Goal: Transaction & Acquisition: Purchase product/service

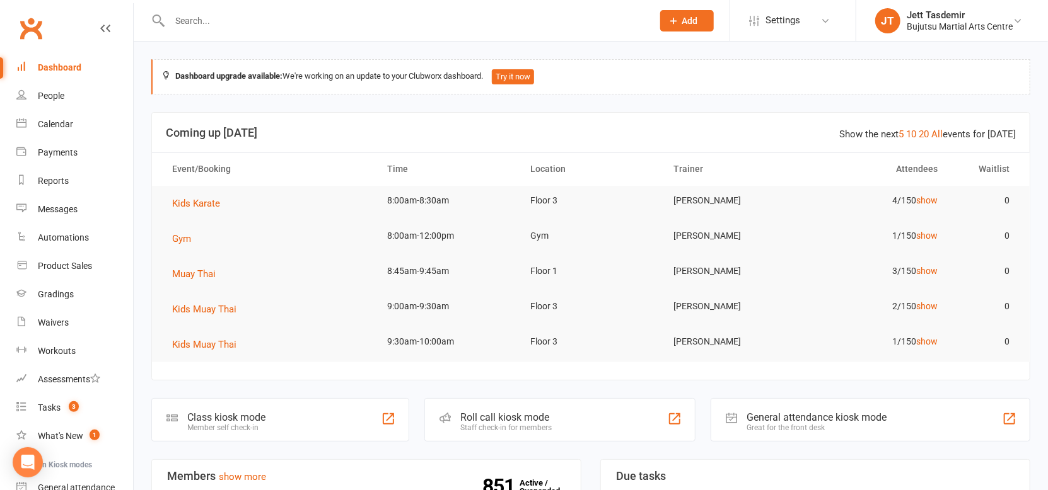
click at [245, 19] on input "text" at bounding box center [405, 21] width 478 height 18
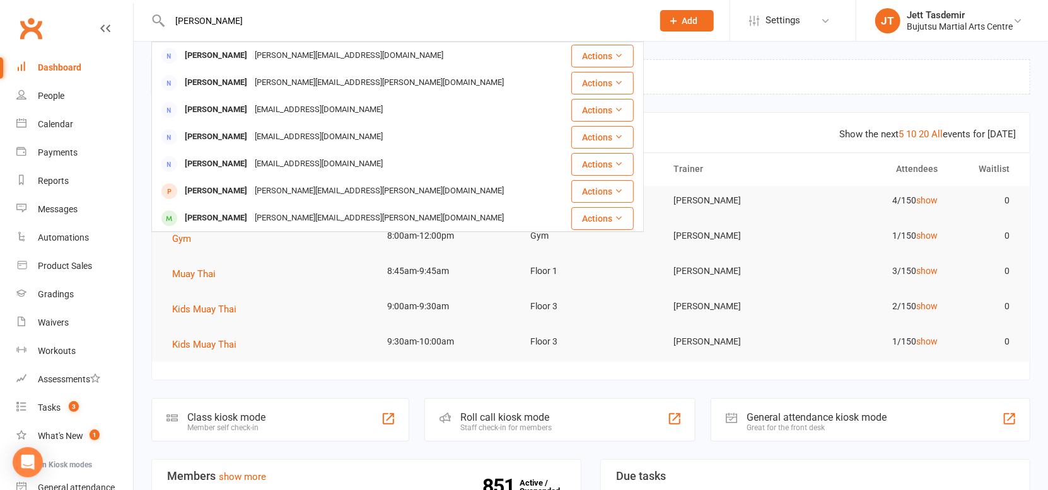
type input "melisa"
click at [330, 185] on div "[PERSON_NAME][EMAIL_ADDRESS][PERSON_NAME][DOMAIN_NAME]" at bounding box center [379, 191] width 257 height 18
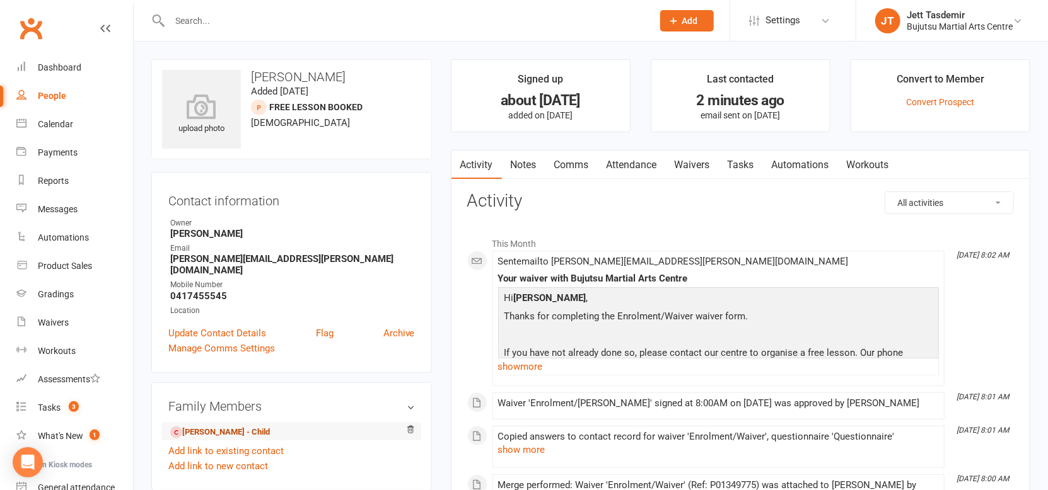
click at [209, 426] on link "Ryan Quirk - Child" at bounding box center [220, 432] width 100 height 13
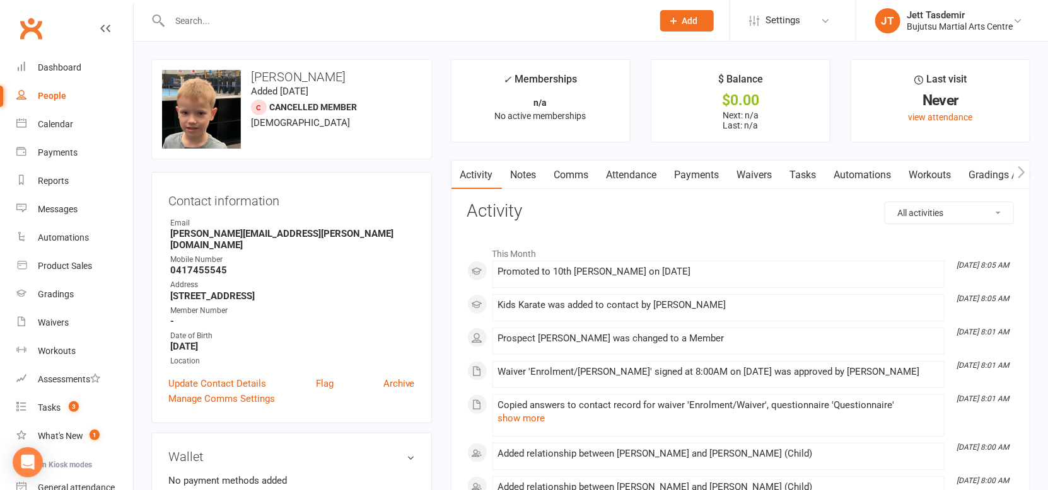
click at [240, 13] on input "text" at bounding box center [405, 21] width 478 height 18
type input "samika"
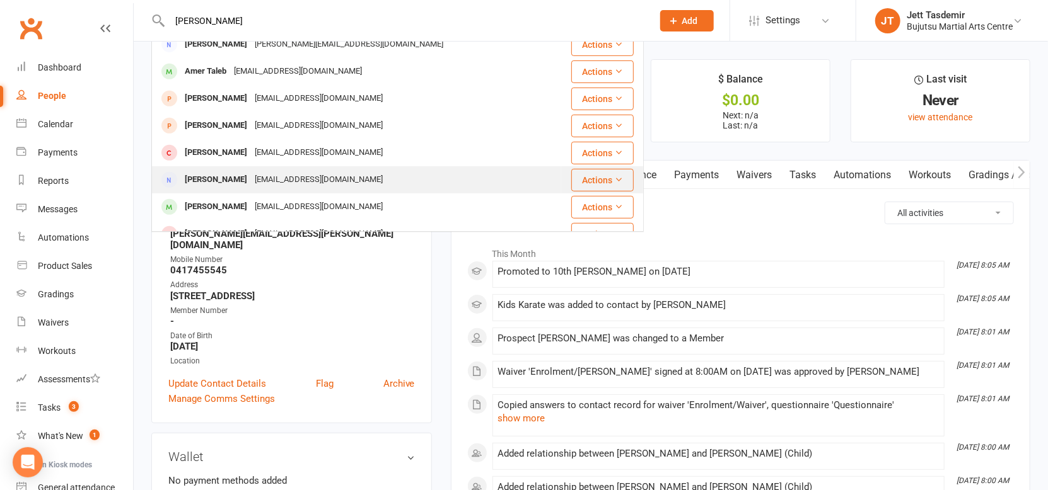
scroll to position [352, 0]
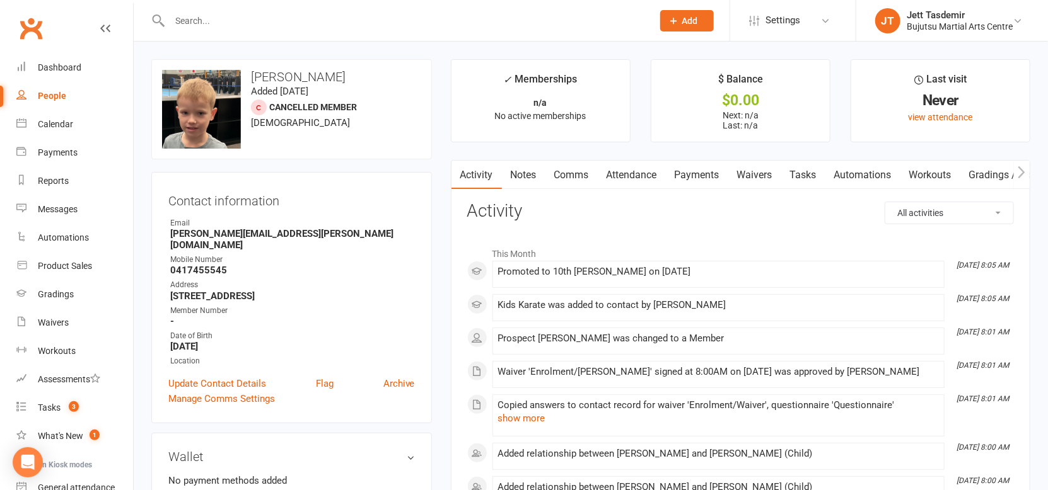
click at [327, 28] on input "text" at bounding box center [405, 21] width 478 height 18
type input "shimeka"
click at [68, 59] on link "Dashboard" at bounding box center [74, 68] width 117 height 28
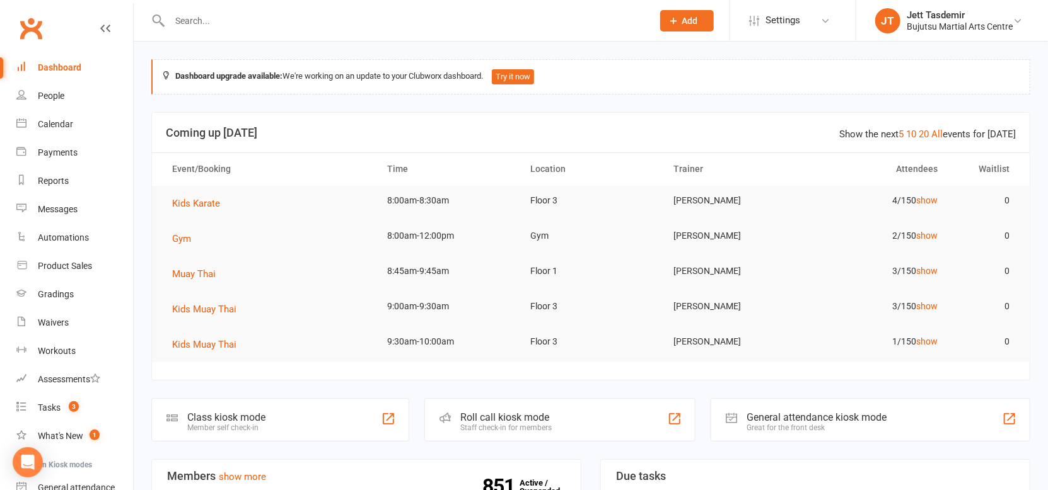
click at [61, 79] on link "Dashboard" at bounding box center [74, 68] width 117 height 28
click at [59, 87] on link "People" at bounding box center [74, 96] width 117 height 28
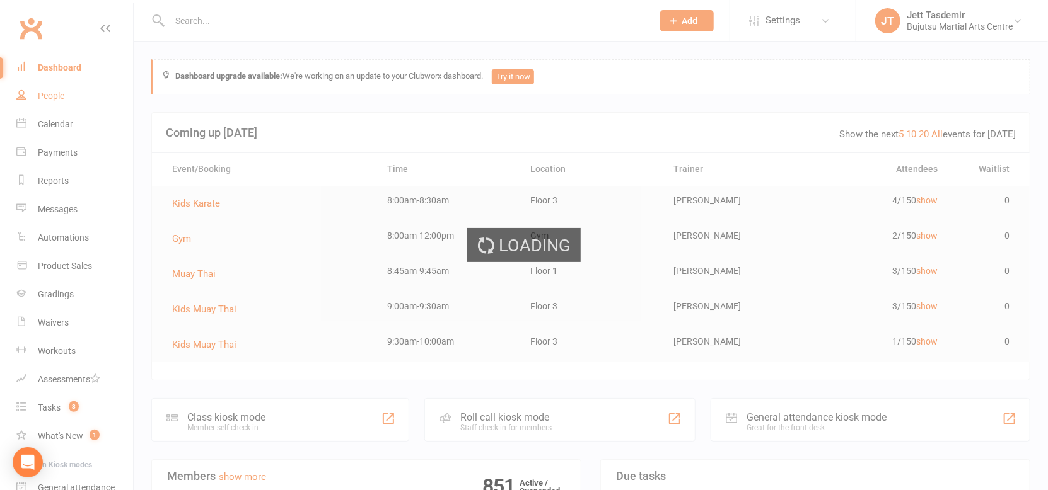
select select "25"
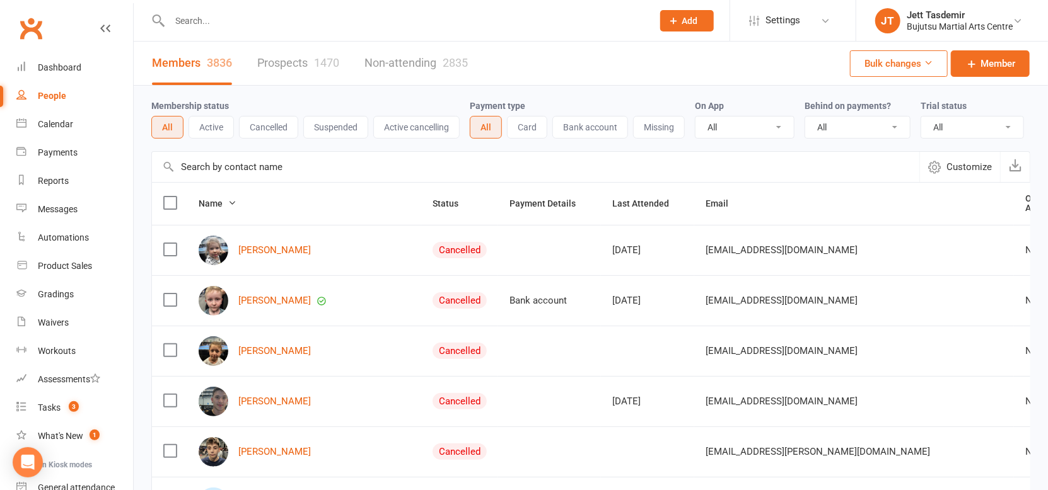
click at [814, 123] on select "All No Yes" at bounding box center [857, 127] width 105 height 21
select select "true"
click at [805, 117] on select "All No Yes" at bounding box center [857, 127] width 105 height 21
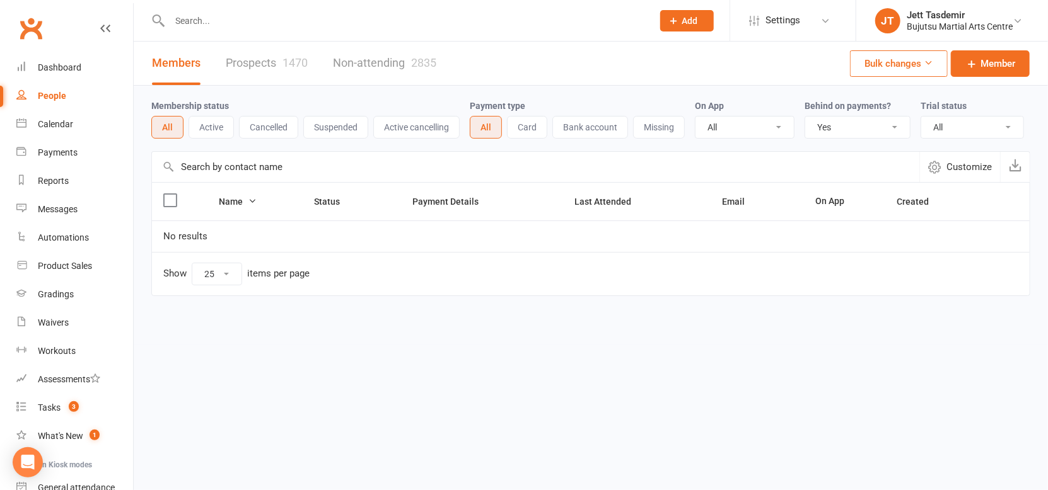
click at [861, 121] on select "All No Yes" at bounding box center [857, 127] width 105 height 21
select select
click at [805, 117] on select "All No Yes" at bounding box center [857, 127] width 105 height 21
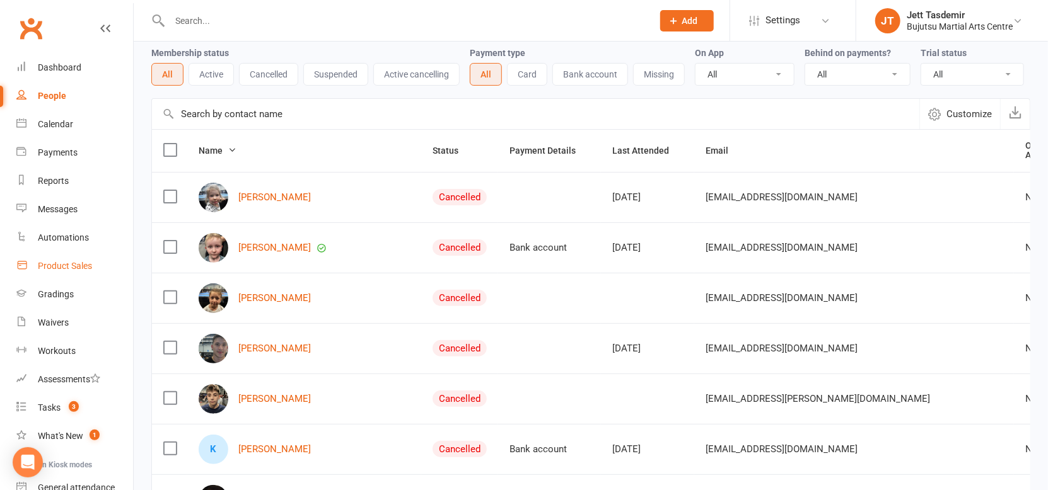
scroll to position [58, 0]
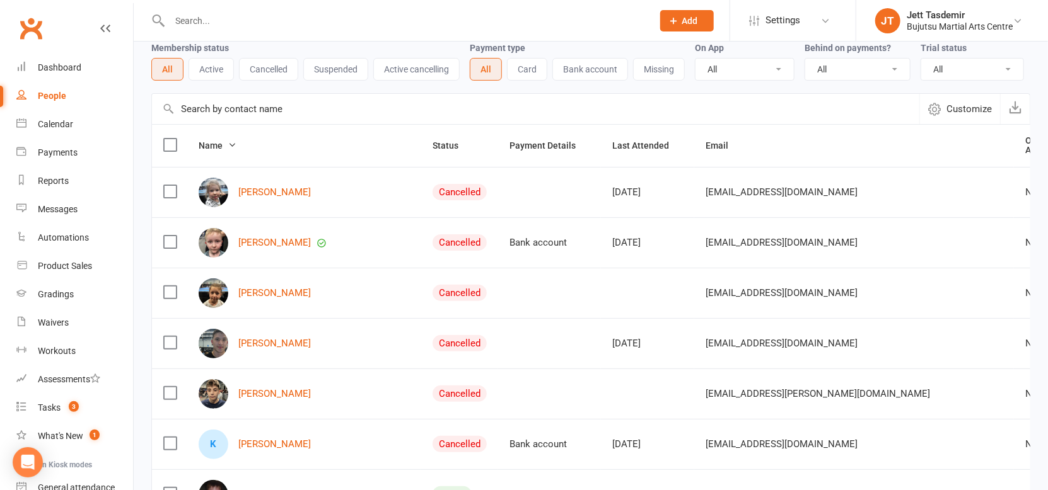
click at [332, 103] on input "text" at bounding box center [535, 109] width 767 height 30
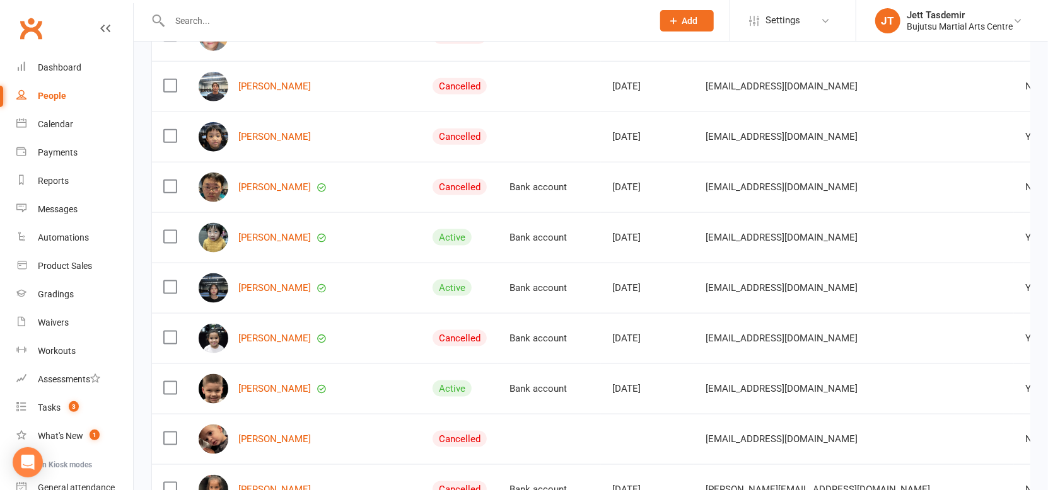
scroll to position [0, 0]
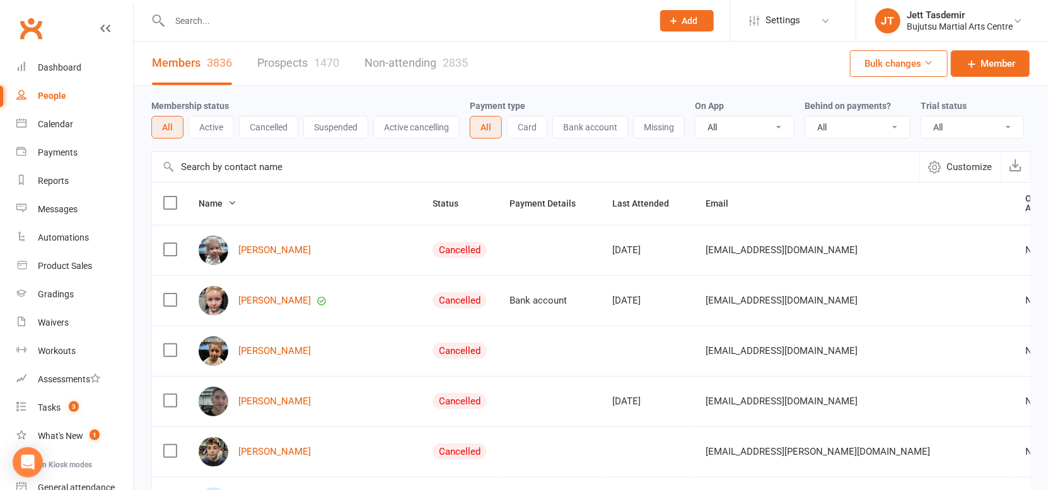
click at [677, 168] on input "text" at bounding box center [535, 167] width 767 height 30
click at [438, 154] on input "text" at bounding box center [535, 167] width 767 height 30
click at [961, 173] on span "Customize" at bounding box center [968, 166] width 45 height 15
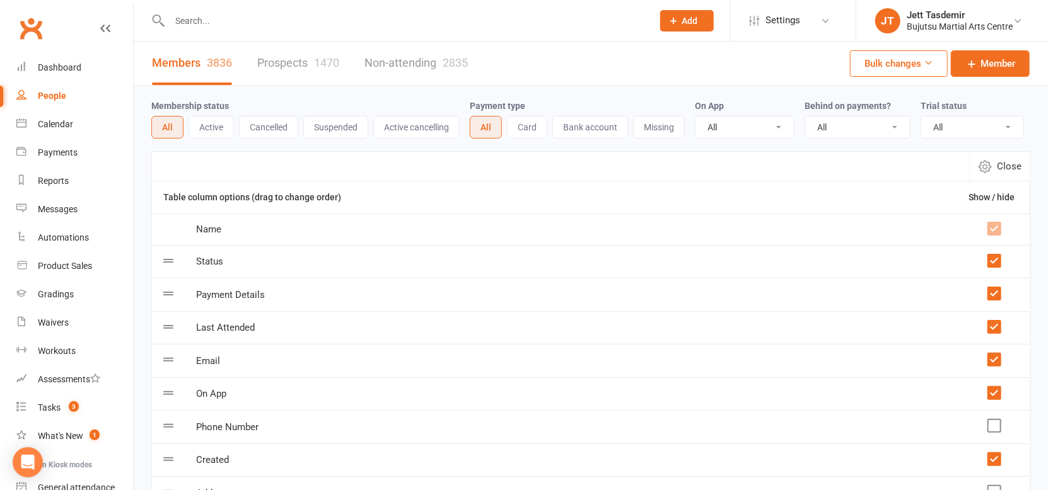
click at [1001, 178] on button "Close" at bounding box center [1000, 166] width 60 height 29
select select "25"
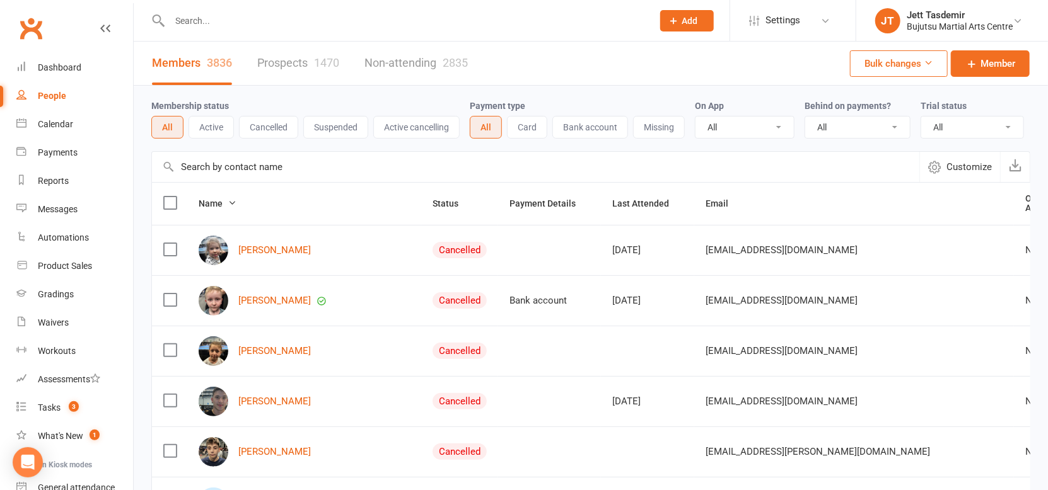
drag, startPoint x: 227, startPoint y: 199, endPoint x: 253, endPoint y: 199, distance: 25.8
click at [228, 199] on icon at bounding box center [232, 203] width 9 height 9
click at [421, 209] on th "Status" at bounding box center [459, 204] width 77 height 42
click at [432, 202] on span "Status" at bounding box center [452, 204] width 40 height 10
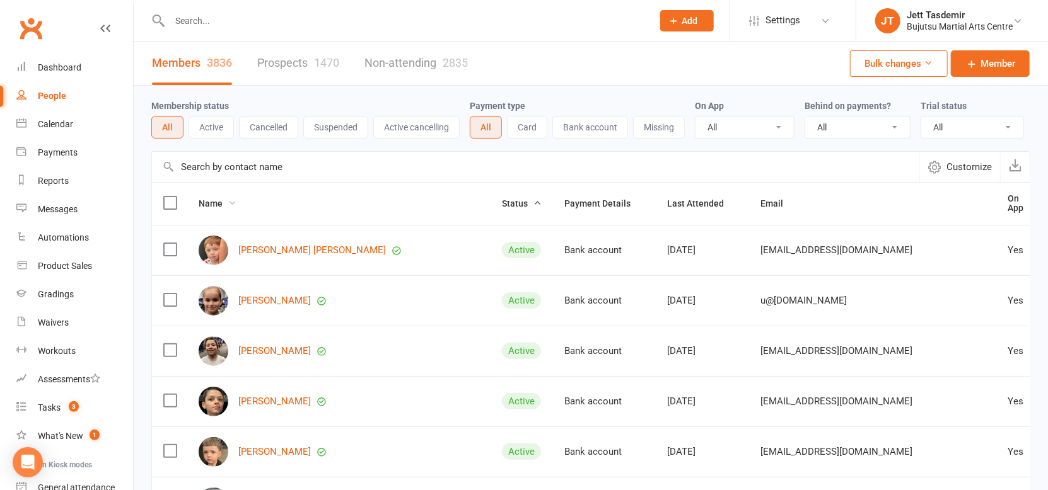
click at [206, 202] on span "Name" at bounding box center [218, 204] width 38 height 10
click at [202, 226] on link "First name A-Z" at bounding box center [172, 228] width 125 height 25
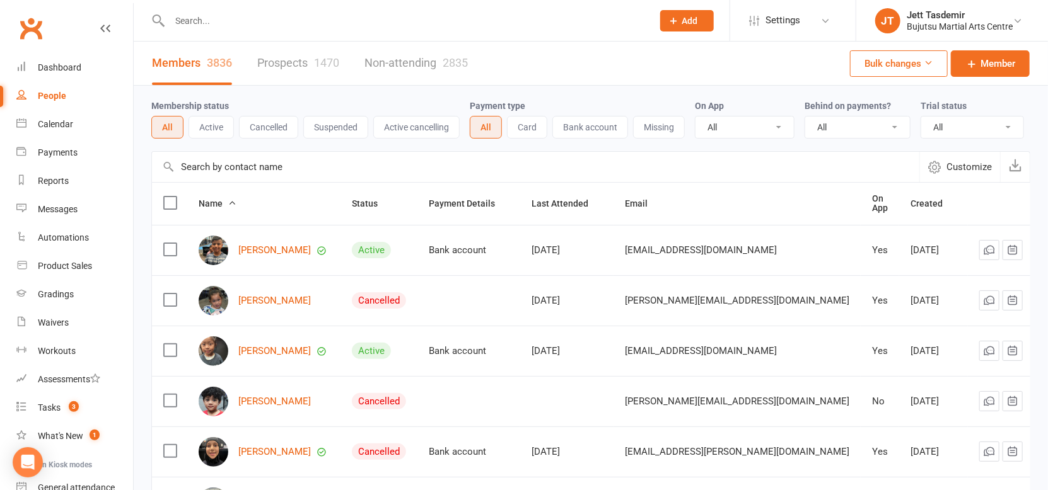
click at [224, 204] on span "Name" at bounding box center [218, 204] width 38 height 10
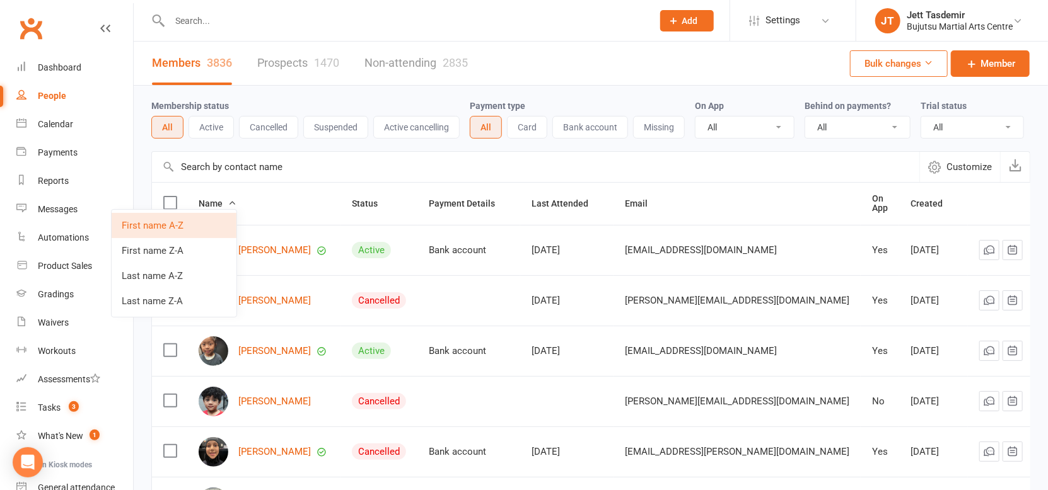
click at [339, 197] on th "Name" at bounding box center [263, 204] width 153 height 42
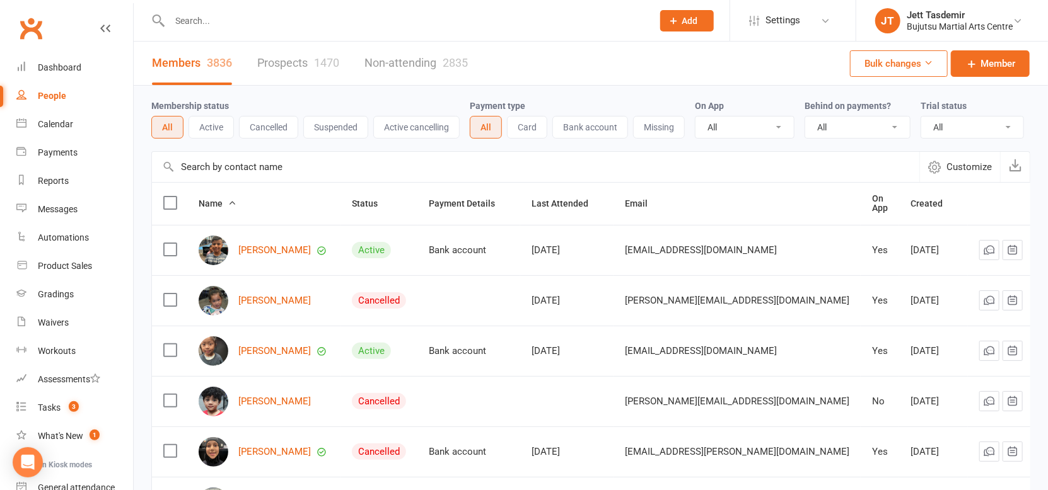
click at [221, 207] on button "Name" at bounding box center [218, 203] width 38 height 15
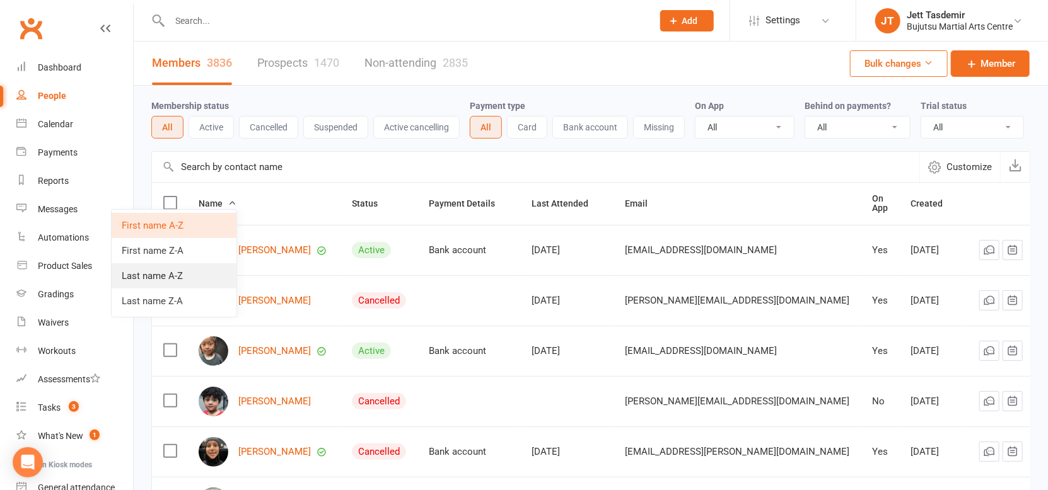
click at [214, 281] on link "Last name A-Z" at bounding box center [174, 276] width 125 height 25
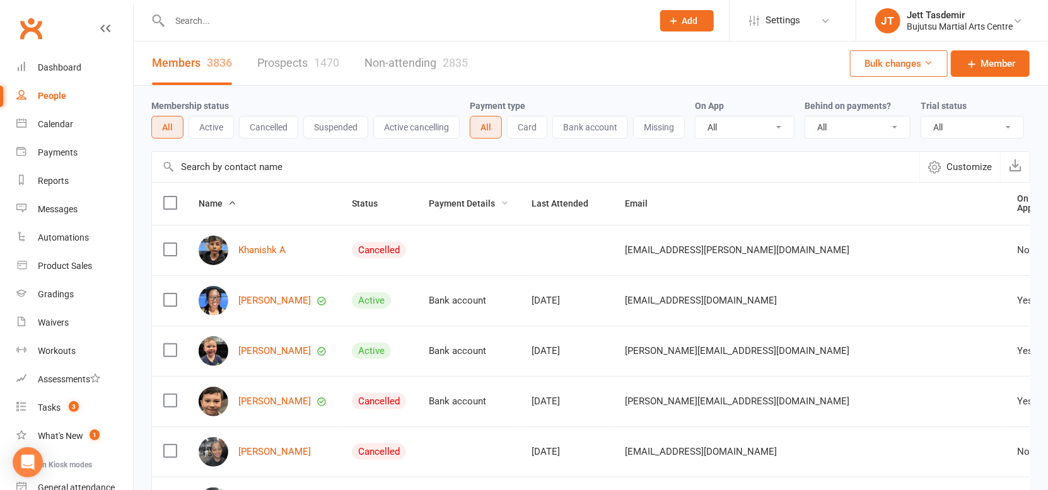
click at [502, 206] on span "Payment Details" at bounding box center [469, 204] width 80 height 10
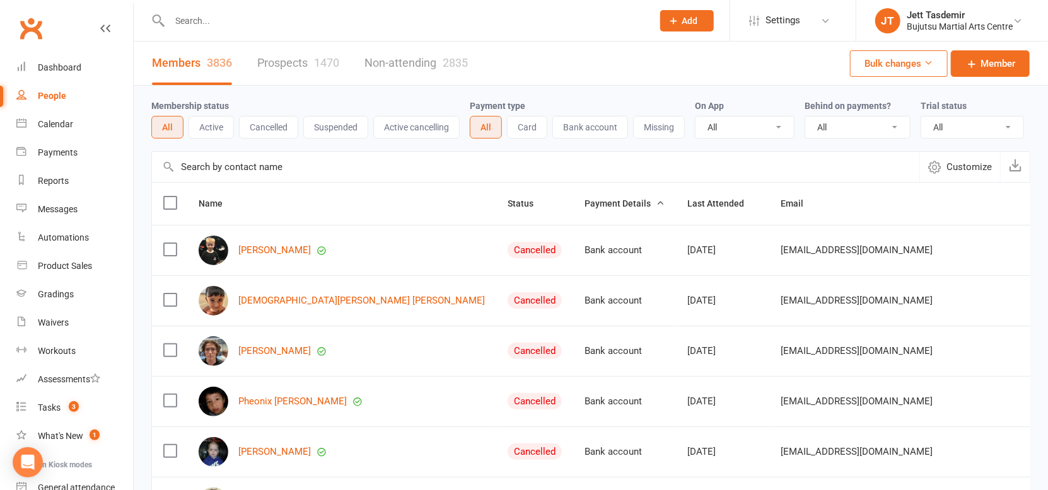
click at [584, 206] on span "Payment Details" at bounding box center [624, 204] width 80 height 10
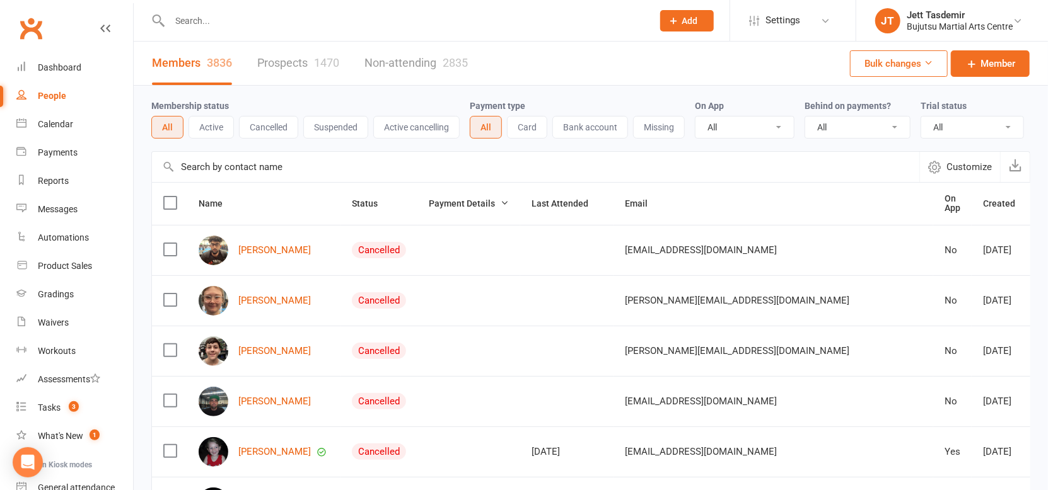
click at [483, 207] on span "Payment Details" at bounding box center [469, 204] width 80 height 10
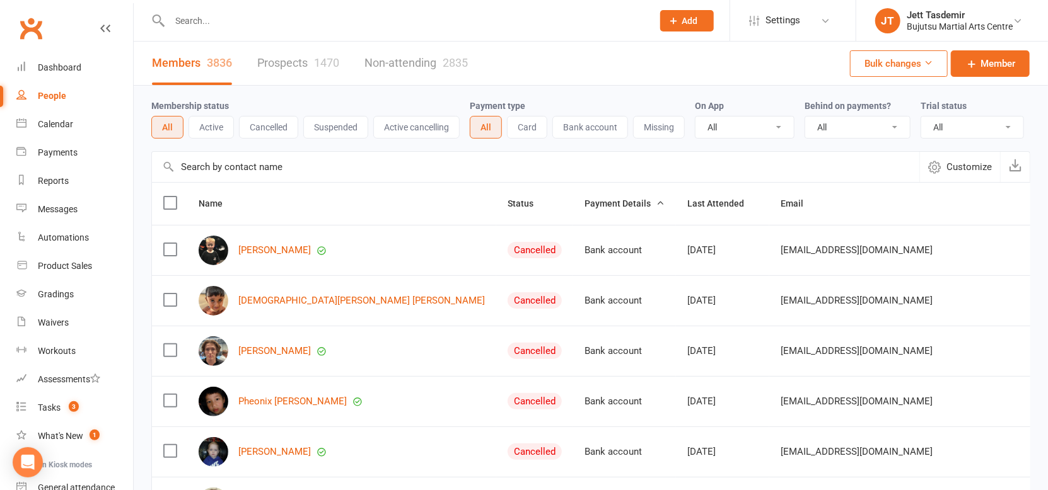
click at [584, 204] on span "Payment Details" at bounding box center [624, 204] width 80 height 10
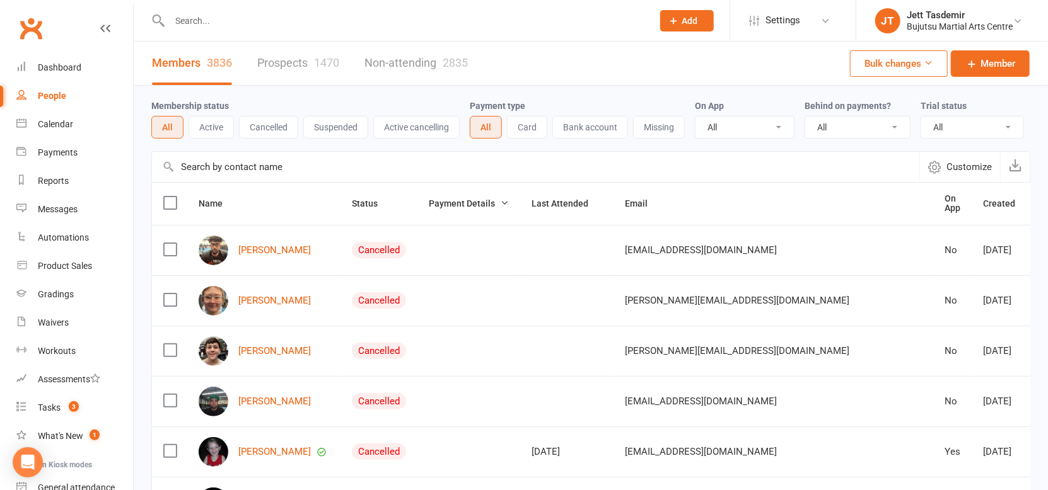
click at [491, 204] on span "Payment Details" at bounding box center [469, 204] width 80 height 10
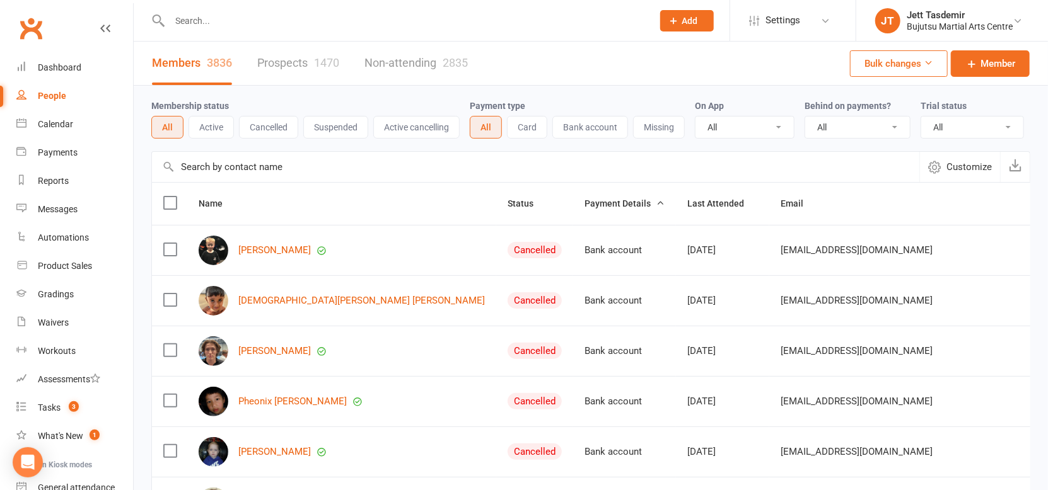
click at [496, 201] on th "Status" at bounding box center [534, 204] width 77 height 42
click at [538, 201] on icon "button" at bounding box center [542, 203] width 9 height 9
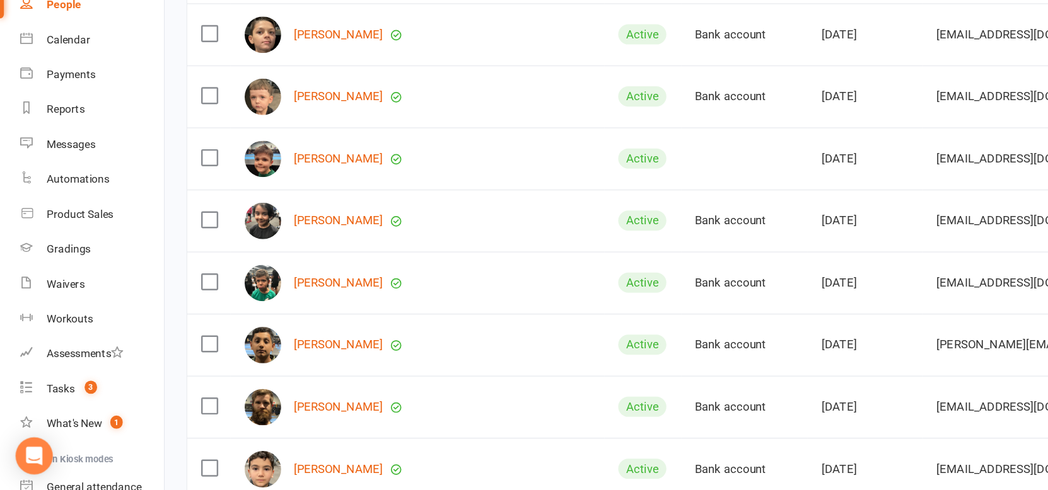
scroll to position [315, 0]
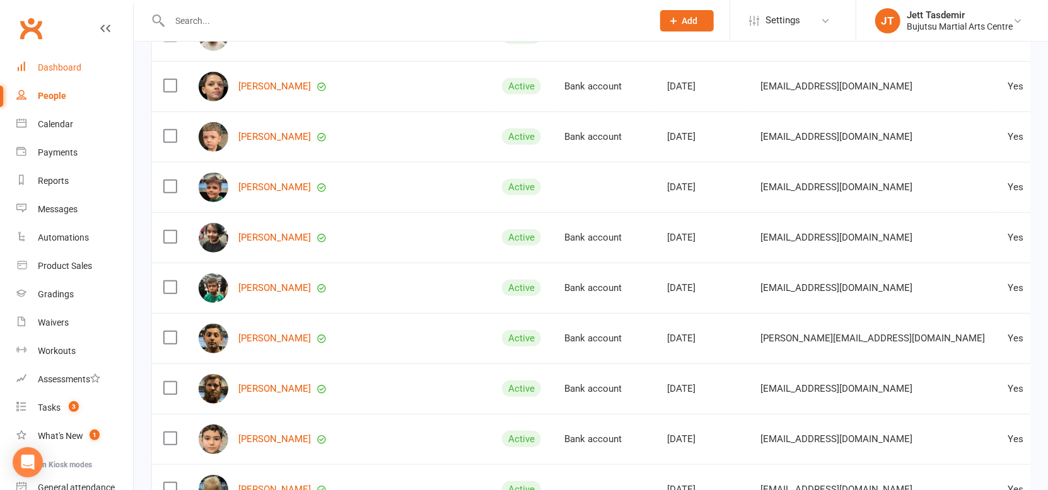
click at [84, 77] on link "Dashboard" at bounding box center [74, 68] width 117 height 28
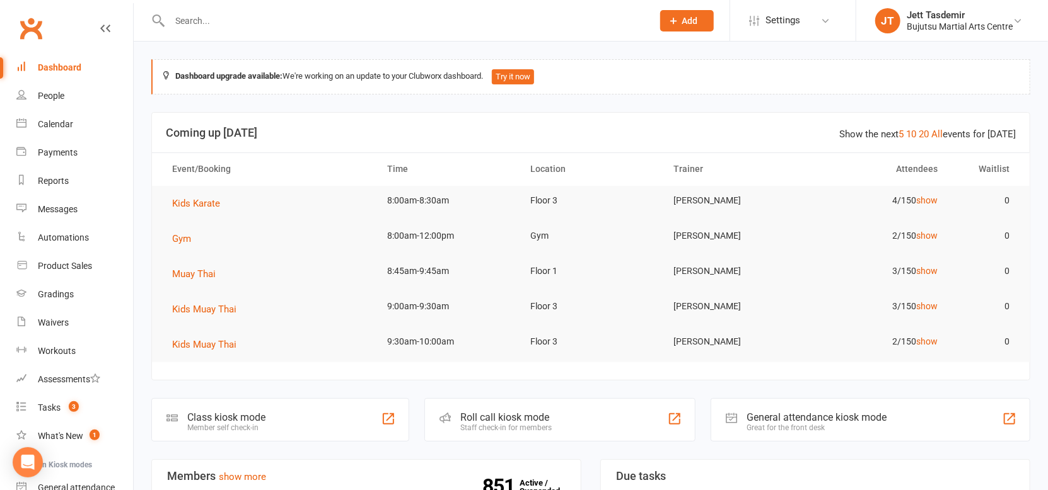
click at [181, 19] on input "text" at bounding box center [405, 21] width 478 height 18
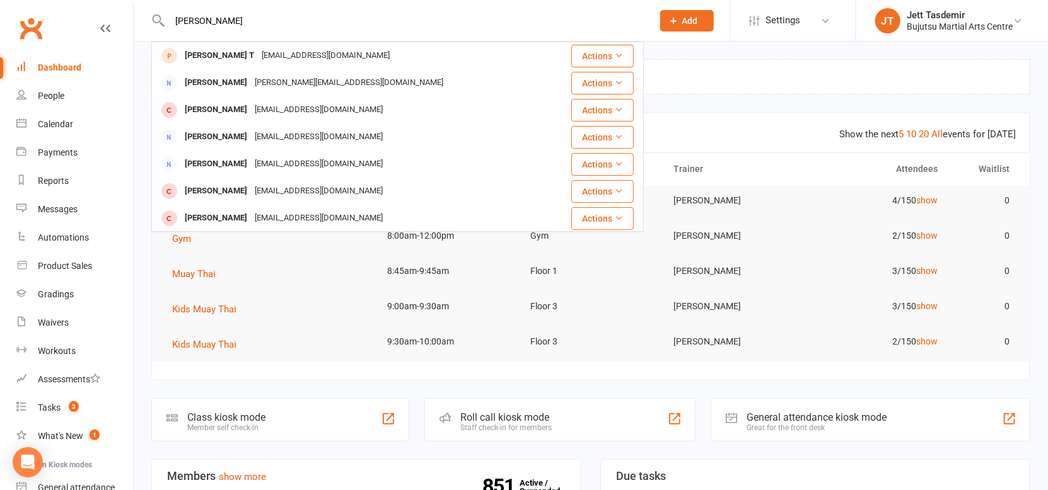
type input "celeste"
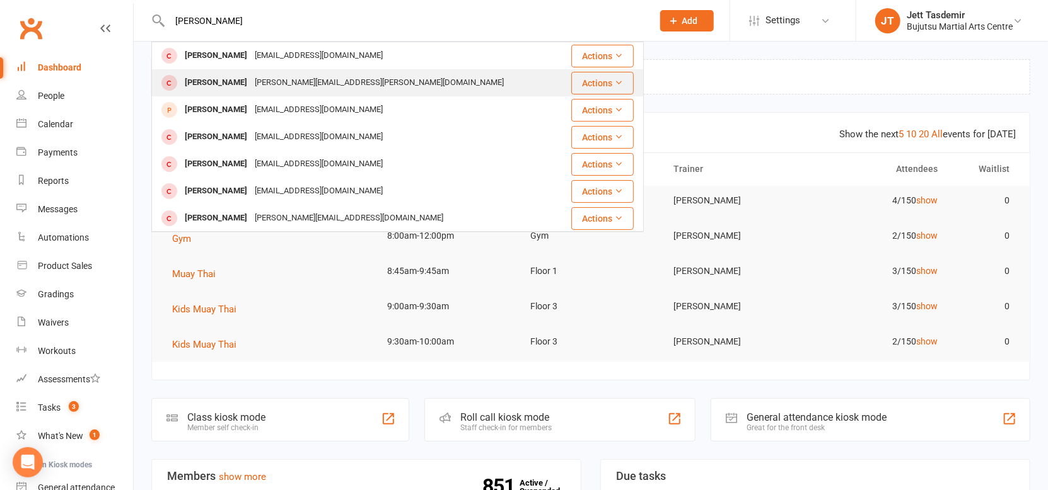
type input "valerie"
click at [211, 83] on div "Valerie Moloney" at bounding box center [216, 83] width 70 height 18
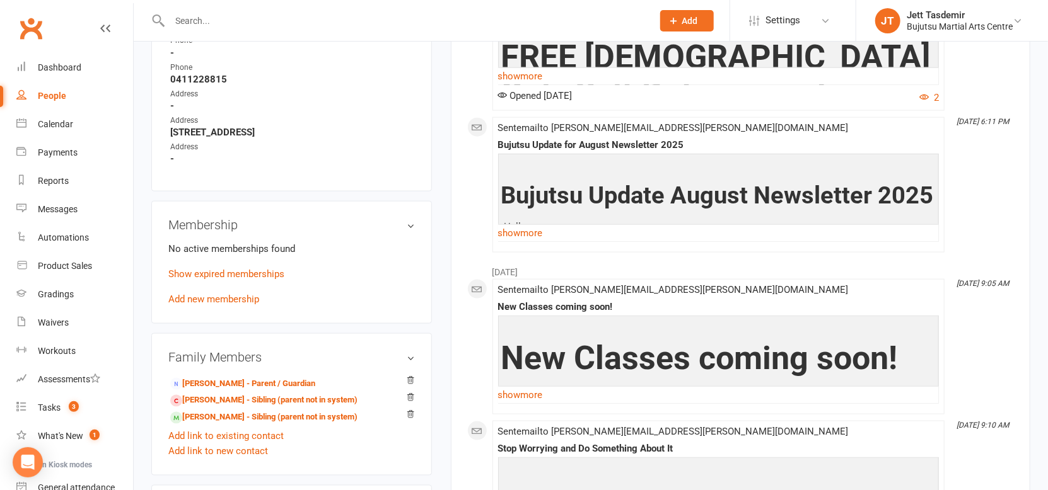
scroll to position [789, 0]
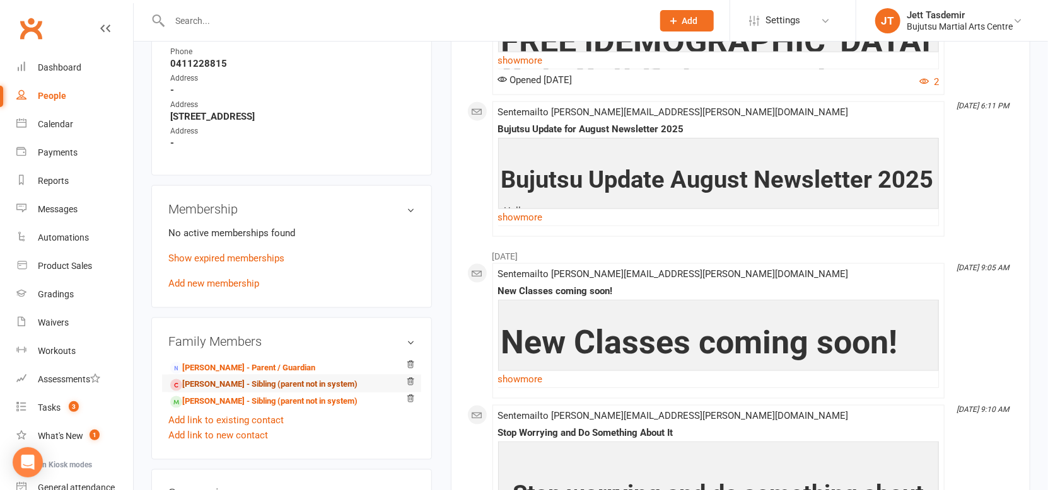
click at [233, 378] on link "Celeste Moloney - Sibling (parent not in system)" at bounding box center [263, 384] width 187 height 13
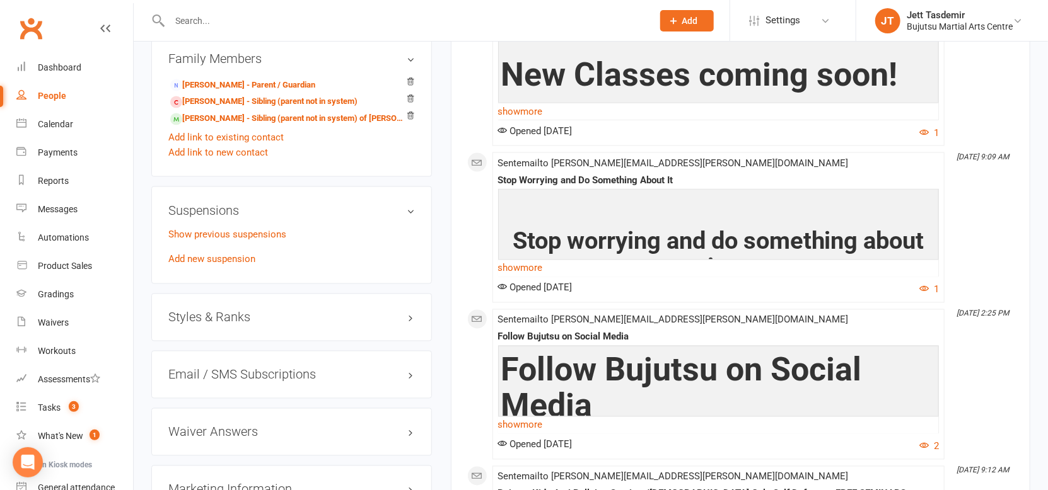
scroll to position [1081, 0]
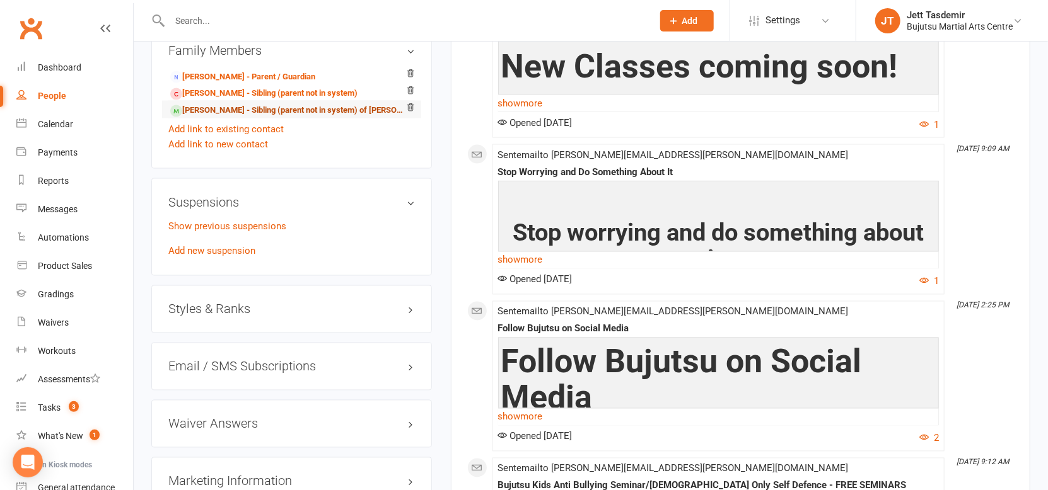
click at [202, 104] on link "Laurence Moloney - Sibling (parent not in system) of Valerie Moloney" at bounding box center [289, 110] width 238 height 13
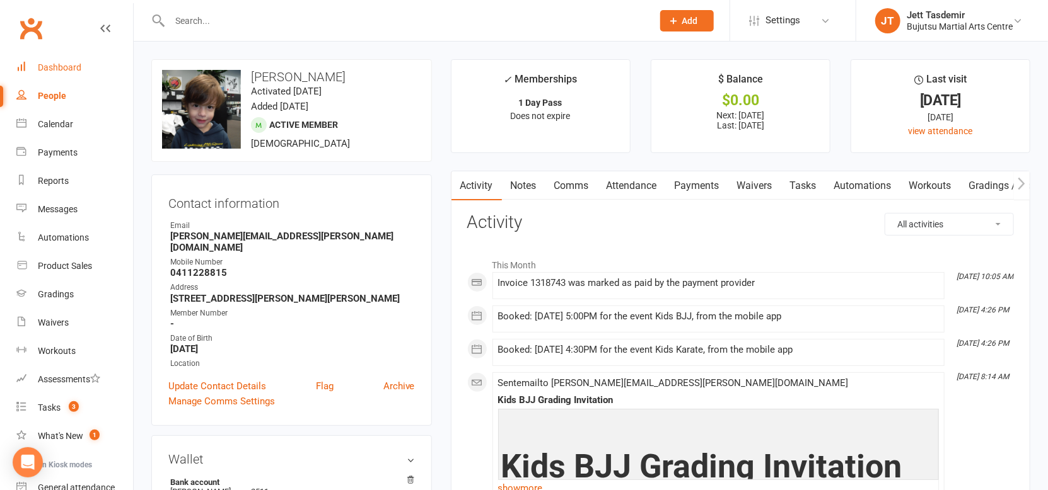
click at [78, 74] on link "Dashboard" at bounding box center [74, 68] width 117 height 28
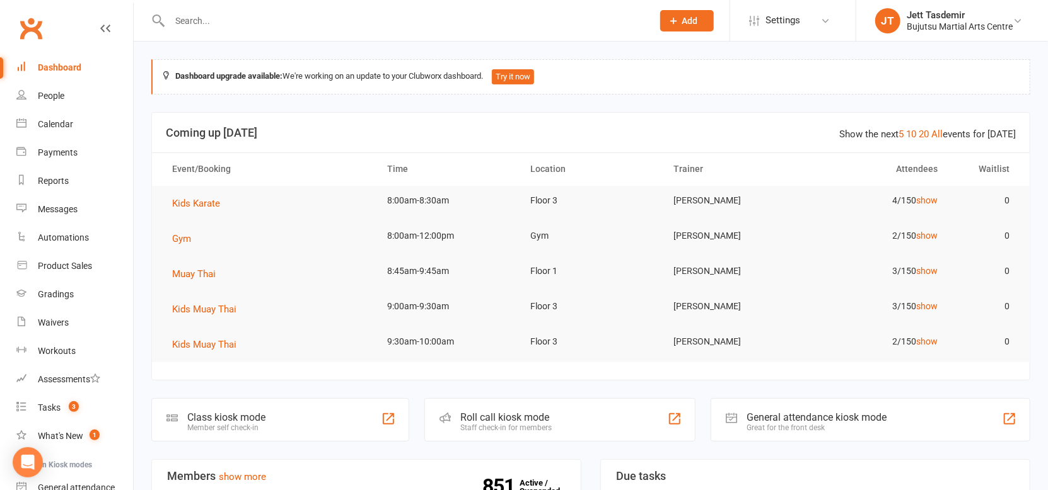
click at [269, 30] on div at bounding box center [397, 20] width 492 height 41
click at [269, 20] on input "text" at bounding box center [405, 21] width 478 height 18
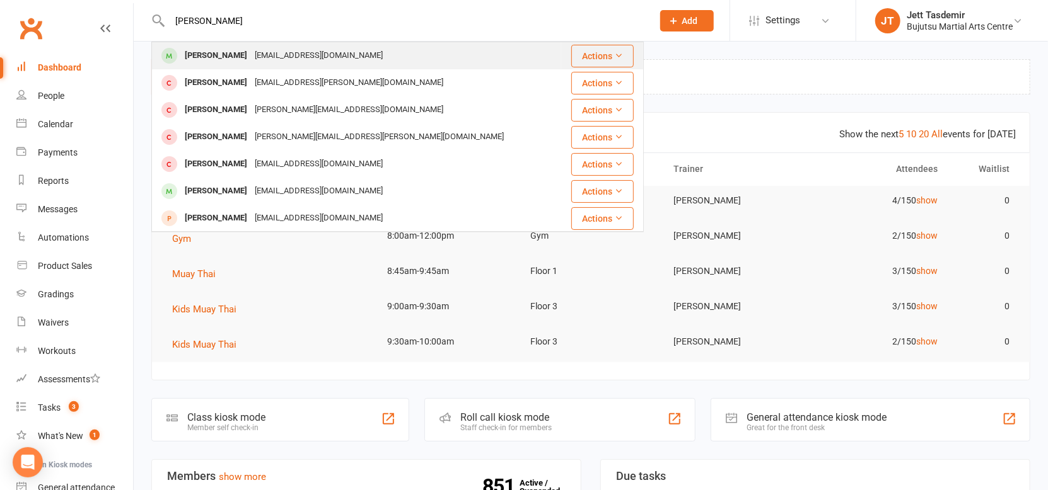
type input "noah zlo"
click at [252, 64] on div "DukeJack@live.com.au" at bounding box center [319, 56] width 136 height 18
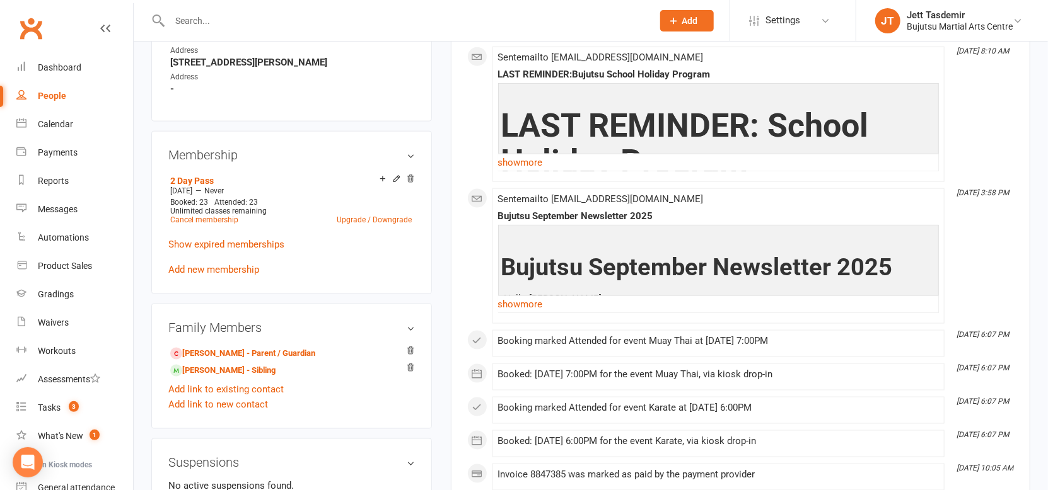
scroll to position [827, 0]
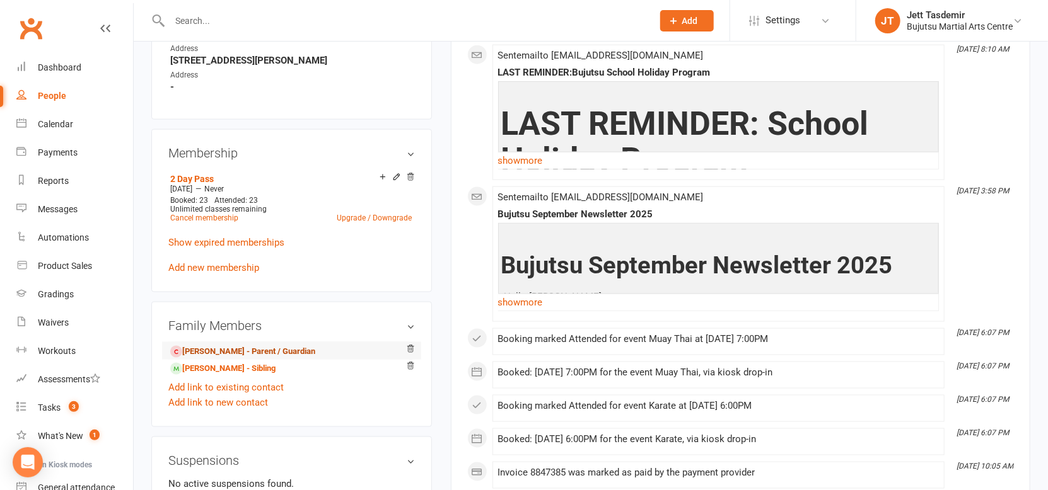
click at [238, 352] on link "Kathy Zlotkowski - Parent / Guardian" at bounding box center [242, 351] width 145 height 13
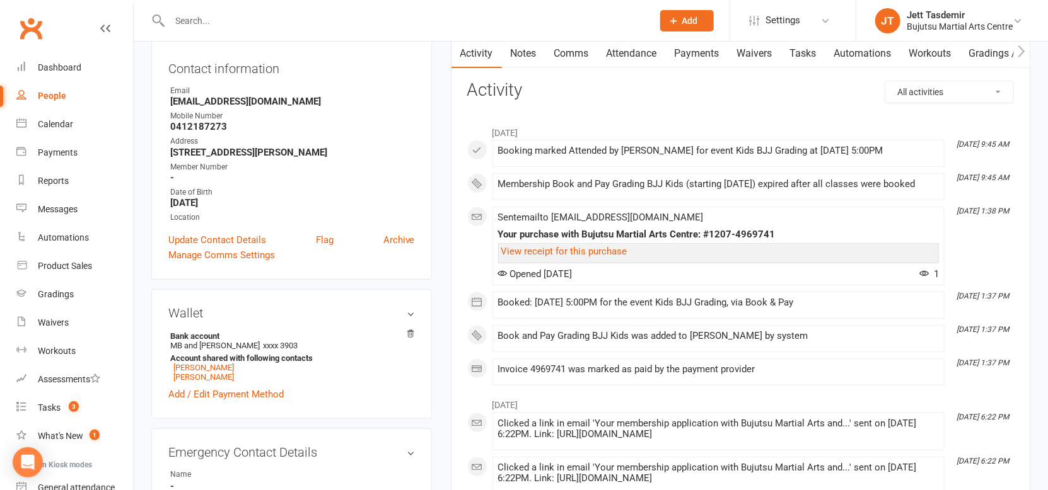
scroll to position [134, 0]
click at [922, 96] on select "All activities Bookings / Attendances Communications Notes Failed SMSes Grading…" at bounding box center [949, 90] width 128 height 21
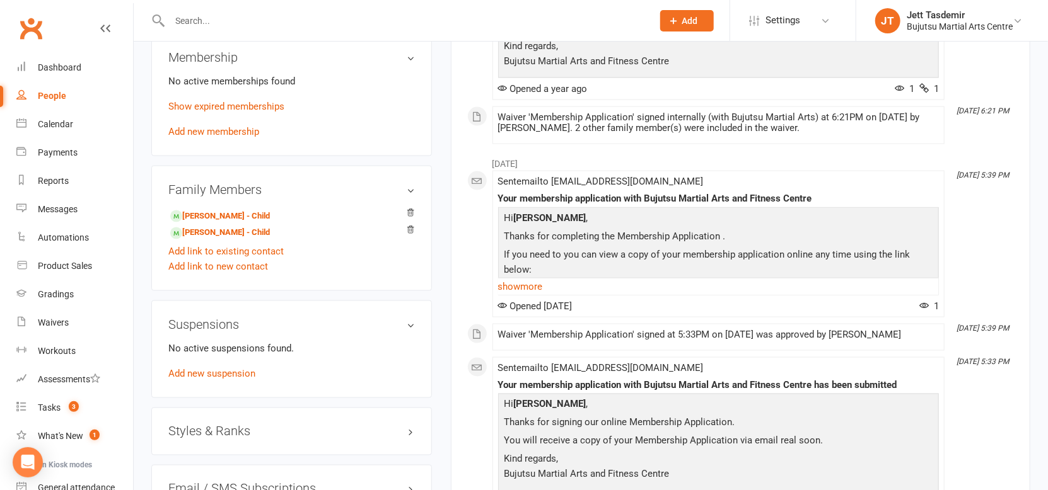
scroll to position [1072, 0]
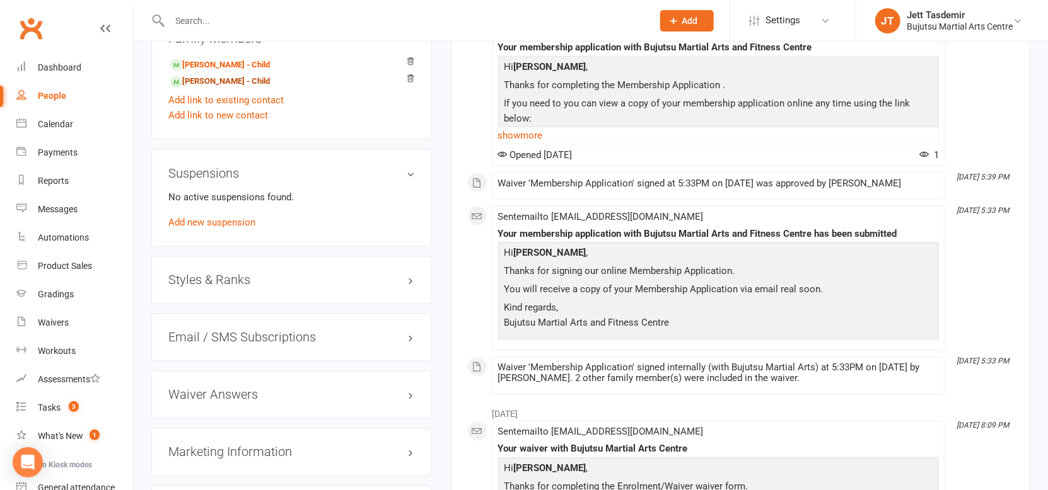
click at [230, 81] on link "Piper Zlotkowski - Child" at bounding box center [220, 81] width 100 height 13
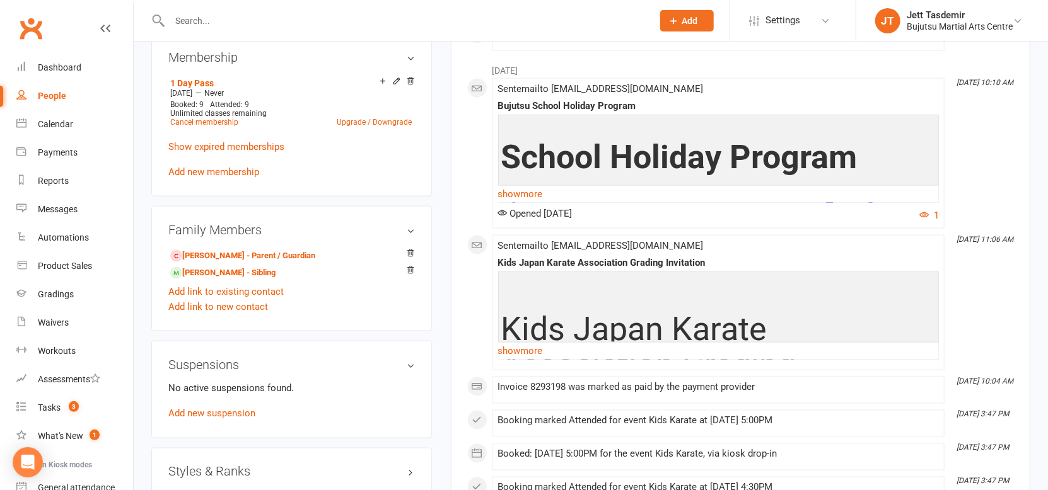
scroll to position [925, 0]
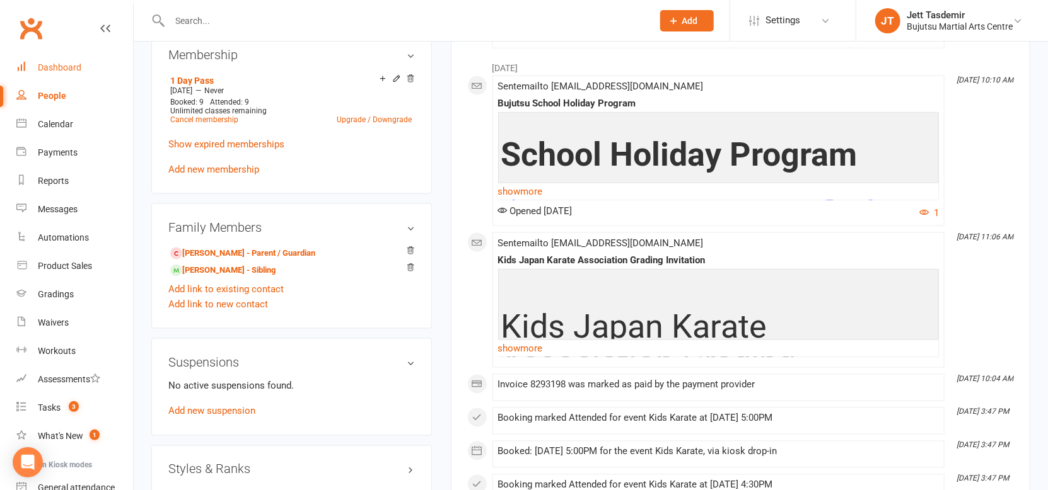
click at [92, 72] on link "Dashboard" at bounding box center [74, 68] width 117 height 28
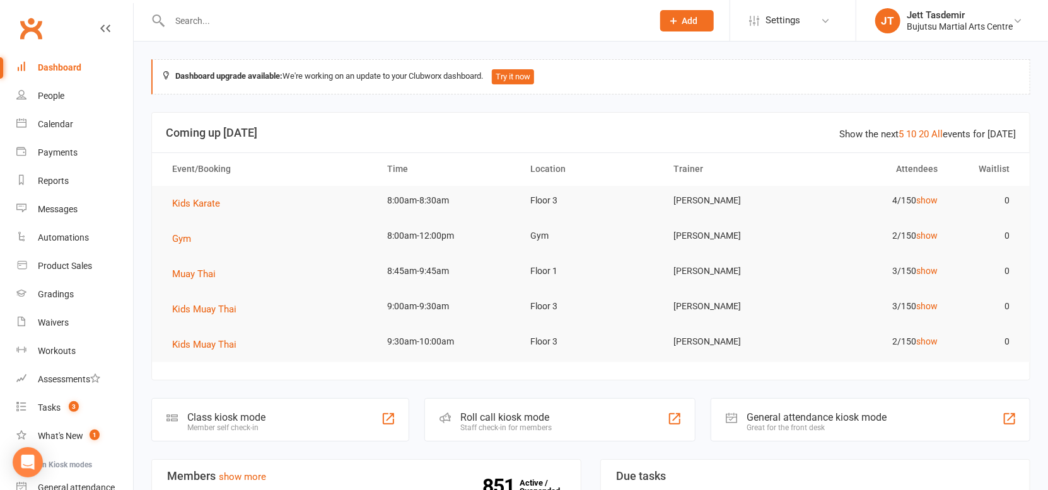
click at [268, 23] on input "text" at bounding box center [405, 21] width 478 height 18
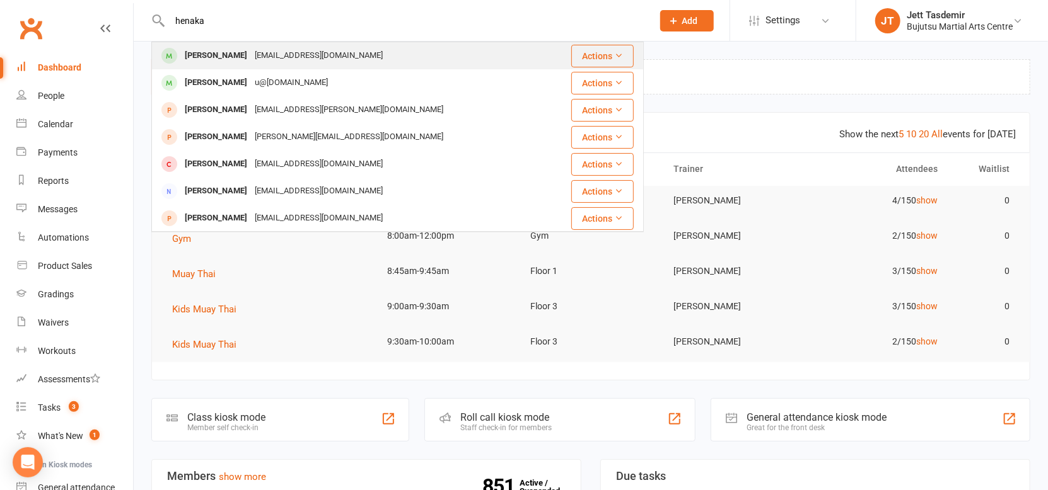
type input "henaka"
click at [279, 54] on div "smdmdr@yahoo.com" at bounding box center [319, 56] width 136 height 18
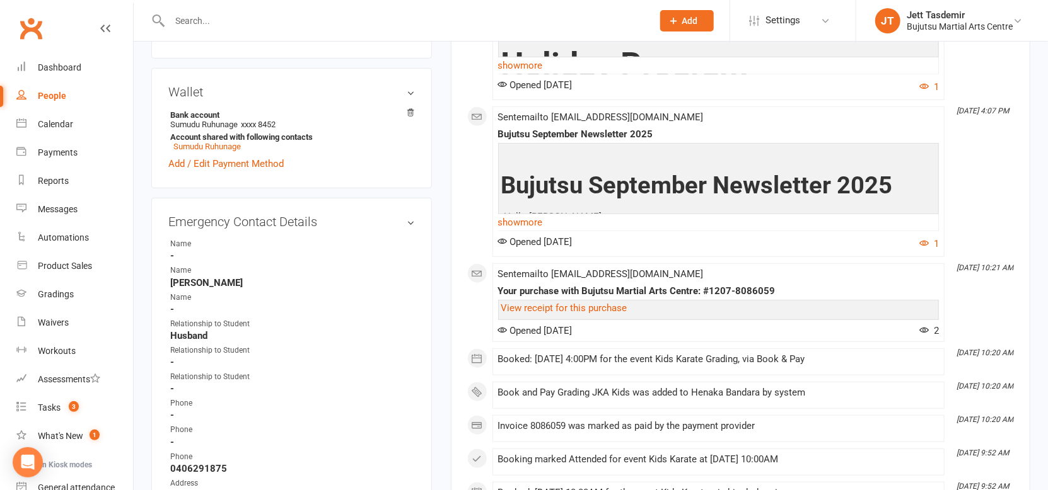
scroll to position [357, 0]
click at [93, 67] on link "Dashboard" at bounding box center [74, 68] width 117 height 28
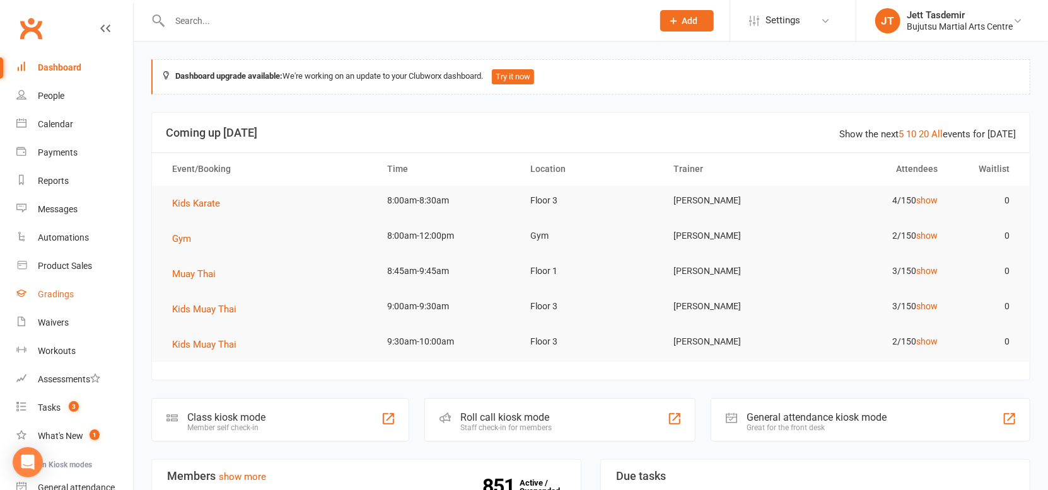
click at [49, 289] on div "Gradings" at bounding box center [56, 294] width 36 height 10
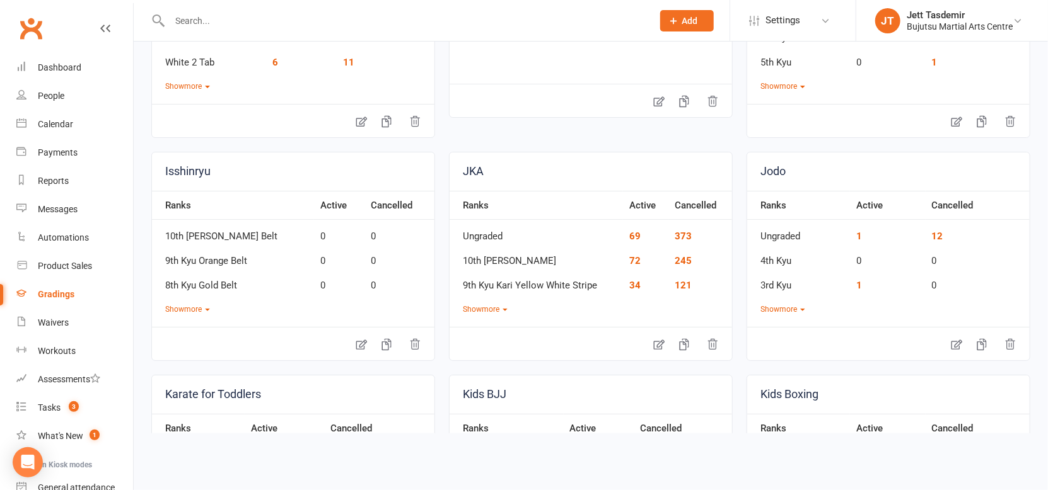
scroll to position [232, 0]
click at [492, 165] on link "JKA" at bounding box center [590, 170] width 282 height 38
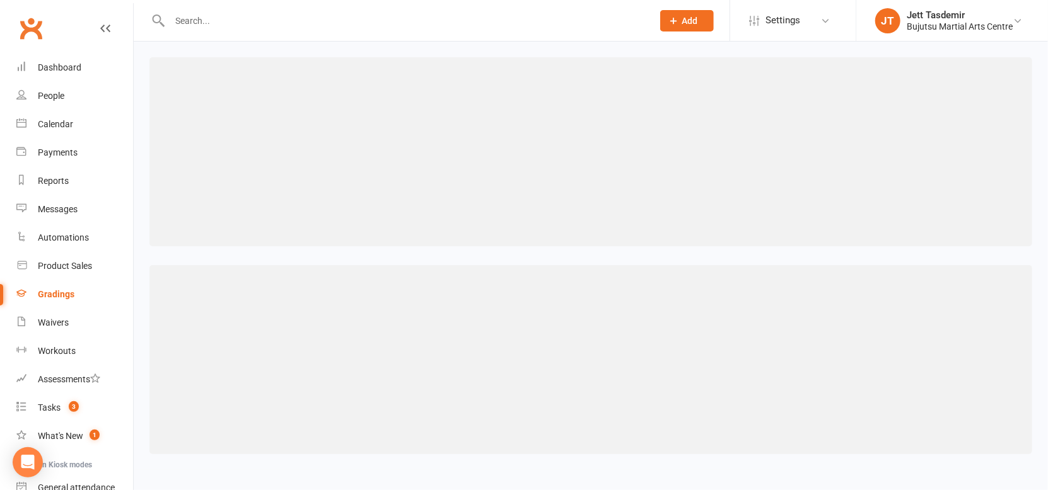
select select "contact_summaries:styles_style_class_attendances_since_last_promotion"
select select ">="
select select "contact_summaries:styles_style_class_attendances_since_last_promotion"
select select ">="
select select "contact_summaries:styles_style_class_attendances_since_last_promotion"
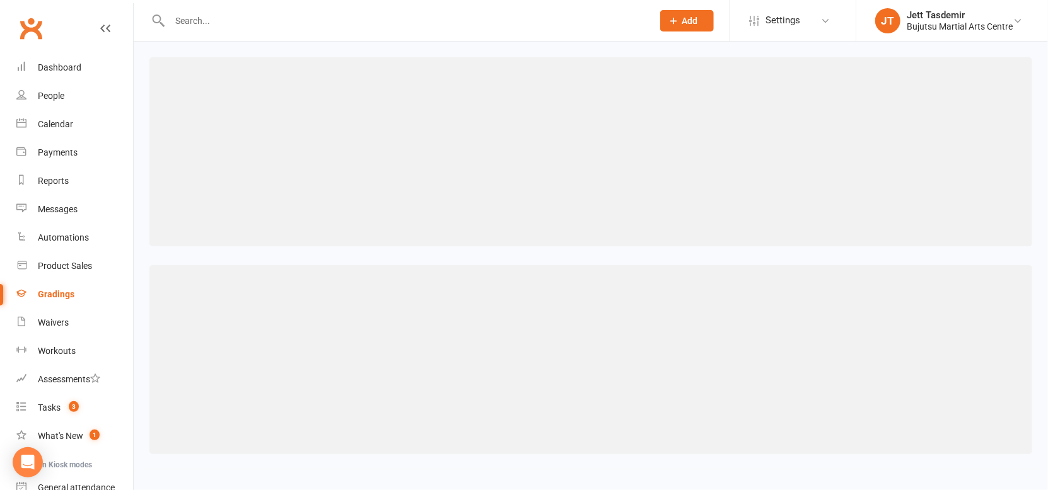
select select ">="
select select "contact_summaries:styles_style_class_attendances_since_last_promotion"
select select ">="
select select "contact_summaries:styles_style_class_attendances_since_last_promotion"
select select ">="
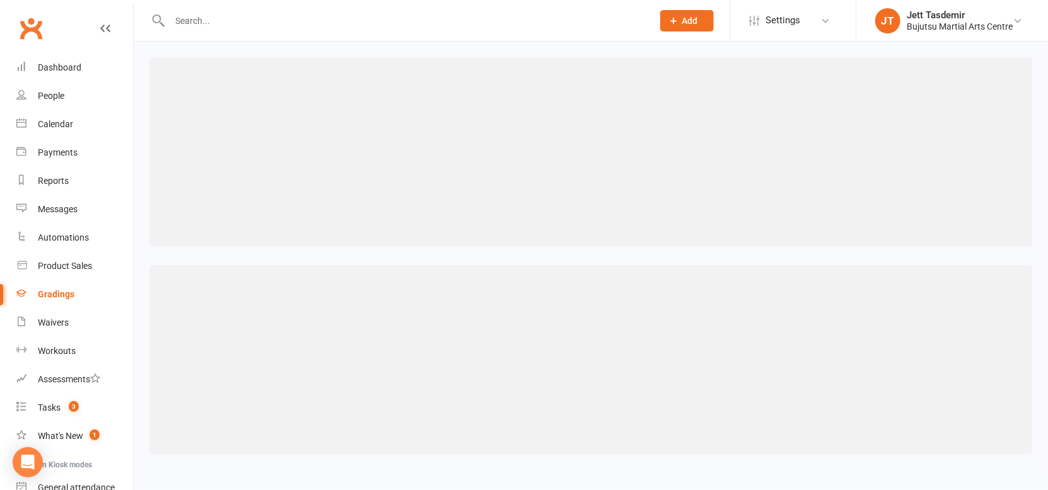
select select "contact_summaries:styles_style_class_attendances_since_last_promotion"
select select ">="
select select "contact_summaries:styles_style_class_attendances_since_last_promotion"
select select ">="
select select "contact_summaries:styles_style_class_attendances_since_last_promotion"
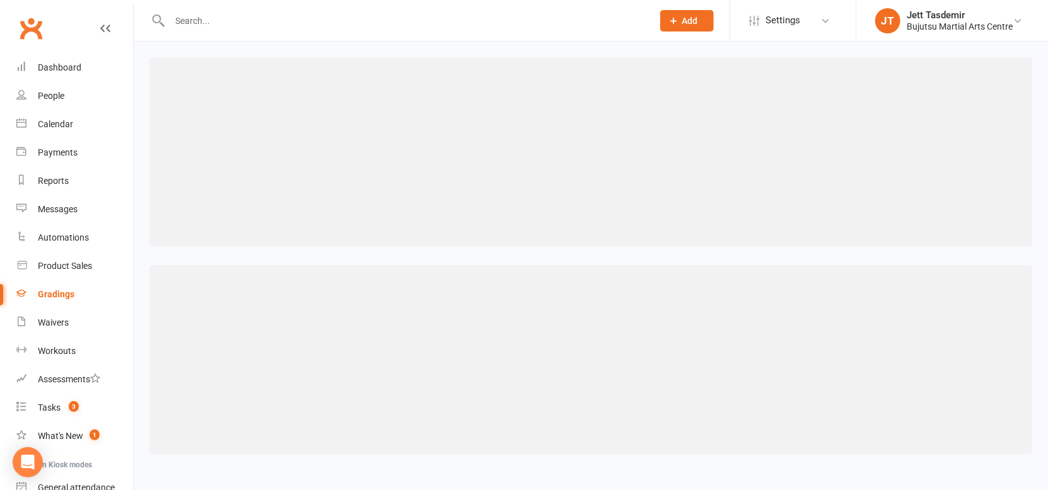
select select ">="
select select "contact_summaries:styles_style_class_attendances_since_last_promotion"
select select ">="
select select "contact_summaries:styles_style_class_attendances_since_last_promotion"
select select ">="
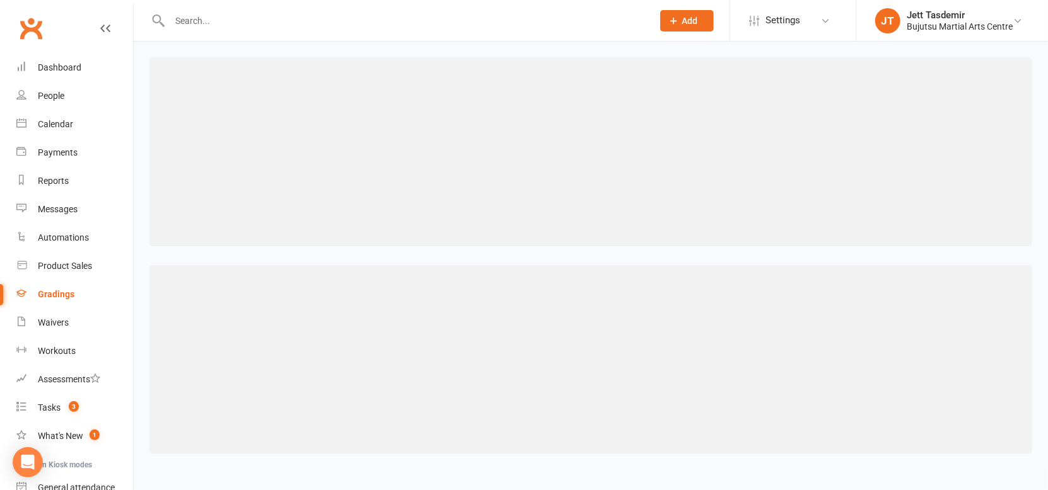
select select "contact_summaries:styles_style_class_attendances_since_last_promotion"
select select ">="
select select "contact_summaries:styles_style_class_attendances_since_last_promotion"
select select ">="
select select "contact_summaries:styles_style_class_attendances_since_last_promotion"
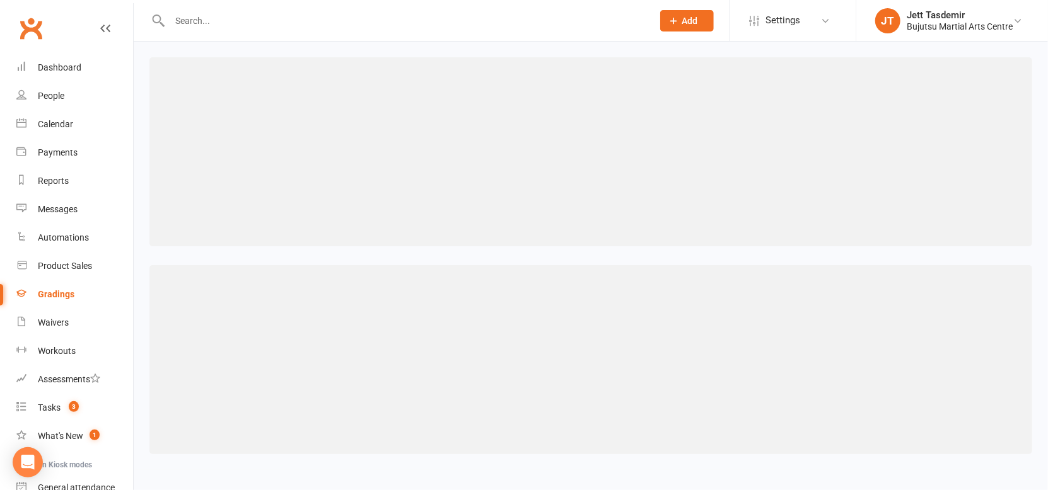
select select ">="
select select "contact_summaries:styles_style_class_attendances_since_last_promotion"
select select ">="
select select "contact_summaries:styles_style_class_attendances_since_last_promotion"
select select ">="
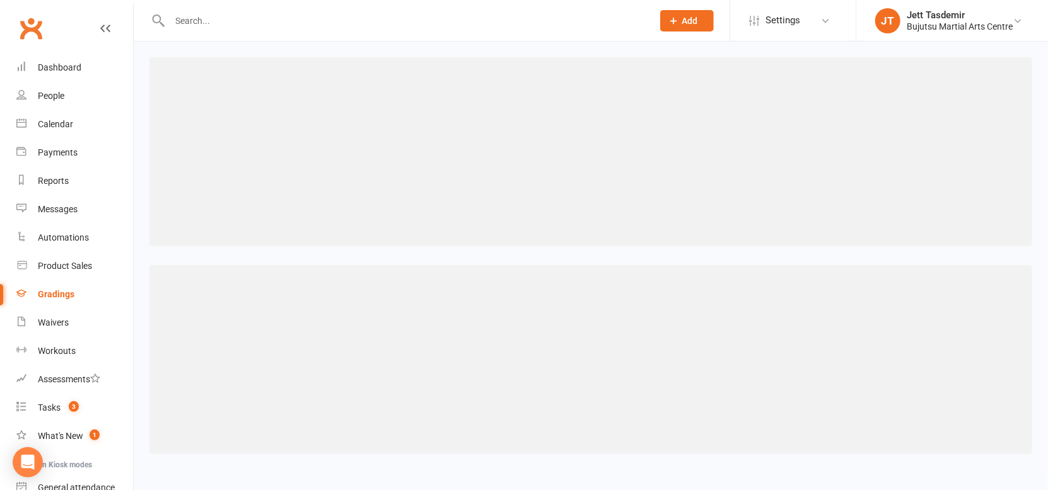
select select "contact_summaries:styles_style_class_attendances_since_last_promotion"
select select ">="
select select "contact_summaries:styles_style_class_attendances_since_last_promotion"
select select ">="
select select "contact_summaries:styles_style_class_attendances_since_last_promotion"
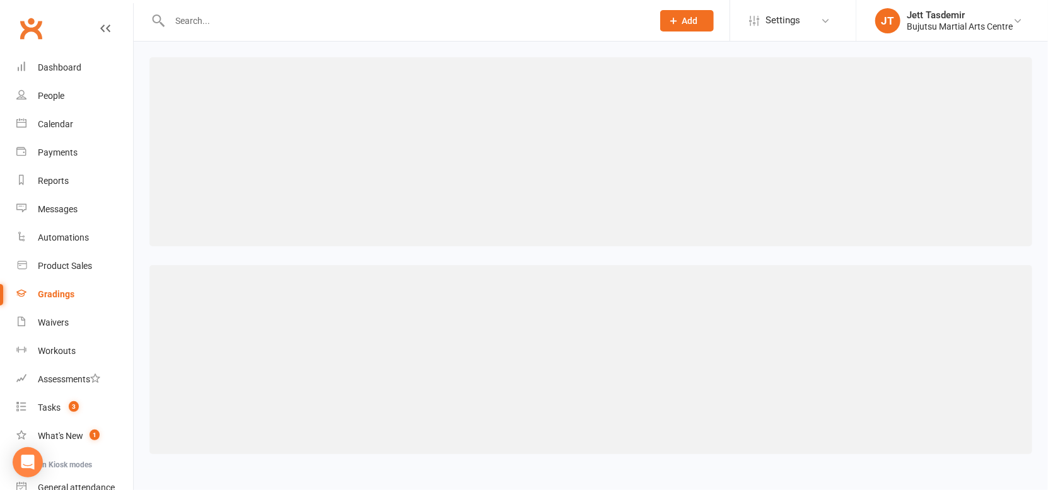
select select ">="
select select "contact_summaries:styles_style_class_attendances_since_last_promotion"
select select ">="
select select "contact_summaries:styles_style_class_attendances_since_last_promotion"
select select ">="
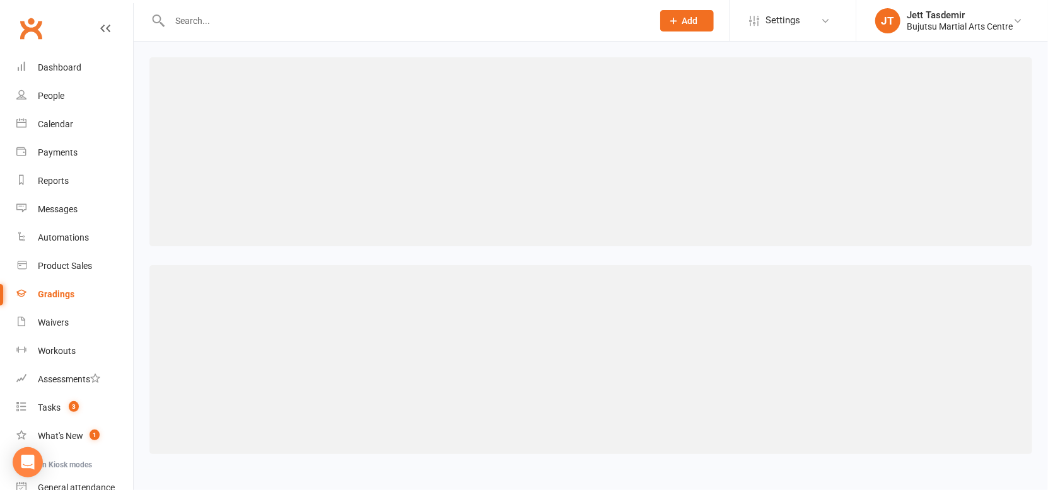
select select "contact_summaries:styles_style_class_attendances_since_last_promotion"
select select ">="
select select "contact_summaries:styles_style_class_attendances_since_last_promotion"
select select ">="
select select "contact_summaries:styles_style_class_attendances_since_last_promotion"
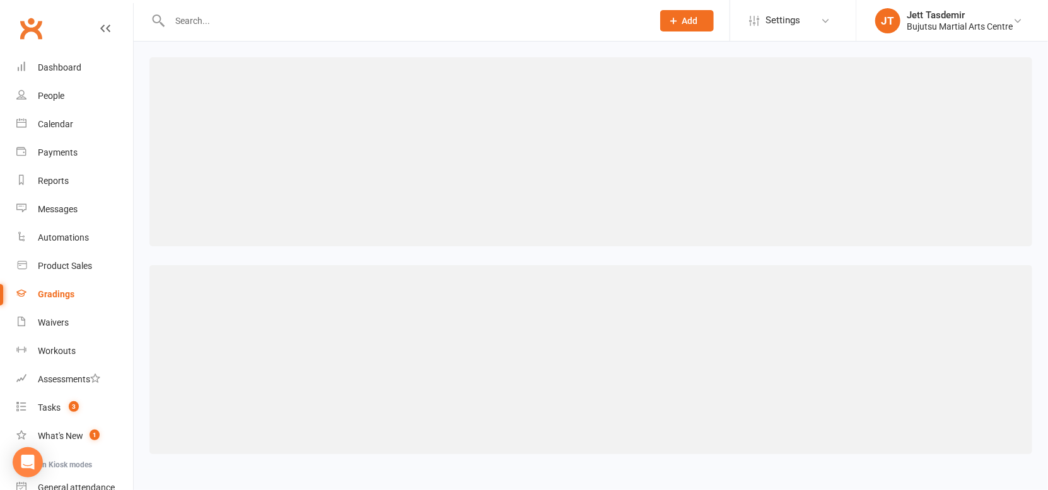
select select ">="
select select "contact_summaries:styles_style_class_attendances_since_last_promotion"
select select ">="
select select "contact_summaries:styles_style_class_attendances_since_last_promotion"
select select ">="
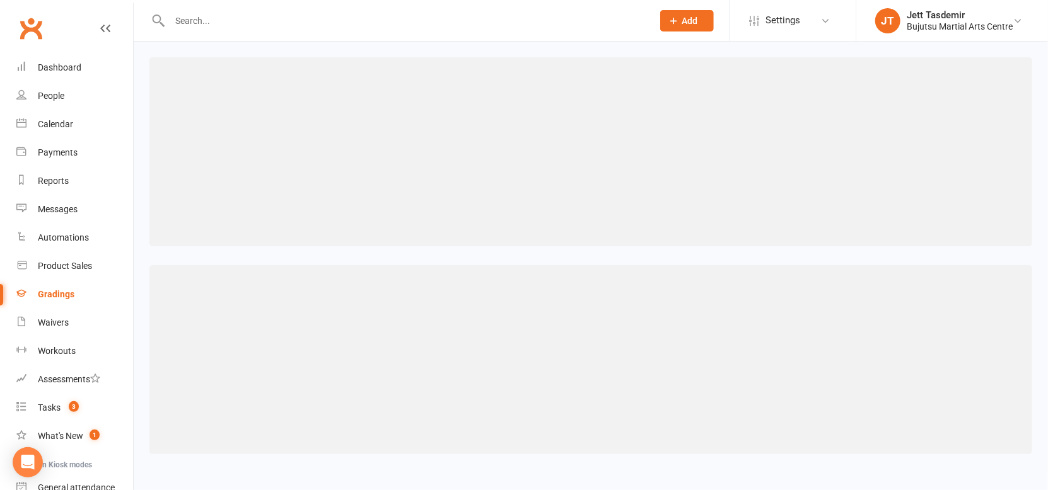
select select "contact_summaries:styles_style_class_attendances_since_last_promotion"
select select ">="
select select "contact_summaries:styles_style_class_attendances_since_last_promotion"
select select ">="
select select "contact_summaries:styles_style_class_attendances_since_last_promotion"
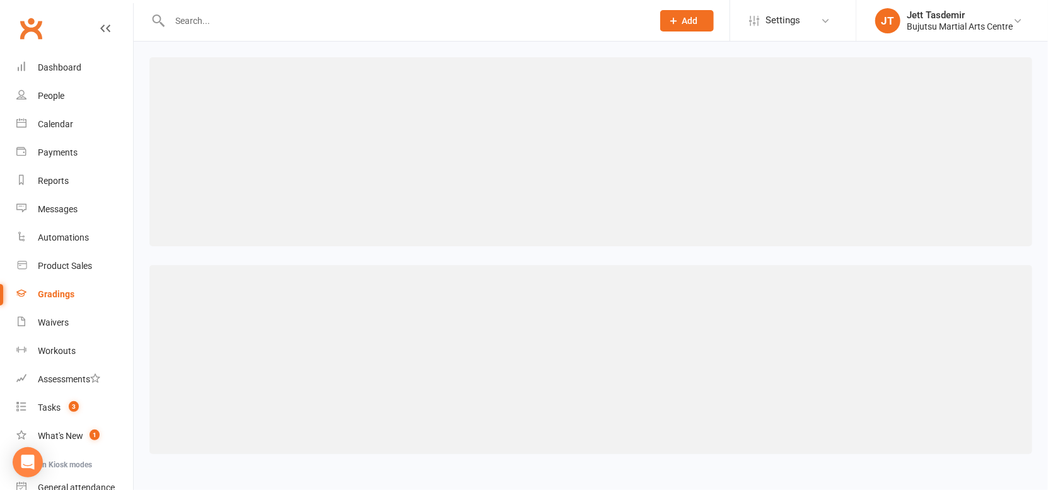
select select ">="
select select "contact_summaries:styles_style_class_attendances_since_last_promotion"
select select ">="
select select "contact_summaries:styles_style_class_attendances_since_last_promotion"
select select ">="
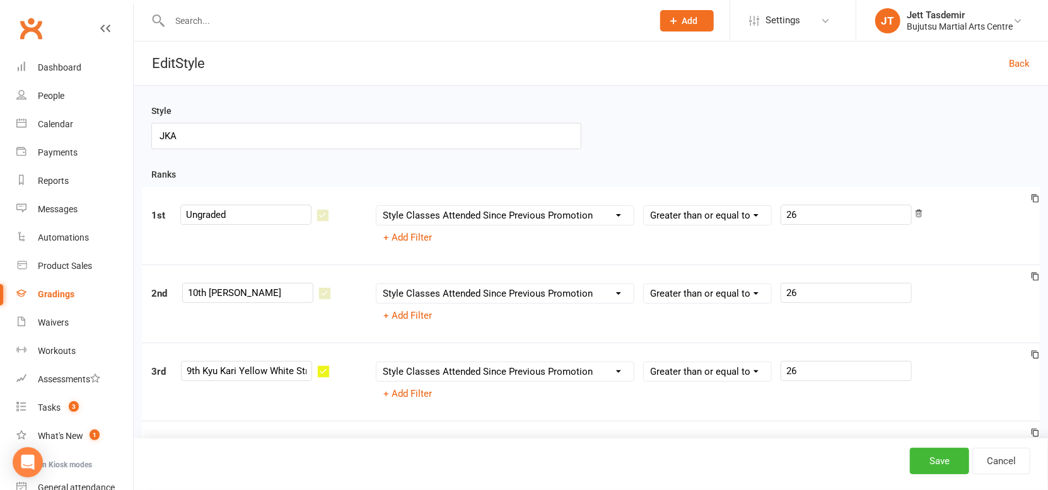
click at [255, 83] on header "Edit Style Back" at bounding box center [591, 64] width 914 height 44
click at [105, 298] on link "Gradings" at bounding box center [74, 295] width 117 height 28
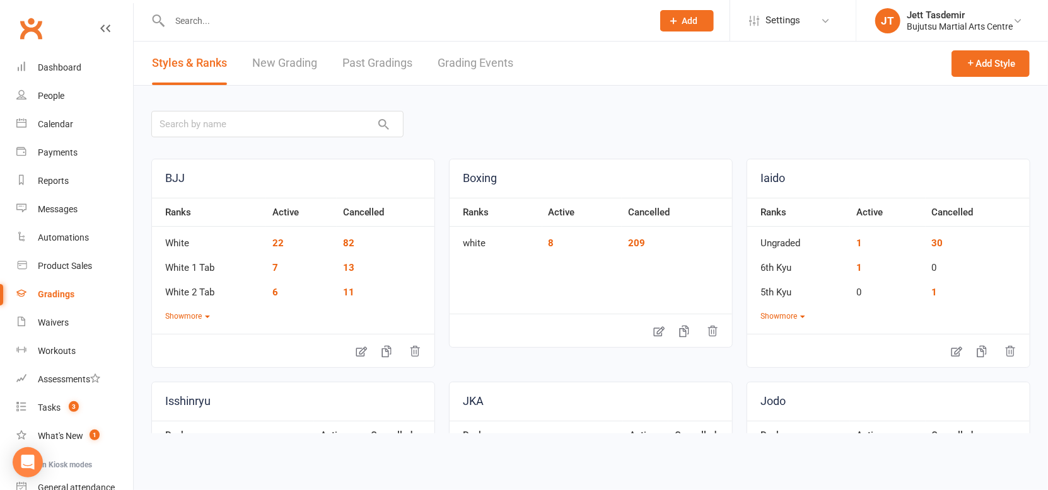
click at [492, 78] on link "Grading Events" at bounding box center [476, 63] width 76 height 43
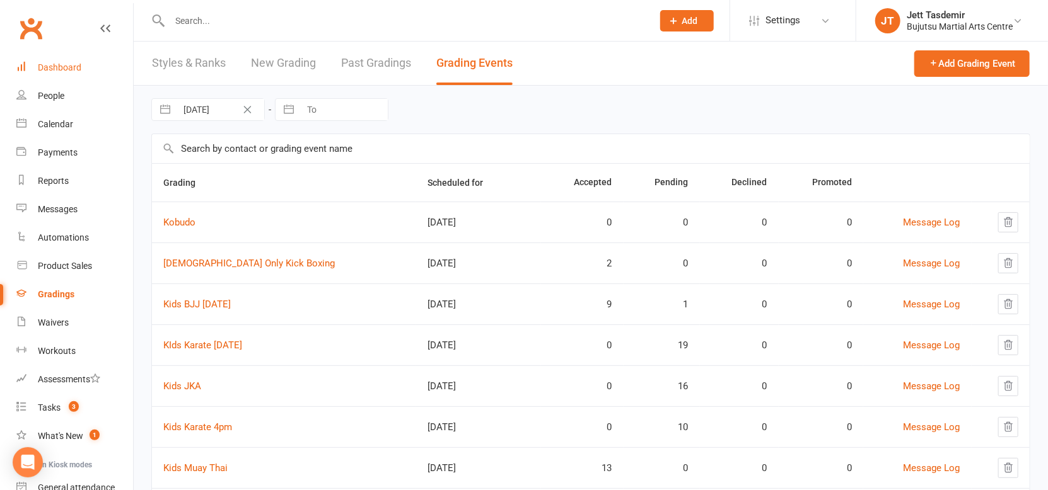
click at [86, 77] on link "Dashboard" at bounding box center [74, 68] width 117 height 28
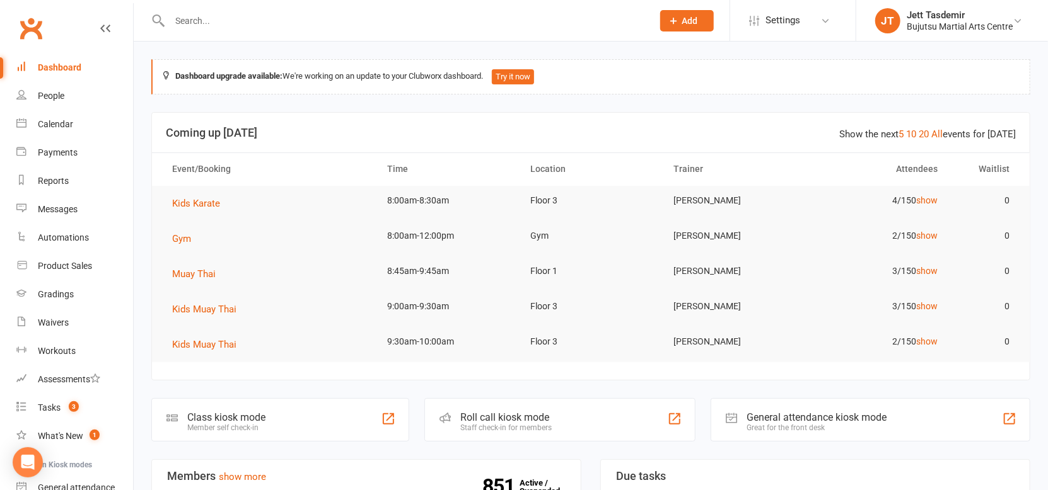
click at [192, 28] on input "text" at bounding box center [405, 21] width 478 height 18
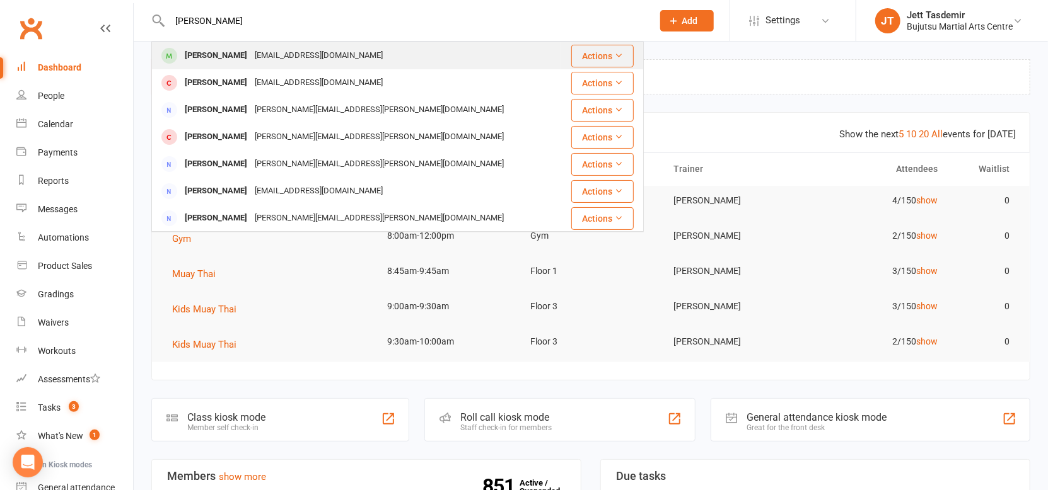
type input "paudel"
click at [254, 63] on div "nirpoudel15@gmail.com" at bounding box center [319, 56] width 136 height 18
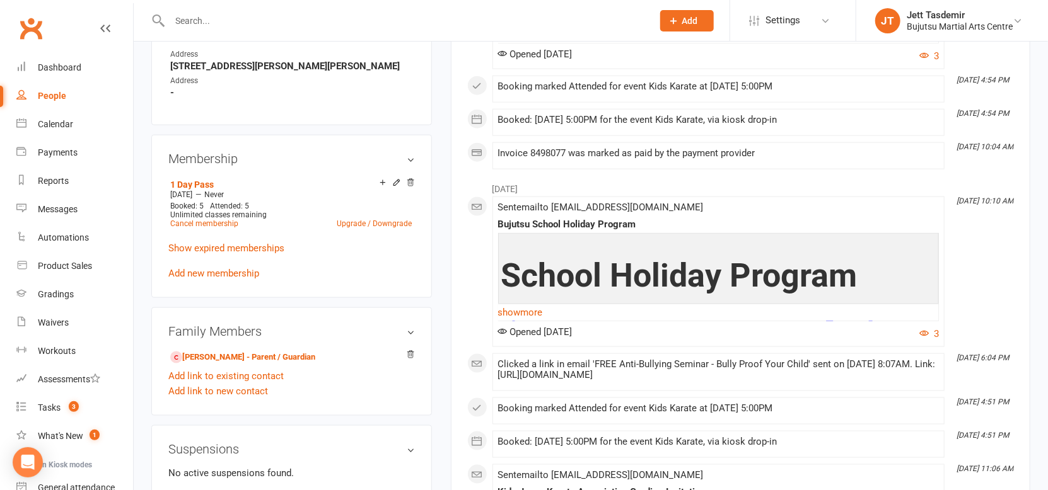
scroll to position [812, 0]
click at [220, 357] on link "Niranjan Paudel - Parent / Guardian" at bounding box center [242, 357] width 145 height 13
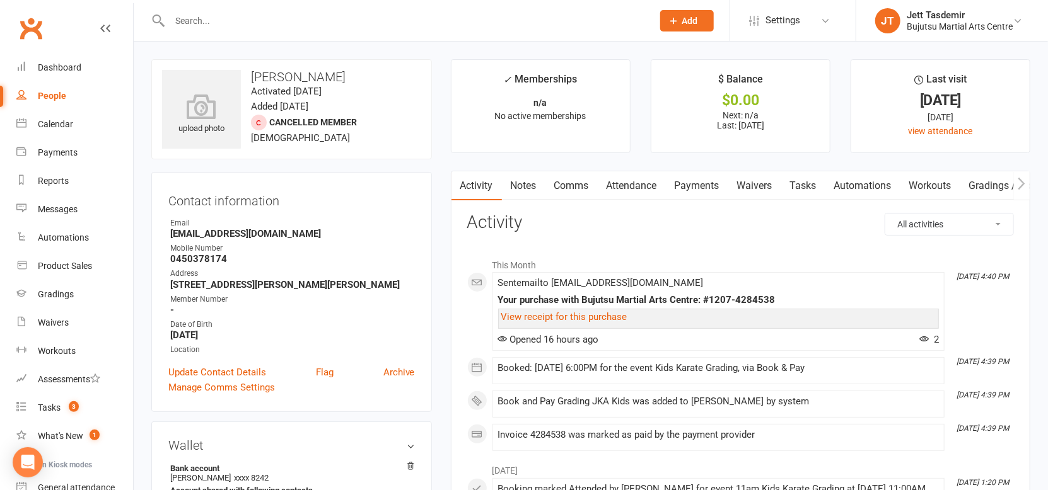
click at [111, 31] on div "Clubworx" at bounding box center [66, 36] width 133 height 47
click at [108, 31] on icon at bounding box center [105, 28] width 10 height 10
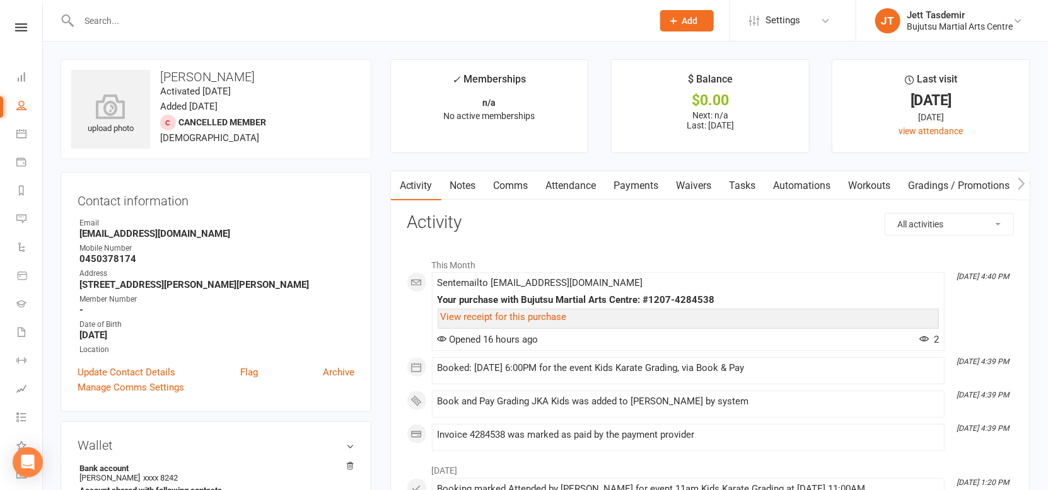
click at [30, 23] on nav "Clubworx Dashboard People Calendar Payments Reports Messages Automations Produc…" at bounding box center [21, 248] width 43 height 490
click at [23, 28] on icon at bounding box center [21, 27] width 12 height 8
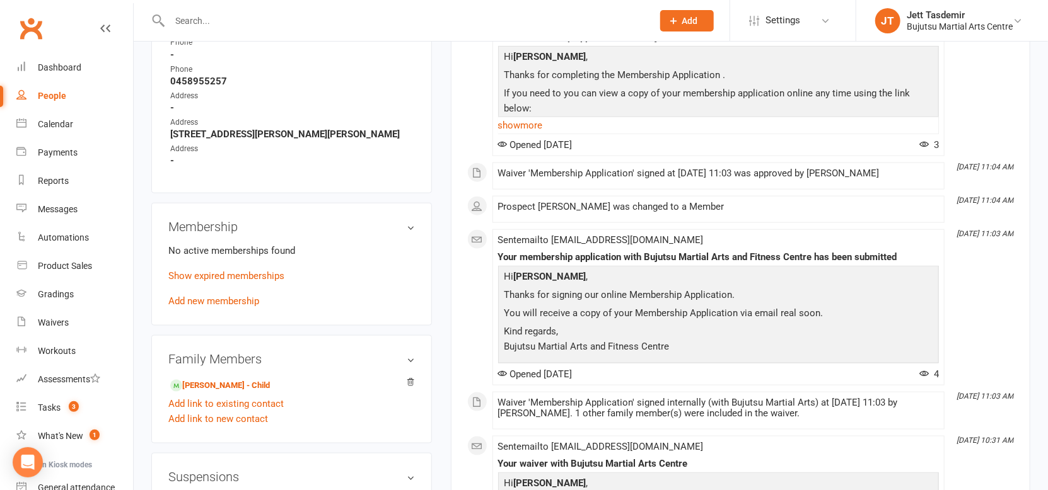
scroll to position [879, 0]
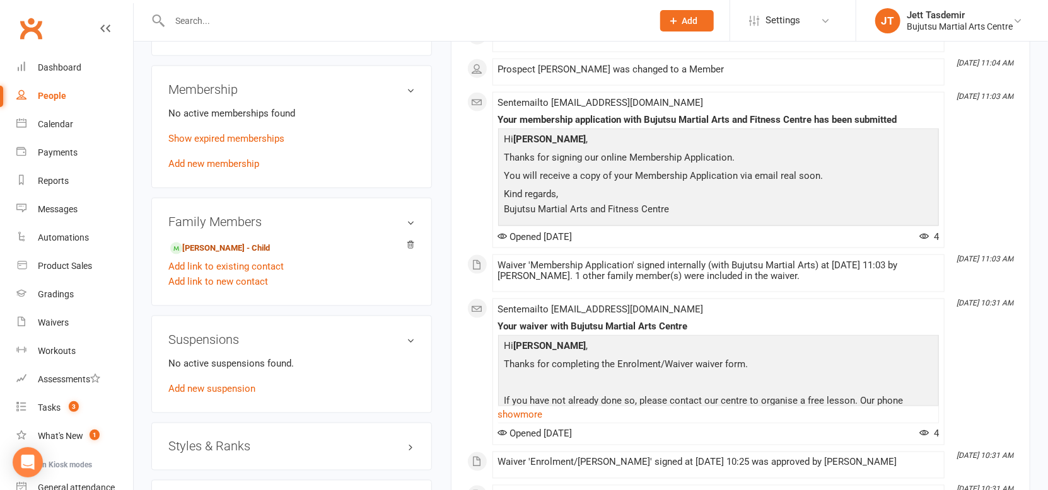
click at [212, 248] on link "Nirvan Paudel - Child" at bounding box center [220, 248] width 100 height 13
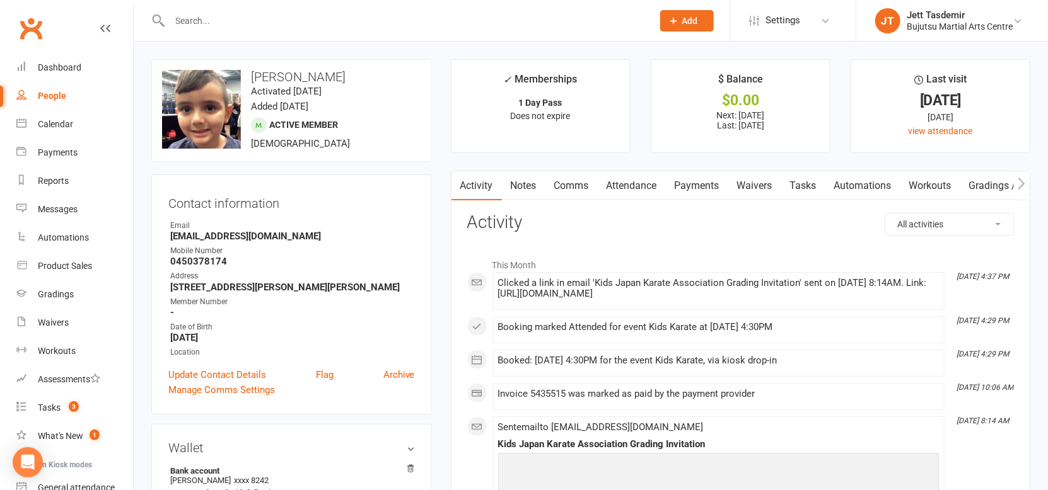
click at [206, 21] on input "text" at bounding box center [405, 21] width 478 height 18
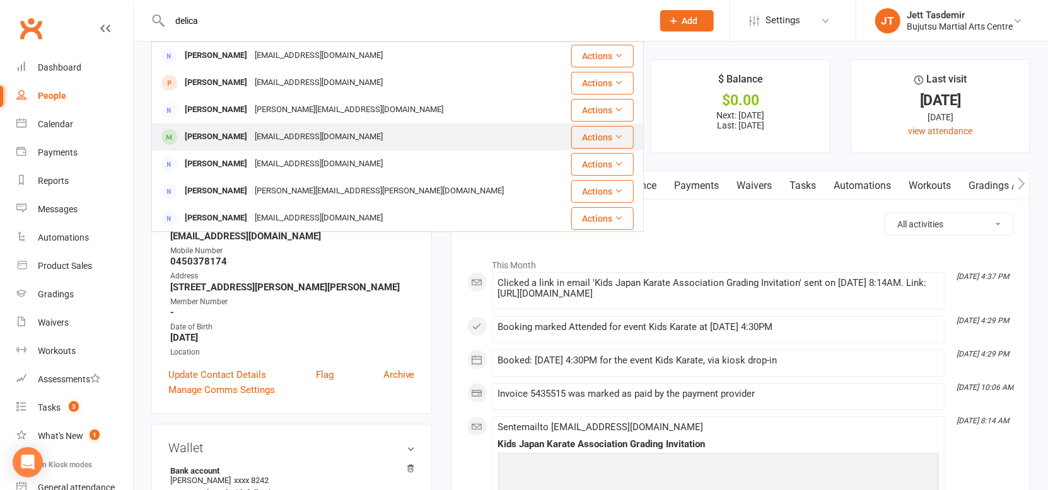
type input "delica"
click at [226, 137] on div "Nathaniel Delicata" at bounding box center [216, 137] width 70 height 18
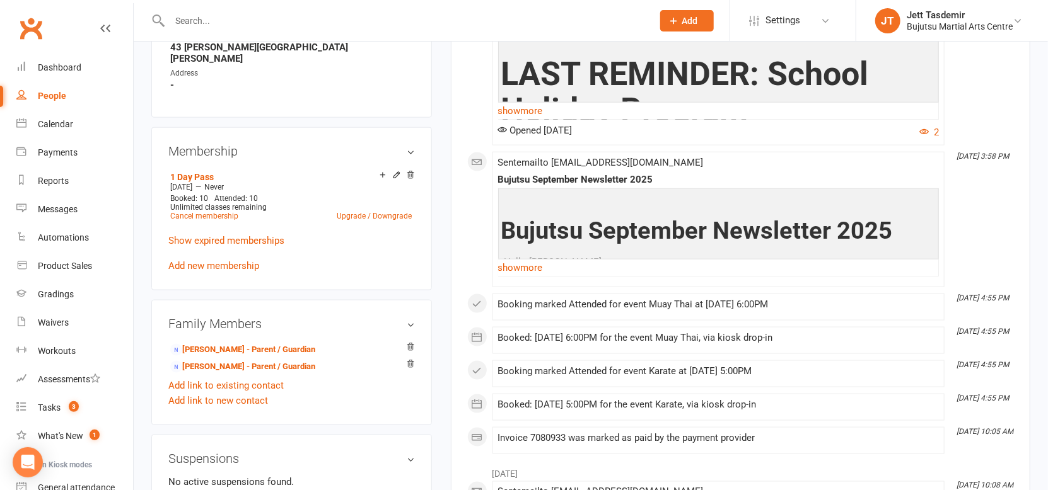
scroll to position [824, 0]
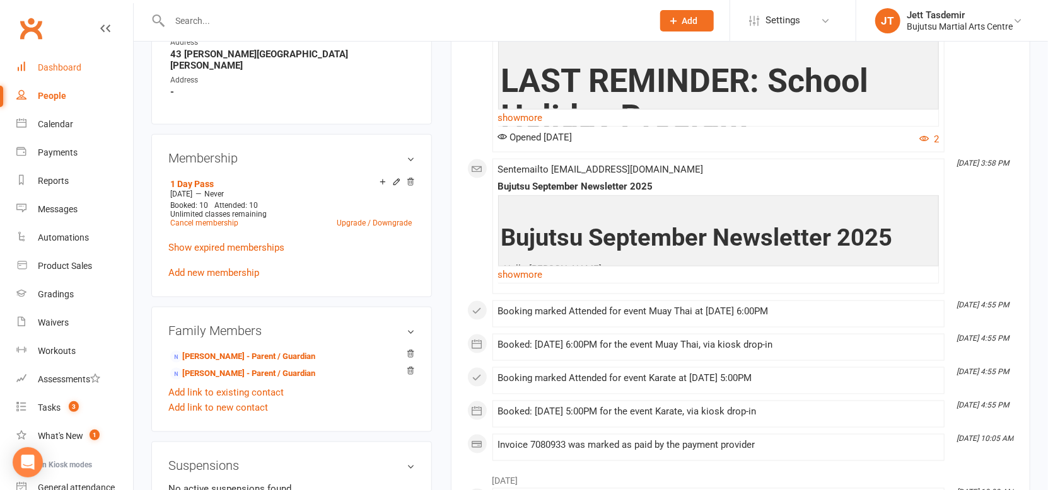
click at [76, 71] on div "Dashboard" at bounding box center [59, 67] width 43 height 10
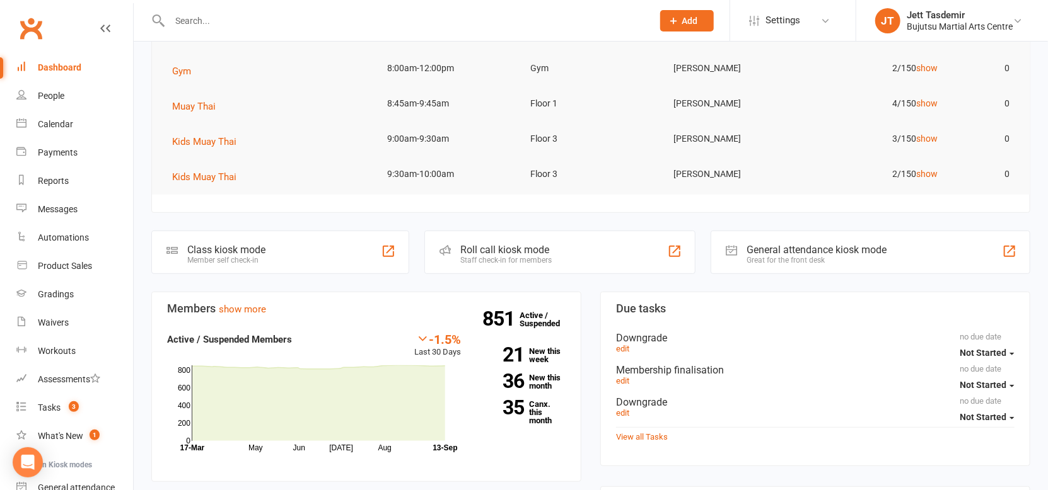
scroll to position [170, 0]
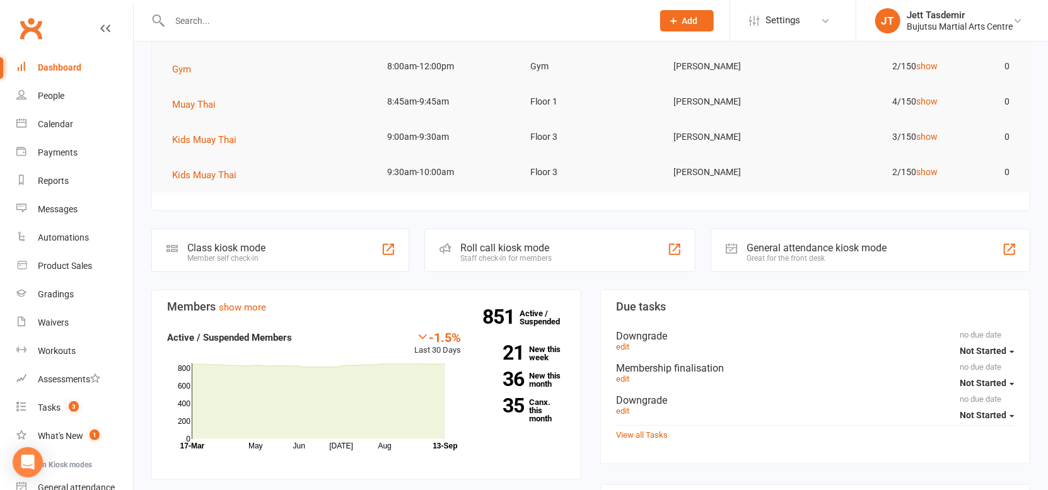
click at [217, 20] on input "text" at bounding box center [405, 21] width 478 height 18
click at [57, 299] on div "Gradings" at bounding box center [56, 294] width 36 height 10
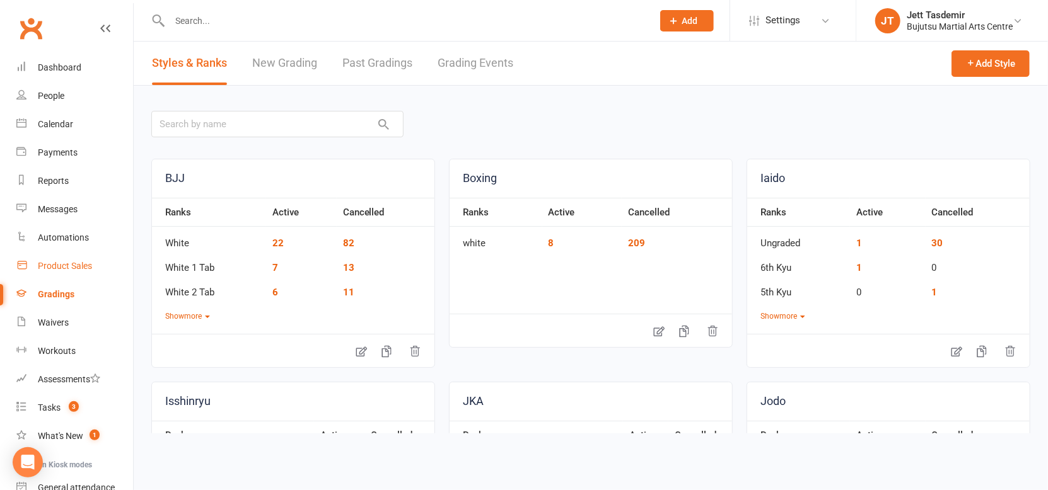
click at [75, 264] on div "Product Sales" at bounding box center [65, 266] width 54 height 10
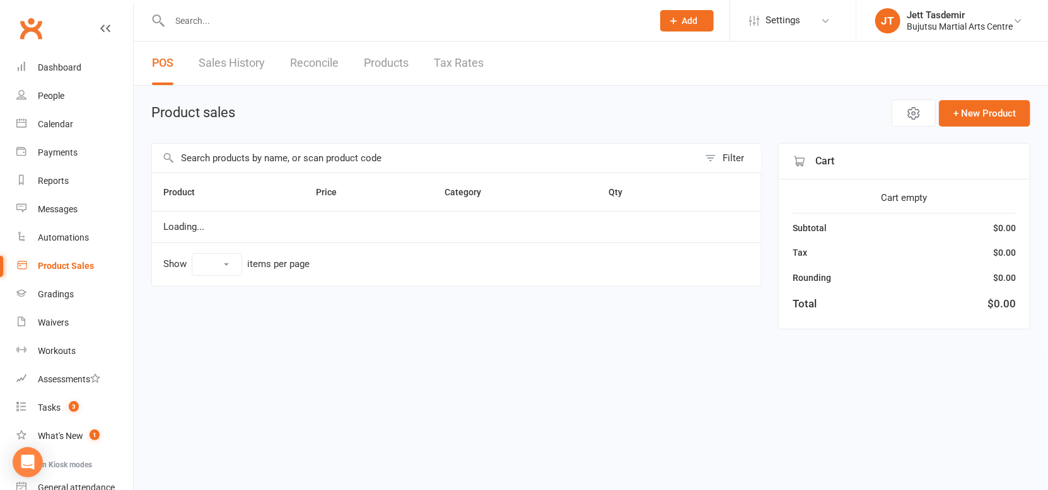
select select "10"
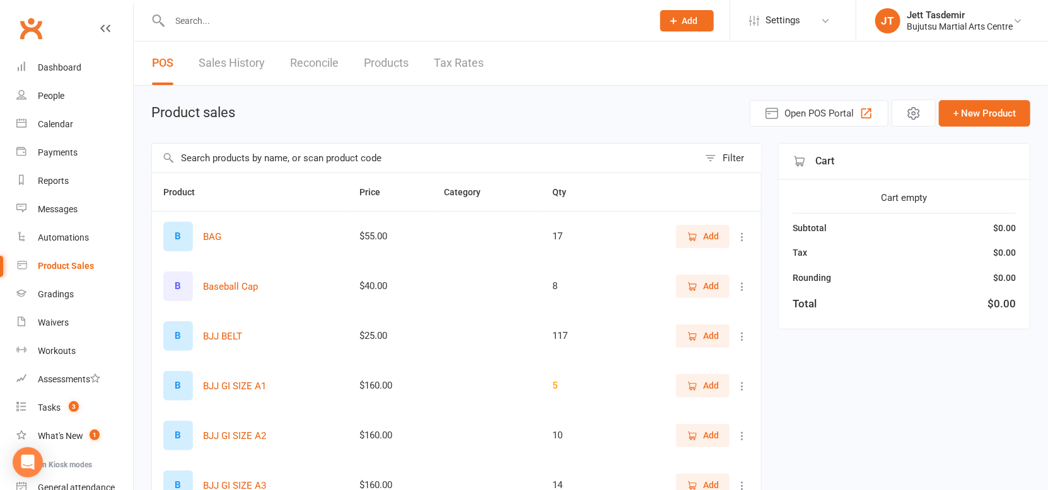
click at [792, 92] on div "Product sales Open POS Portal + New Product Filter Product Price Category Qty B…" at bounding box center [591, 438] width 914 height 704
click at [787, 103] on button "Open POS Portal" at bounding box center [819, 113] width 139 height 26
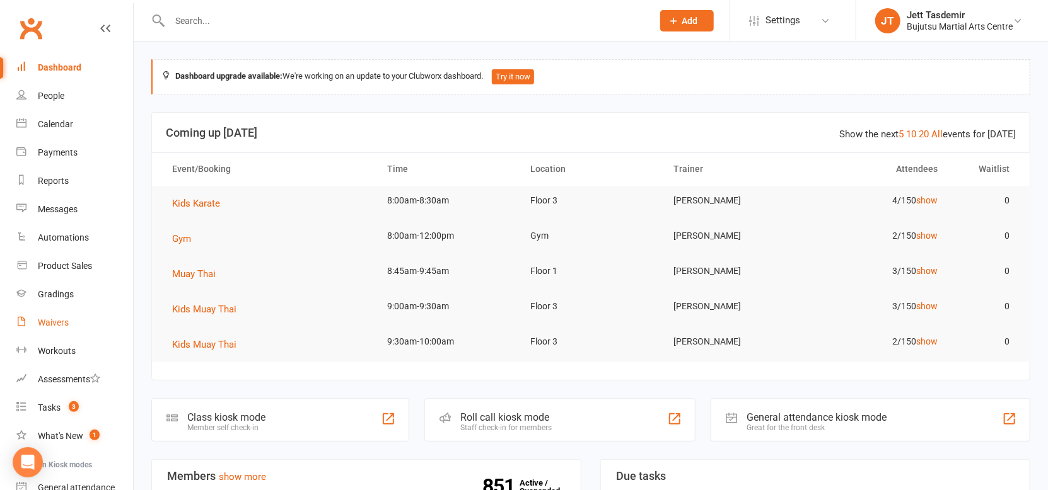
click at [95, 314] on link "Waivers" at bounding box center [74, 323] width 117 height 28
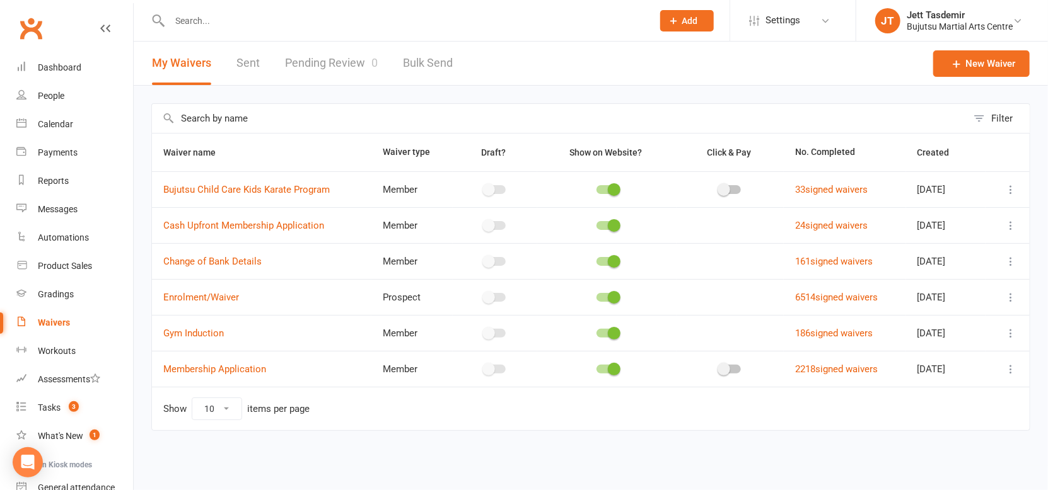
click at [333, 74] on link "Pending Review 0" at bounding box center [331, 63] width 93 height 43
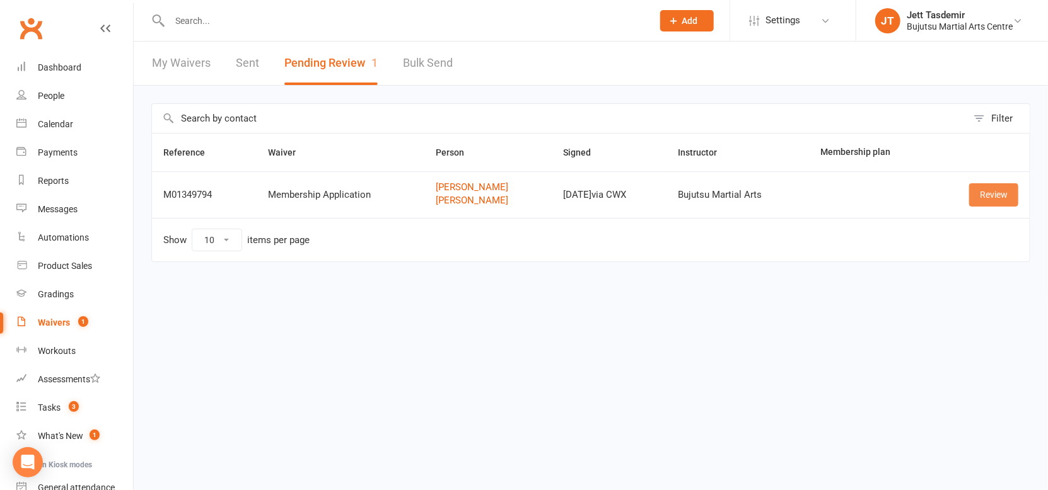
click at [994, 204] on link "Review" at bounding box center [993, 194] width 49 height 23
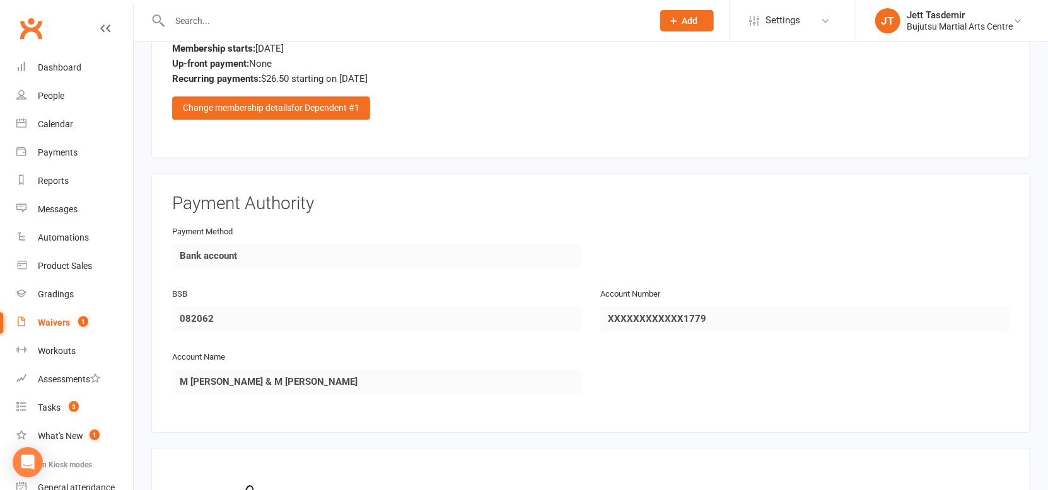
scroll to position [1767, 0]
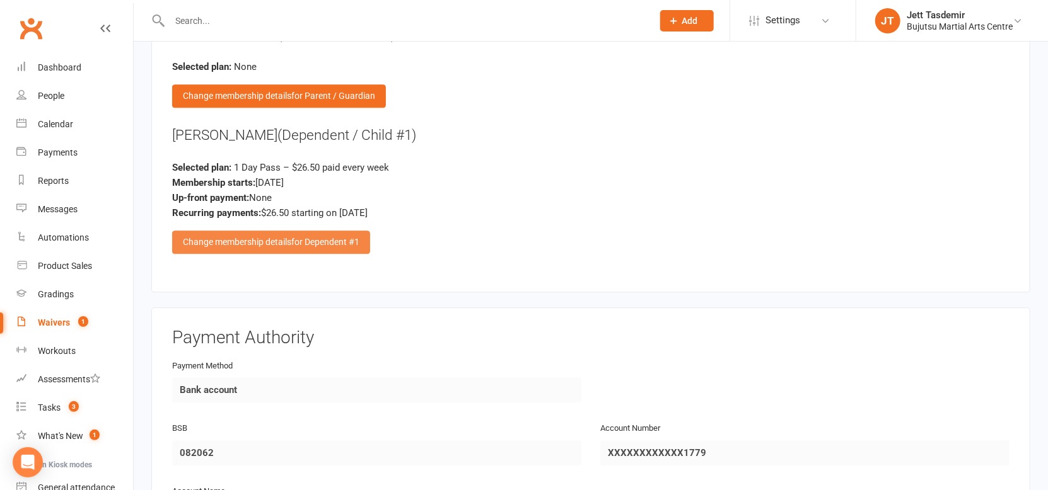
click at [312, 244] on span "for Dependent #1" at bounding box center [325, 242] width 68 height 10
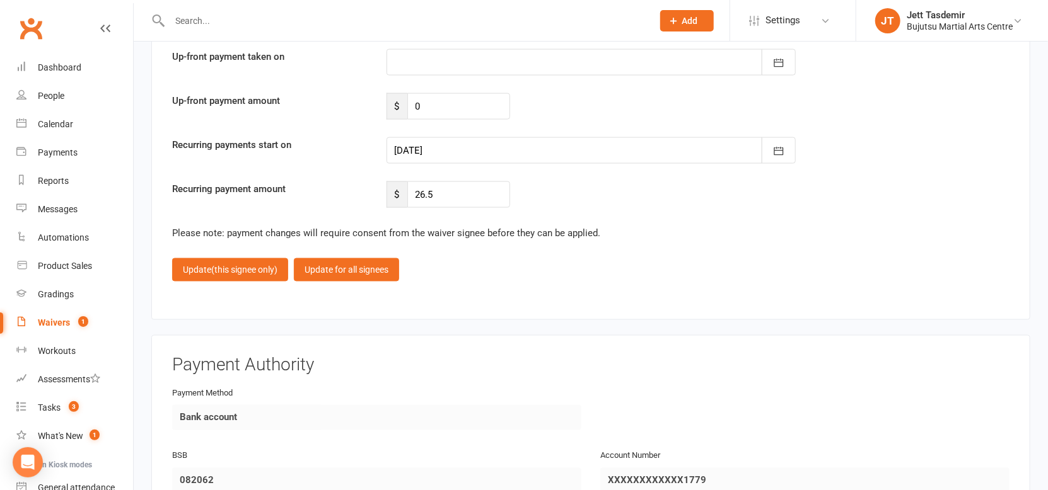
scroll to position [3591, 0]
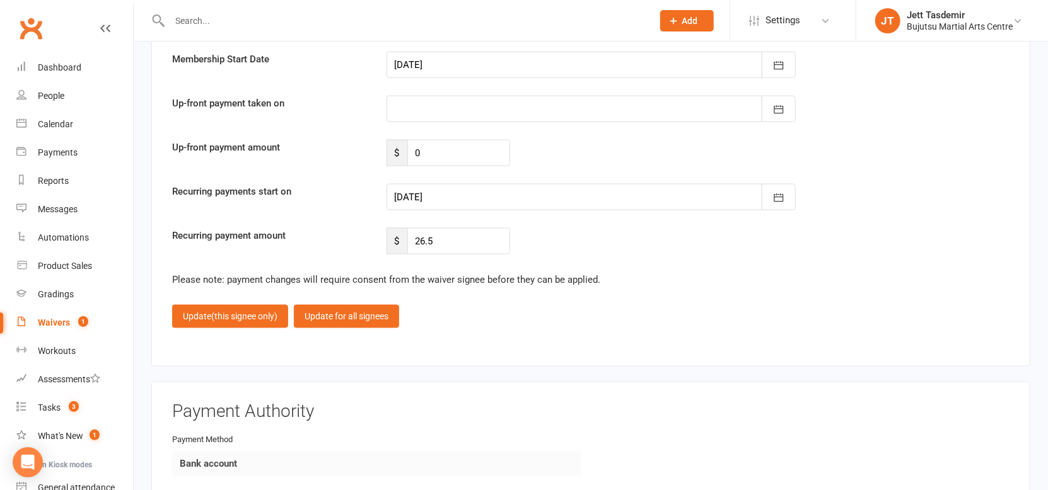
click at [449, 199] on div at bounding box center [590, 197] width 409 height 26
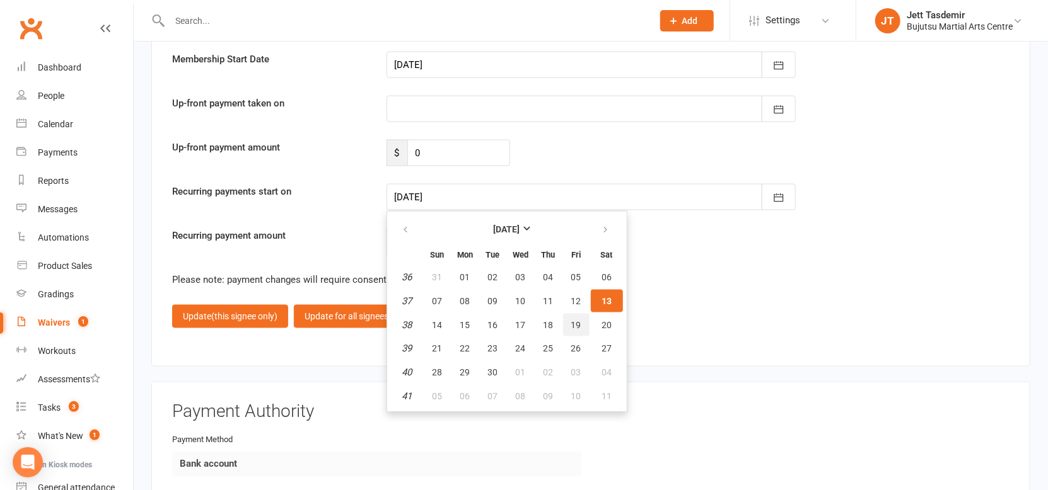
click at [580, 318] on button "19" at bounding box center [576, 325] width 26 height 23
type input "19 Sep 2025"
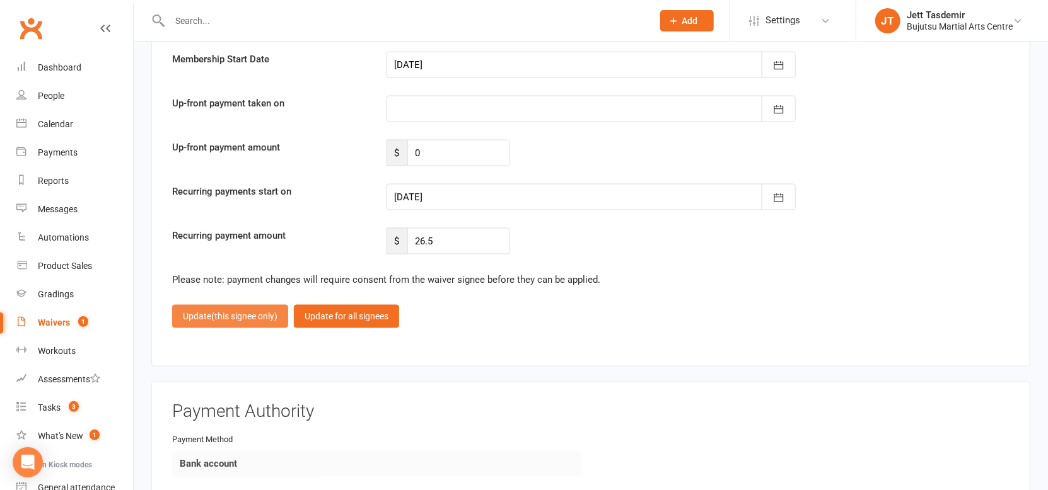
click at [253, 311] on span "(this signee only)" at bounding box center [244, 316] width 66 height 10
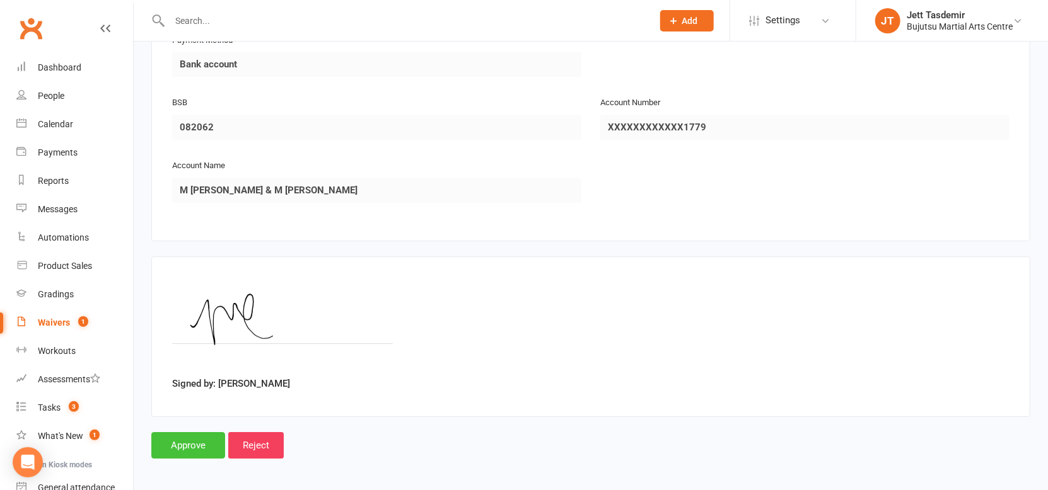
click at [176, 436] on input "Approve" at bounding box center [188, 445] width 74 height 26
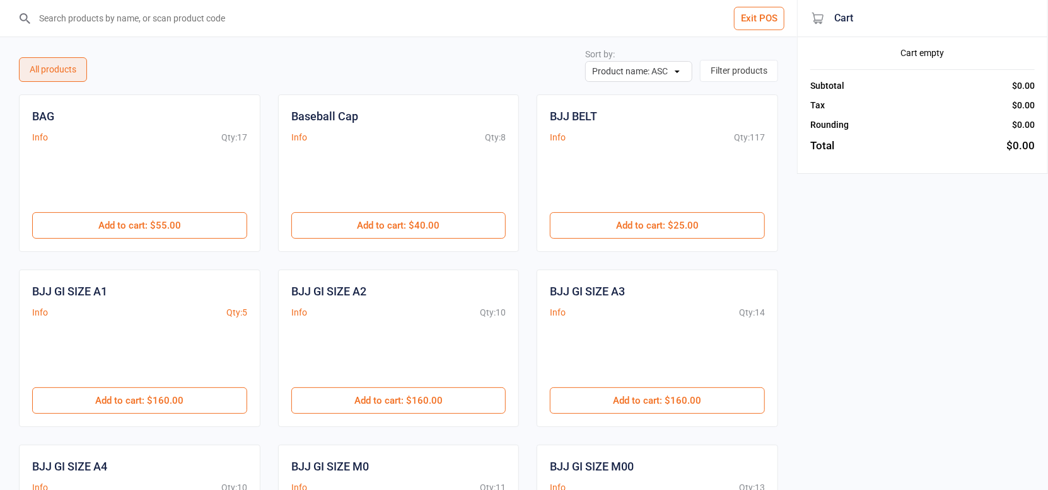
click at [391, 23] on input "search" at bounding box center [406, 18] width 746 height 37
type input "k"
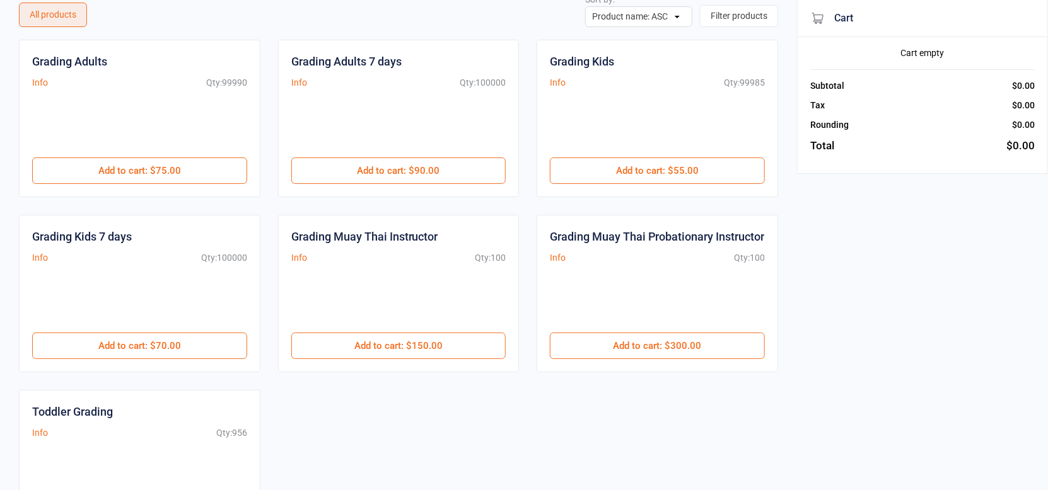
scroll to position [68, 0]
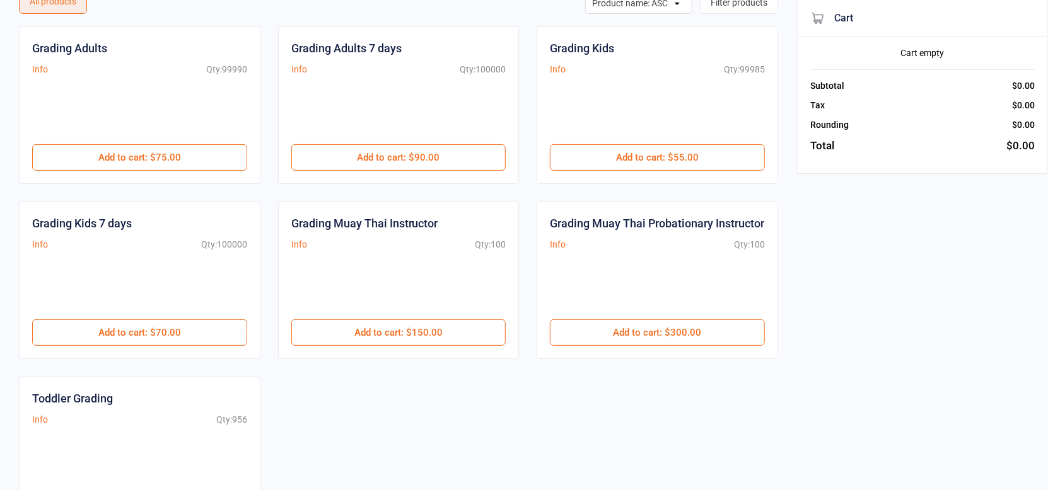
type input "grading"
click at [526, 238] on div "Grading Adults Info Qty: 99990 $75.00 Add to cart : $75.00 Grading Adults 7 day…" at bounding box center [398, 280] width 759 height 508
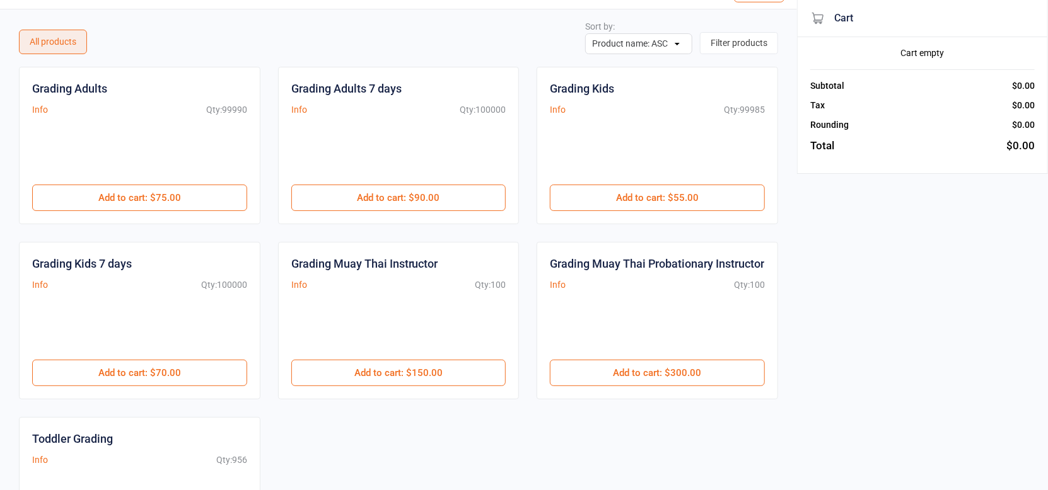
scroll to position [22, 0]
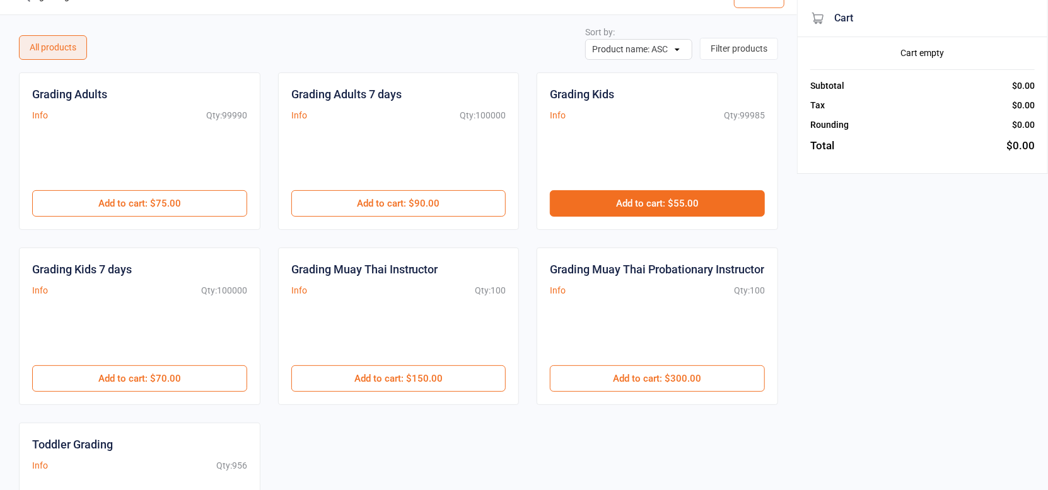
click at [596, 205] on button "Add to cart : $55.00" at bounding box center [657, 203] width 215 height 26
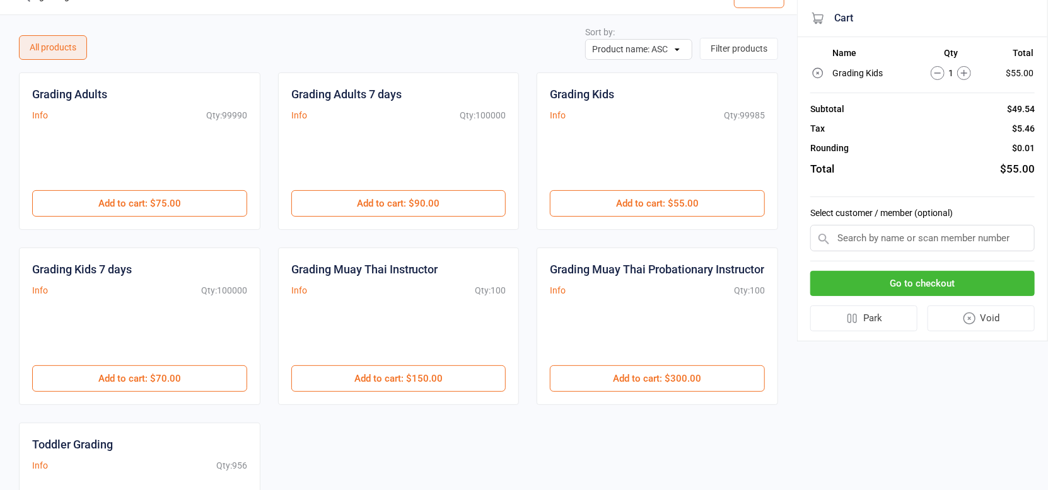
scroll to position [24, 0]
click at [510, 134] on div "Grading Adults 7 days Info Qty: 100000 $90.00 Add to cart : $90.00" at bounding box center [398, 150] width 241 height 158
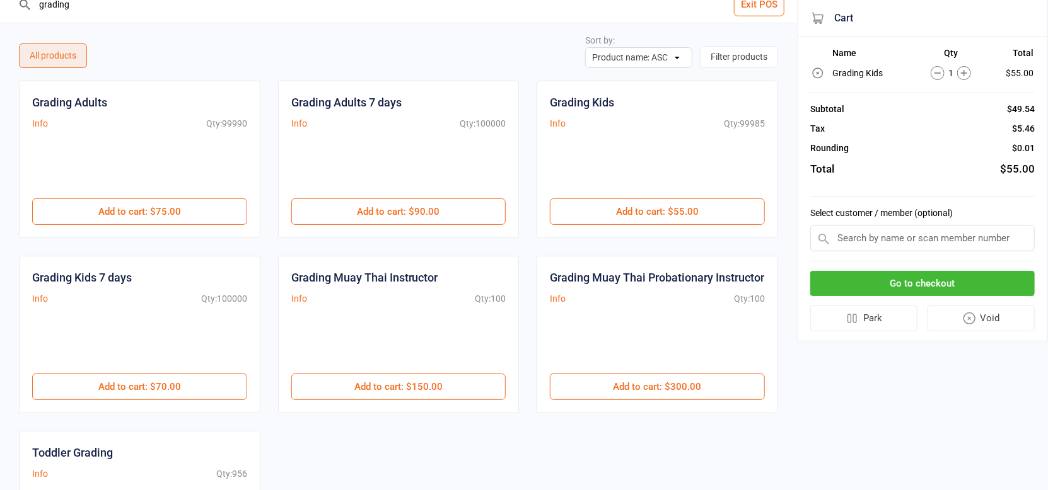
scroll to position [0, 0]
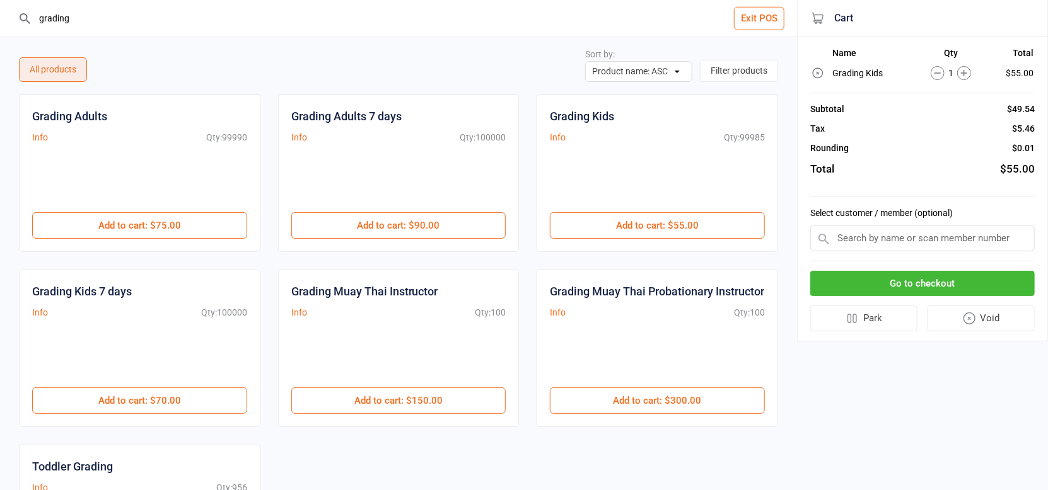
click at [760, 16] on button "Exit POS" at bounding box center [759, 18] width 50 height 23
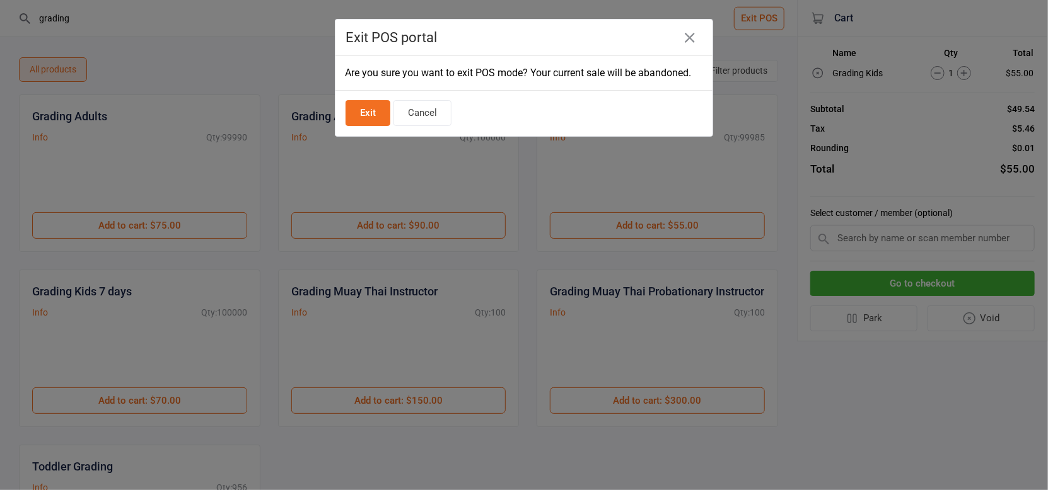
click at [383, 112] on button "Exit" at bounding box center [367, 113] width 45 height 26
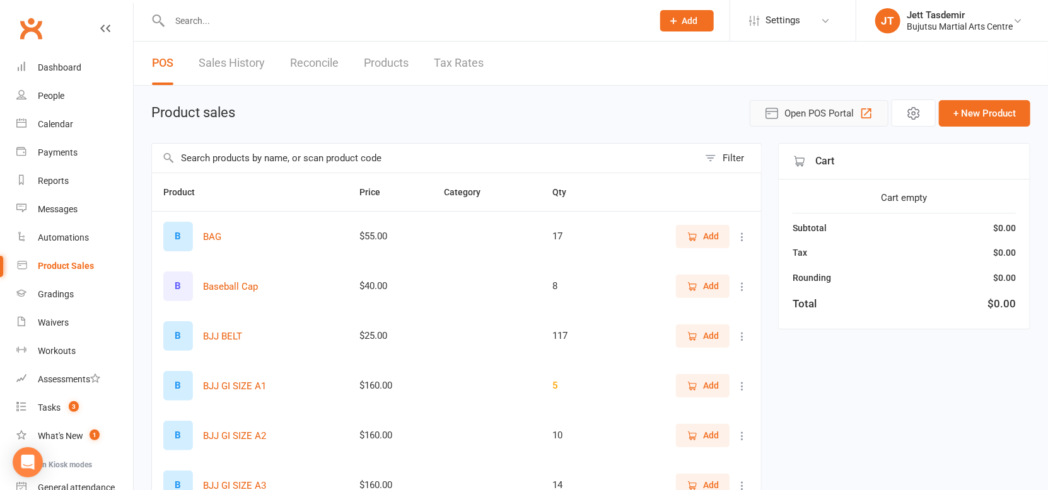
click at [806, 113] on span "Open POS Portal" at bounding box center [818, 113] width 69 height 15
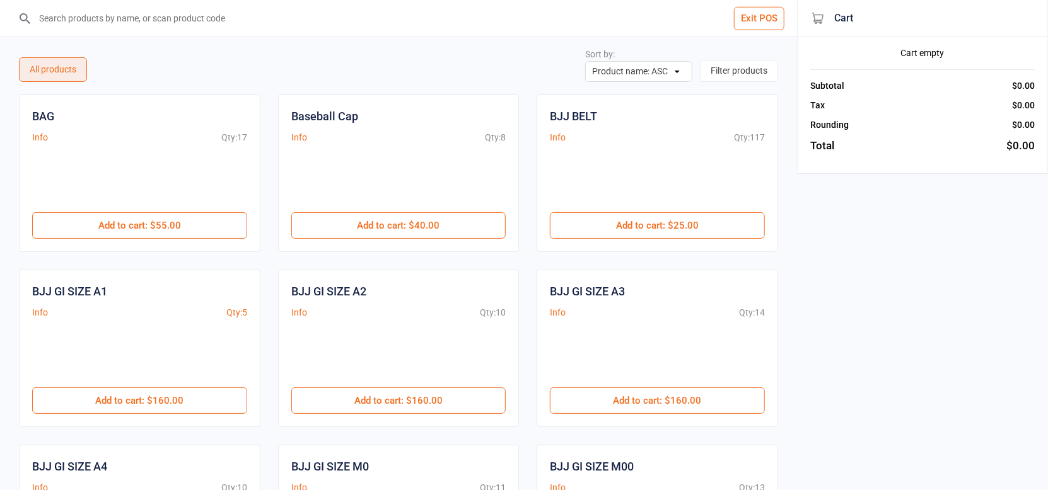
click at [235, 25] on input "search" at bounding box center [406, 18] width 746 height 37
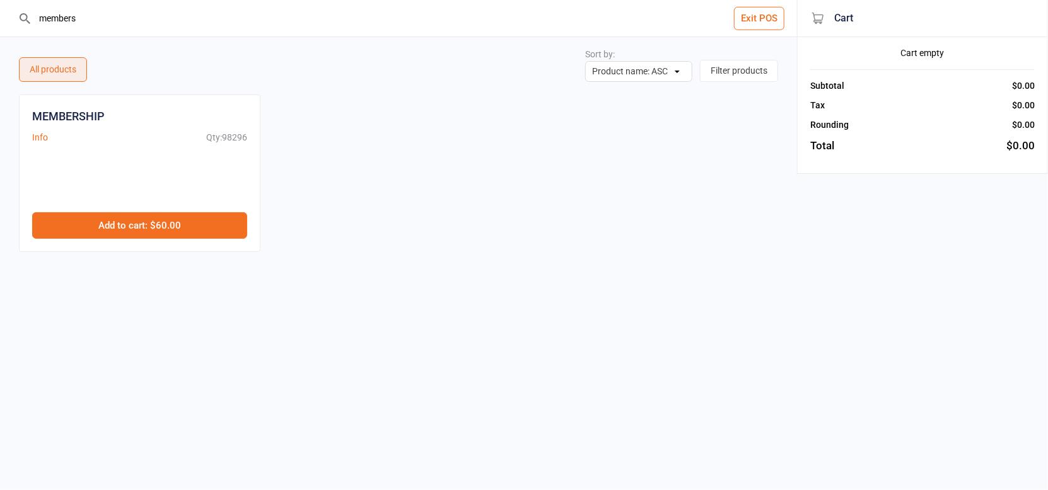
type input "members"
click at [131, 233] on button "Add to cart : $60.00" at bounding box center [139, 225] width 215 height 26
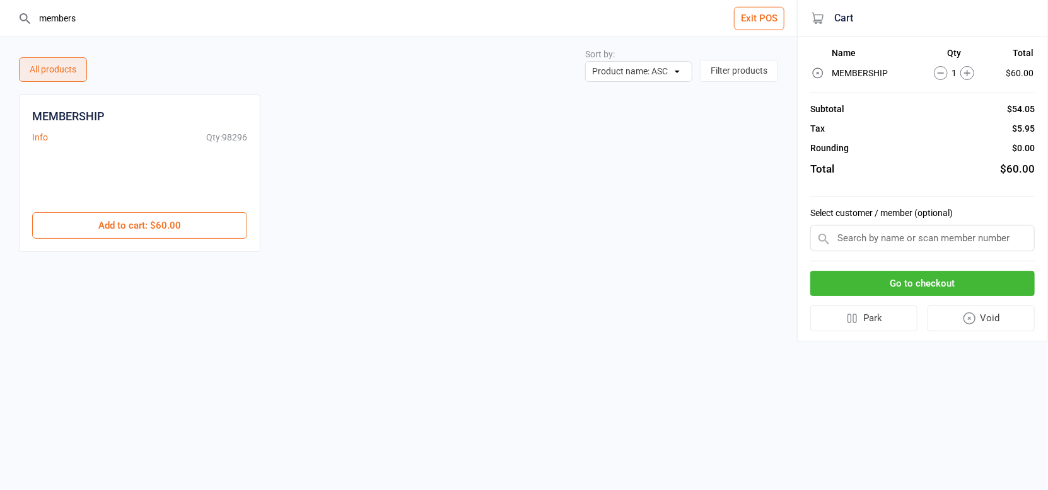
click at [107, 28] on input "members" at bounding box center [406, 18] width 746 height 37
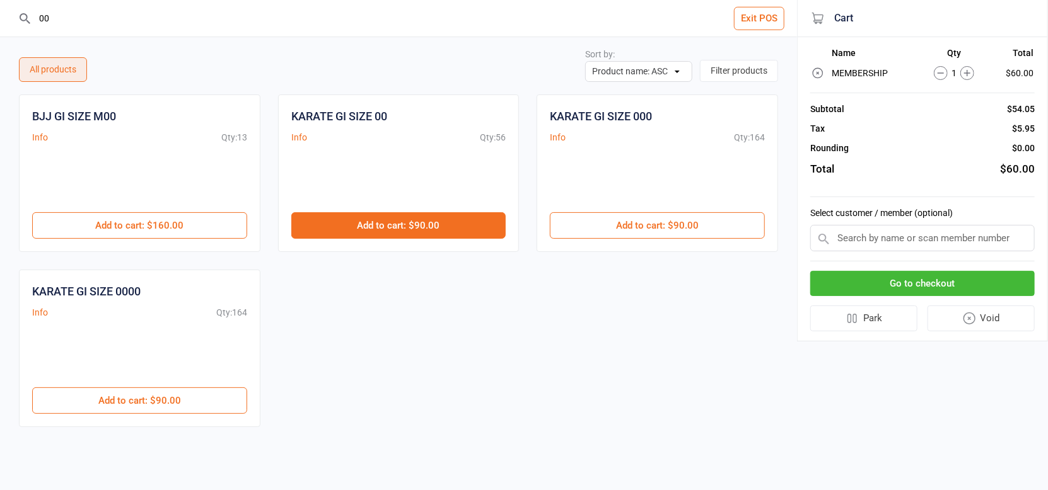
type input "00"
click at [434, 217] on button "Add to cart : $90.00" at bounding box center [398, 225] width 215 height 26
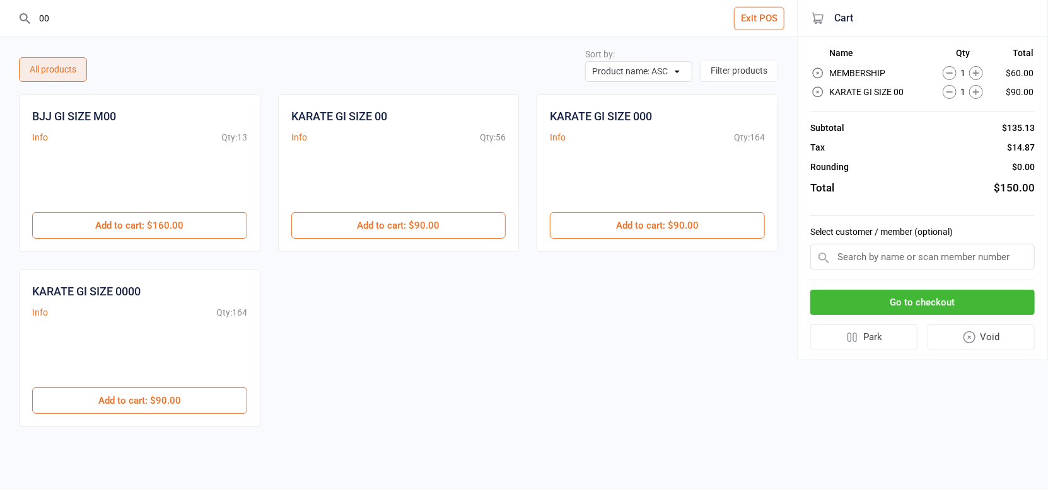
click at [915, 257] on input "text" at bounding box center [922, 257] width 224 height 26
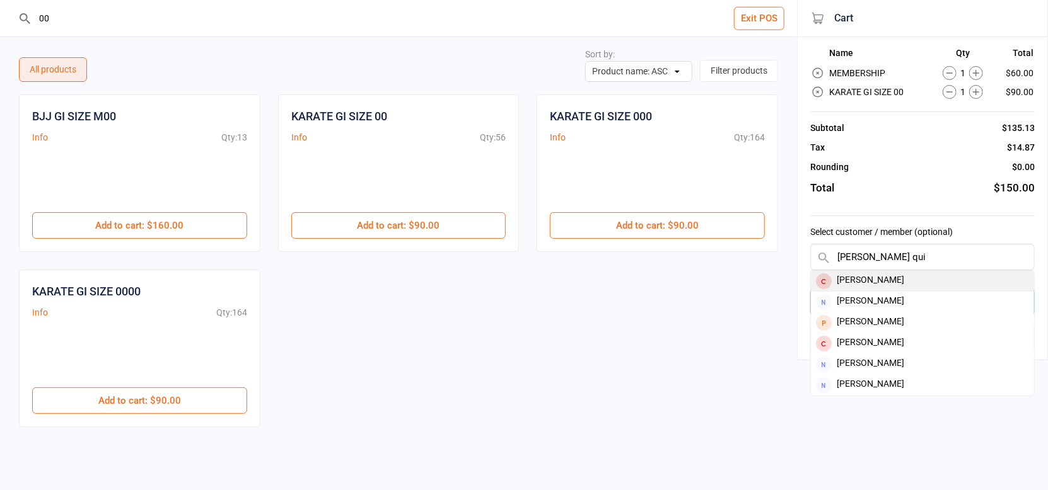
type input "[PERSON_NAME] qui"
click at [948, 287] on div "[PERSON_NAME]" at bounding box center [922, 281] width 223 height 21
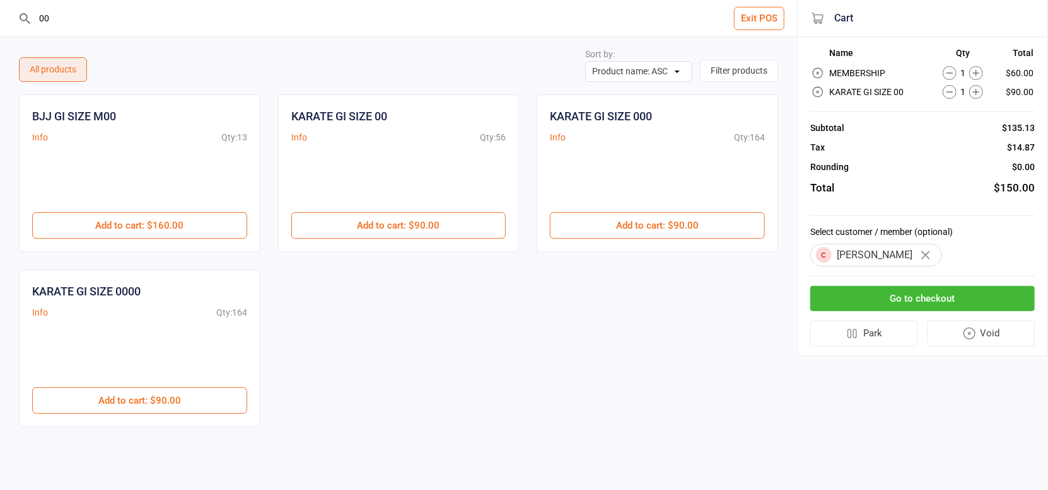
click at [915, 252] on button "button" at bounding box center [925, 255] width 21 height 21
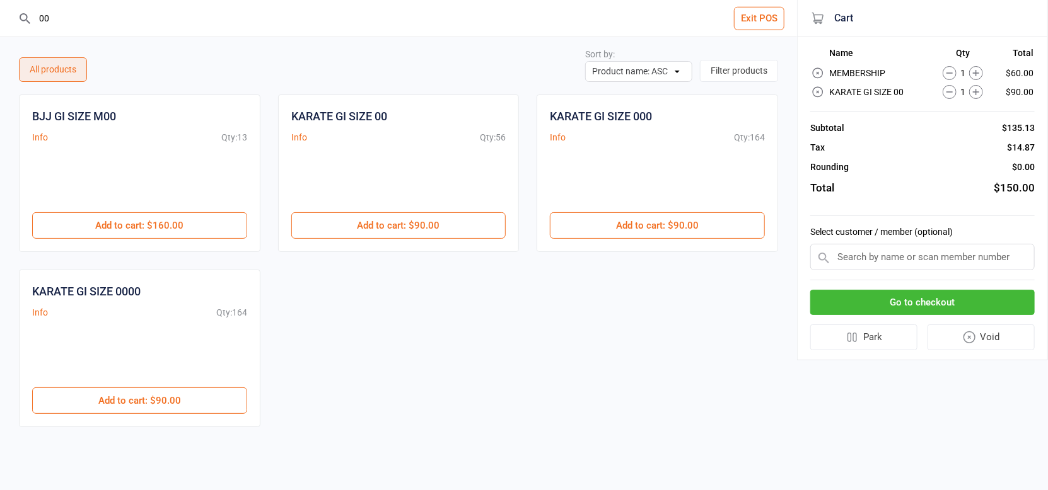
scroll to position [3, 0]
click at [915, 265] on input "text" at bounding box center [922, 257] width 224 height 26
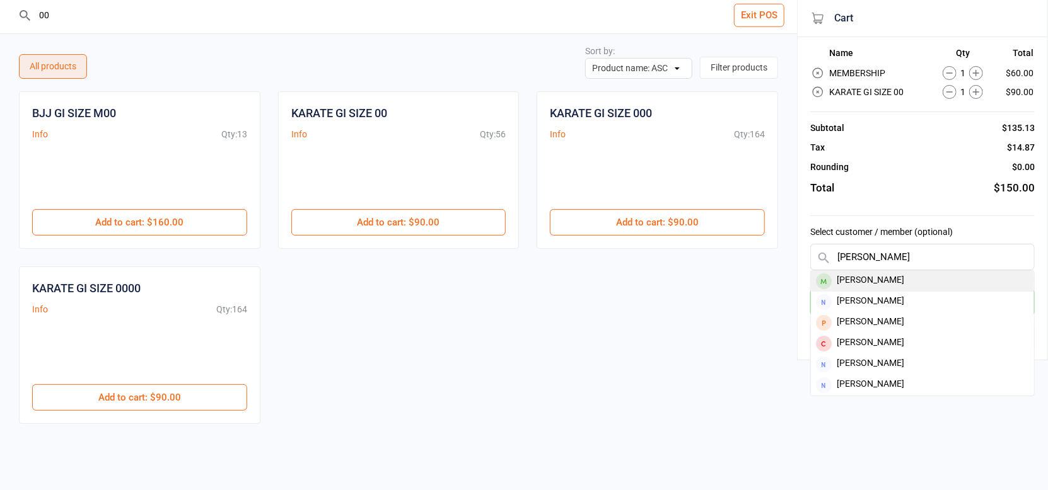
type input "[PERSON_NAME]"
click at [912, 285] on div "[PERSON_NAME]" at bounding box center [922, 281] width 223 height 21
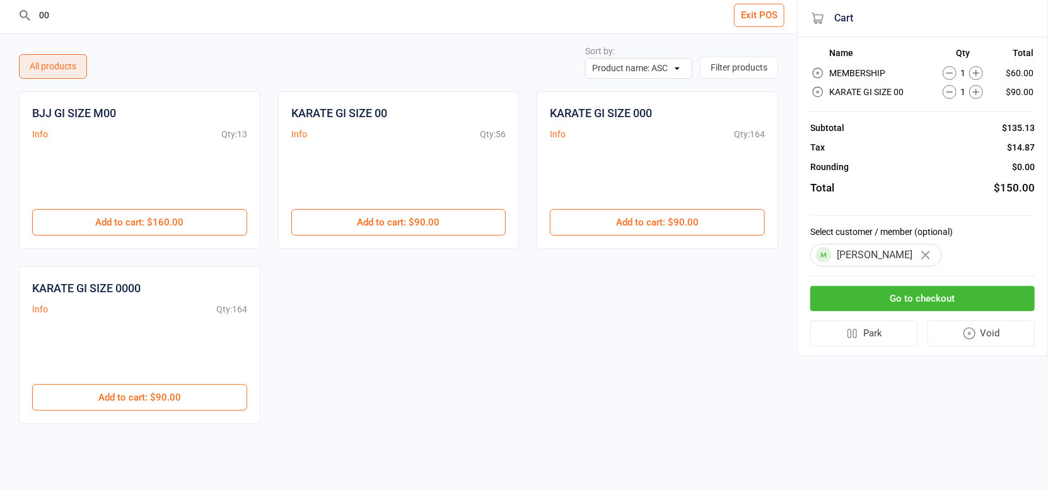
click at [908, 298] on button "Go to checkout" at bounding box center [922, 299] width 224 height 26
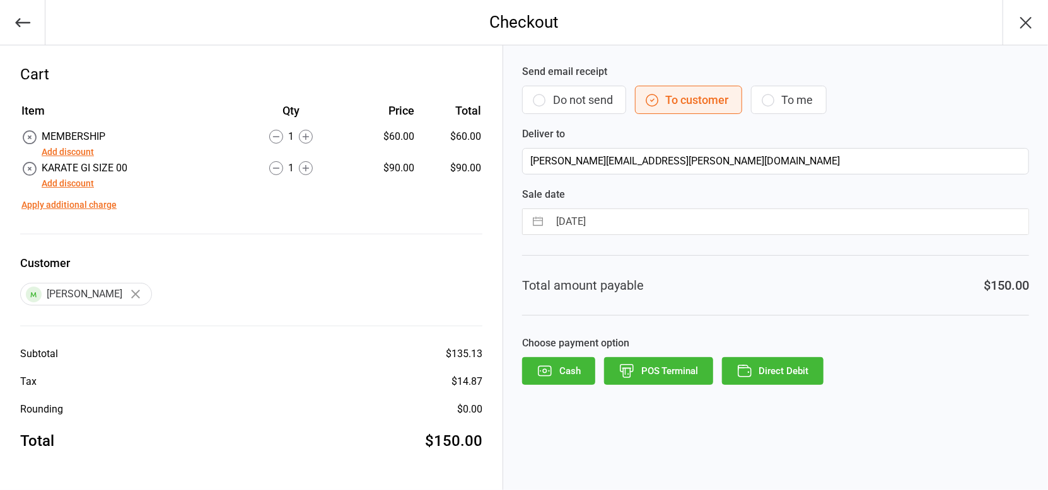
click at [72, 186] on button "Add discount" at bounding box center [68, 183] width 52 height 13
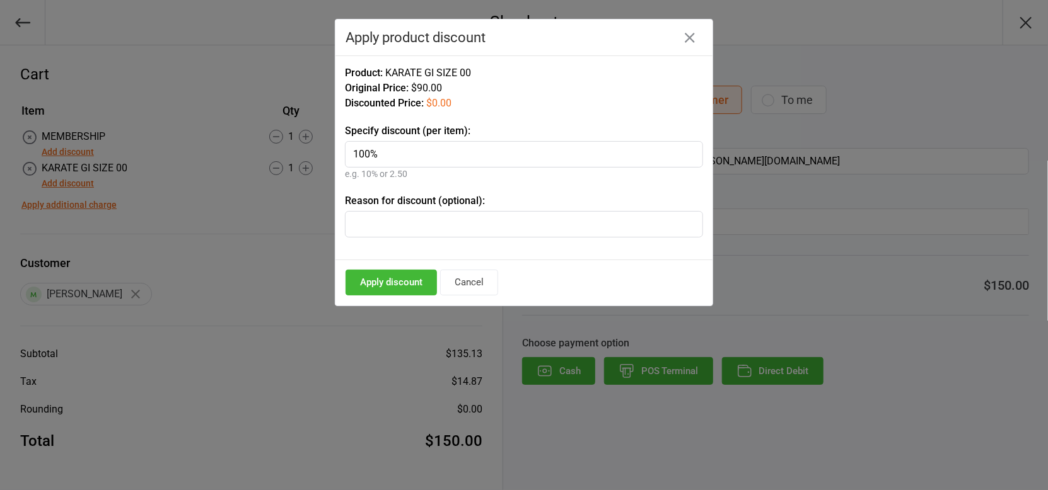
type input "100%"
type input "NEW MEMBER"
click at [402, 290] on button "Apply discount" at bounding box center [390, 283] width 91 height 26
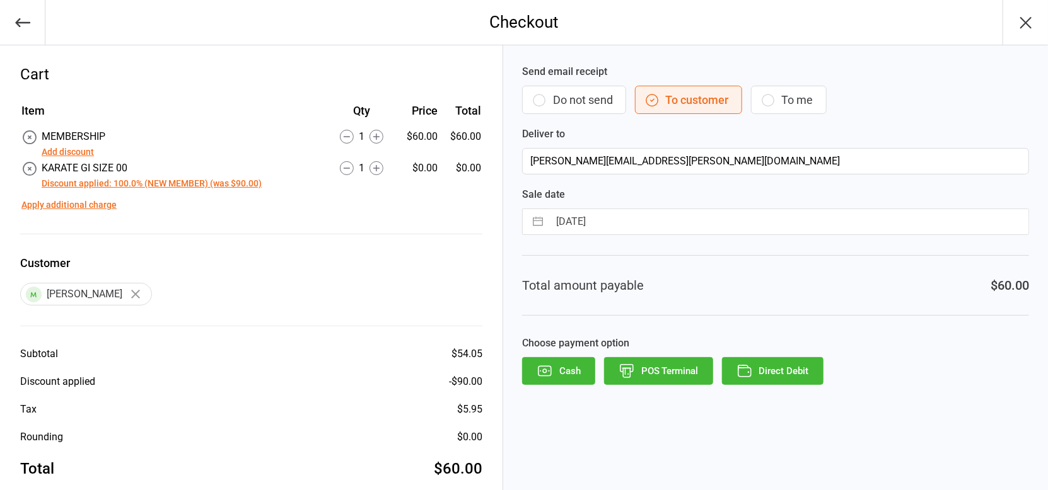
click at [20, 32] on button "button" at bounding box center [22, 22] width 45 height 45
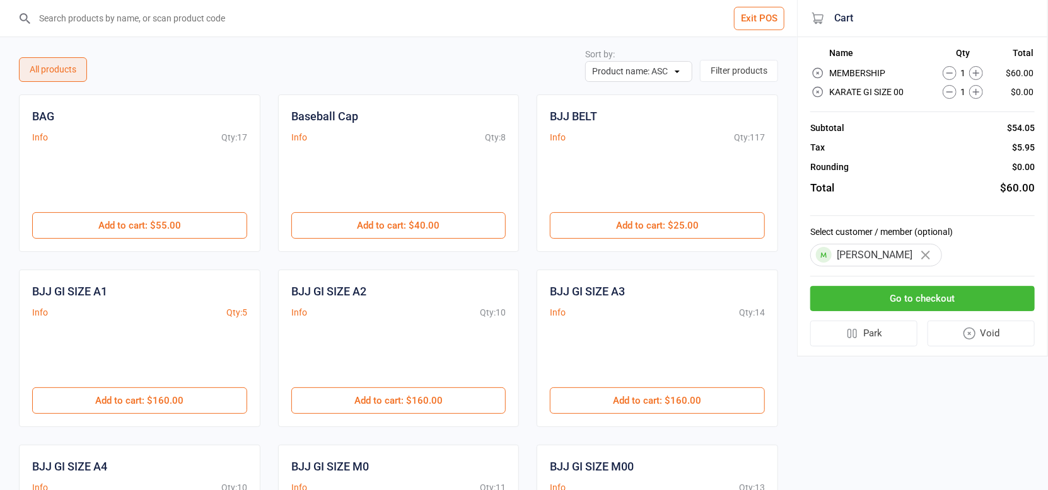
click at [469, 11] on input "search" at bounding box center [406, 18] width 746 height 37
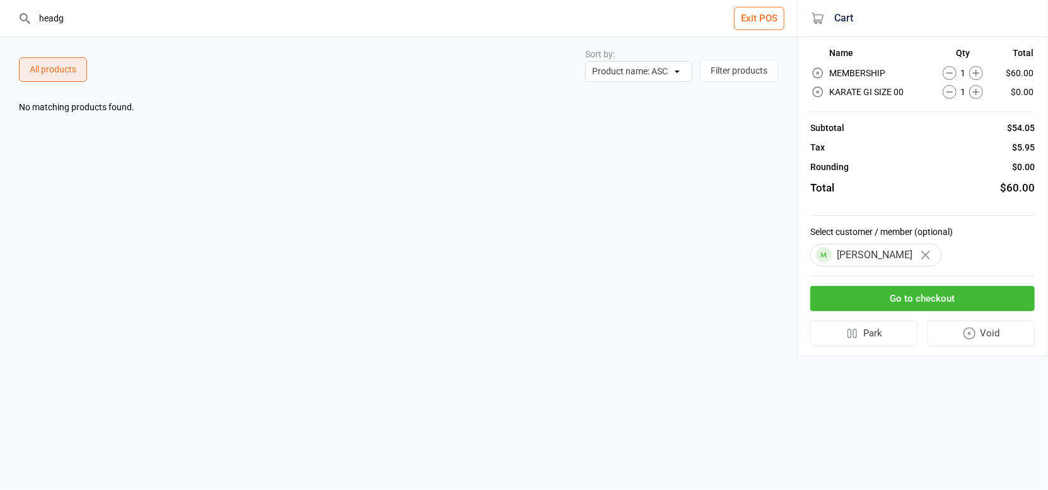
type input "head"
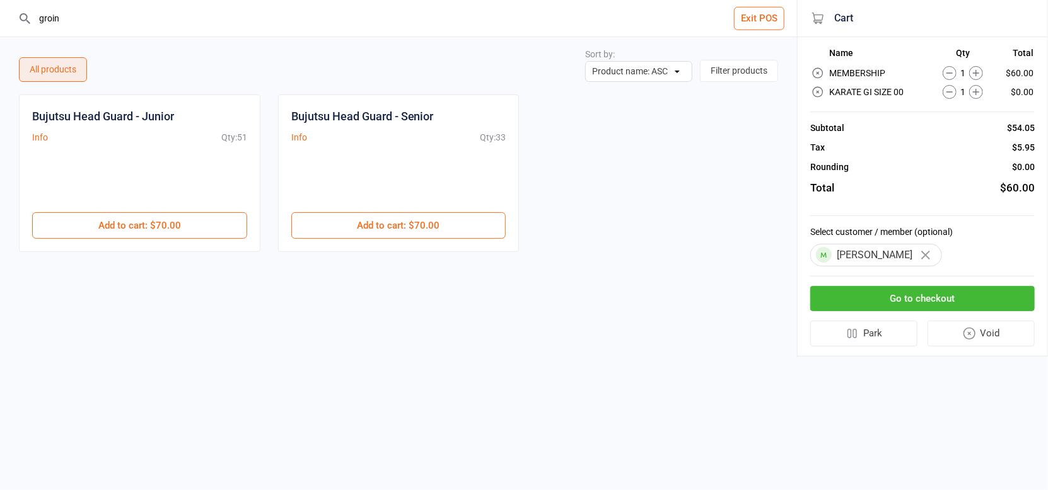
type input "groin"
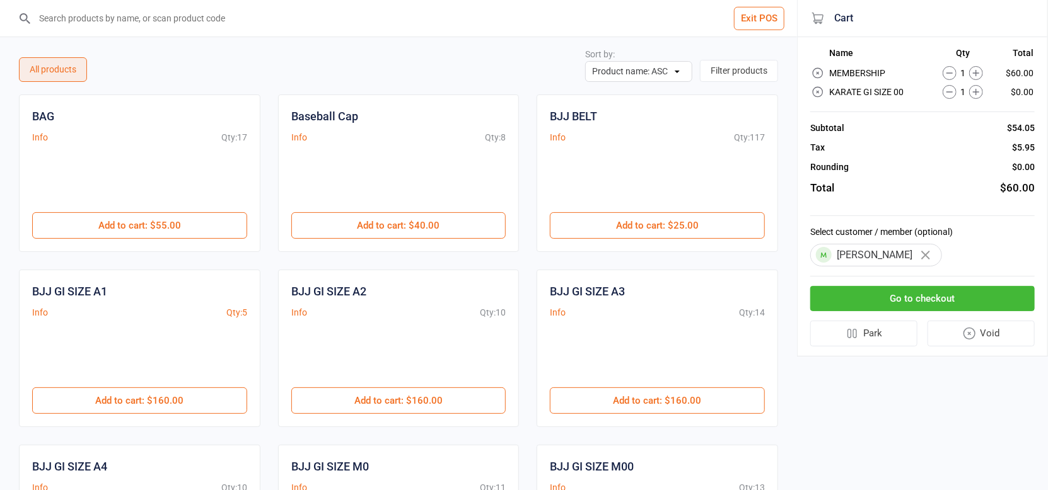
click at [815, 93] on icon at bounding box center [817, 92] width 13 height 13
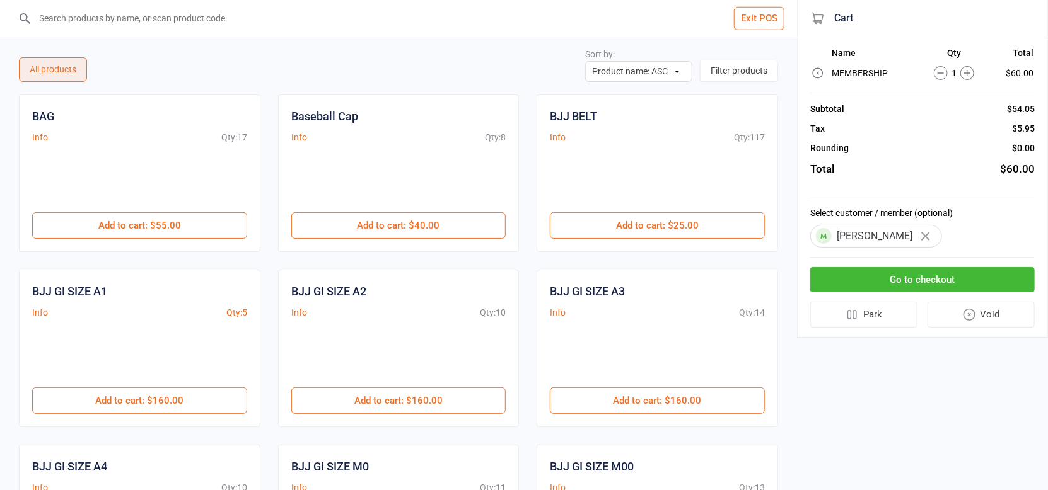
click at [303, 17] on input "search" at bounding box center [406, 18] width 746 height 37
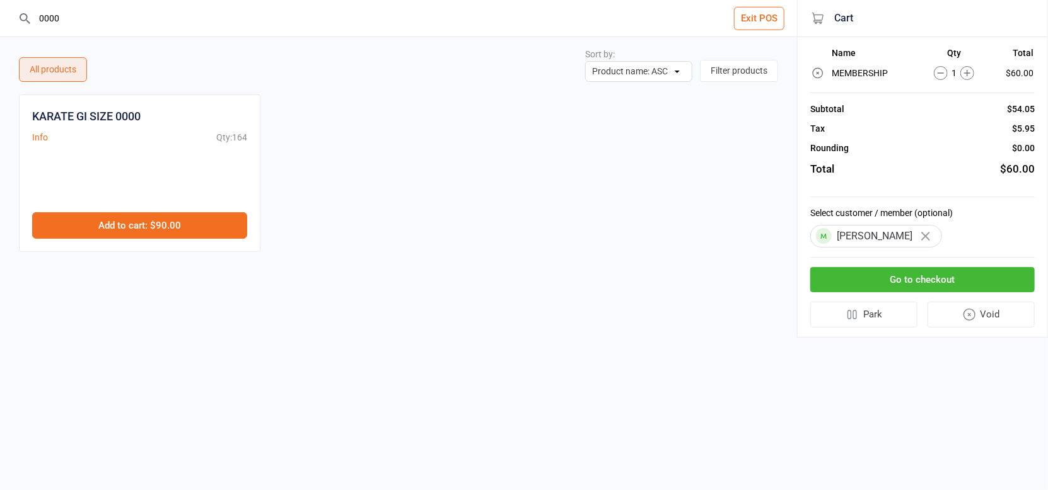
type input "0000"
click at [147, 233] on button "Add to cart : $90.00" at bounding box center [139, 225] width 215 height 26
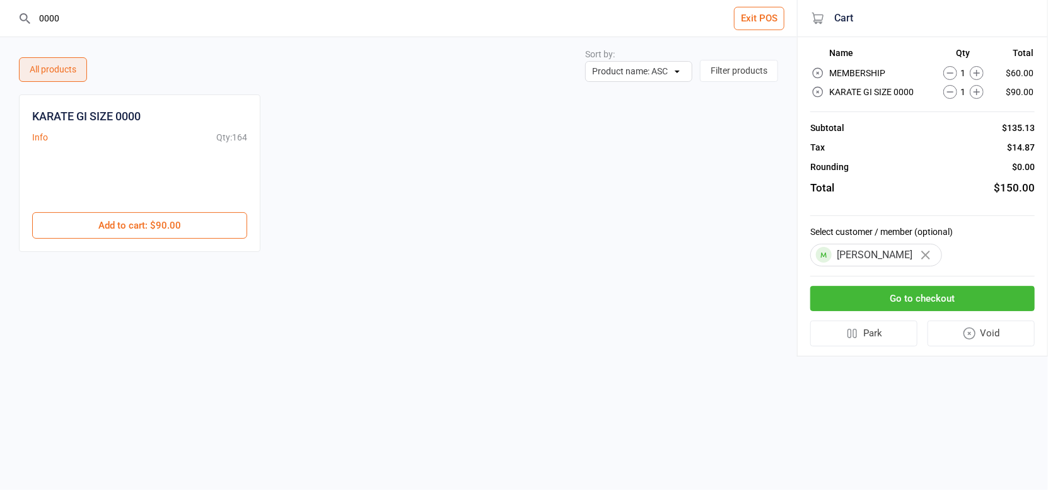
click at [915, 289] on button "Go to checkout" at bounding box center [922, 299] width 224 height 26
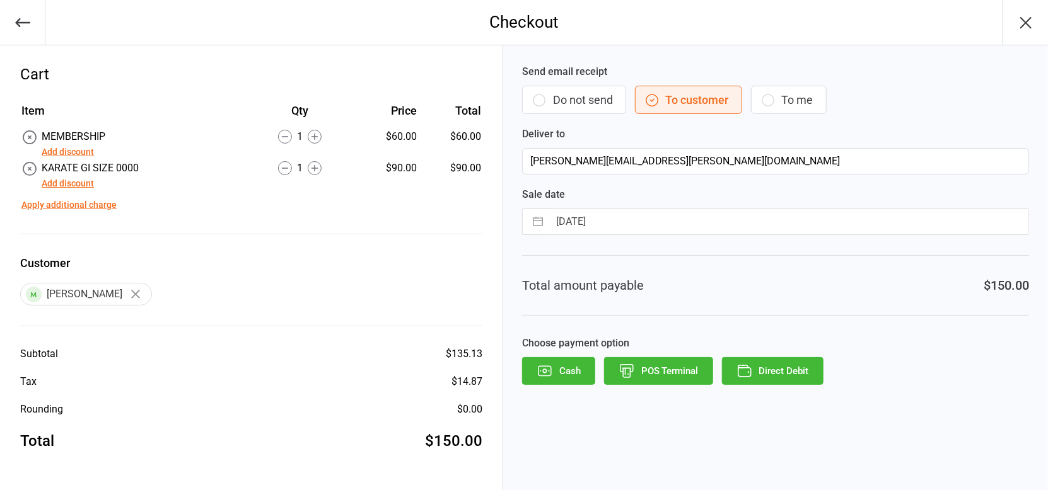
click at [72, 185] on button "Add discount" at bounding box center [68, 183] width 52 height 13
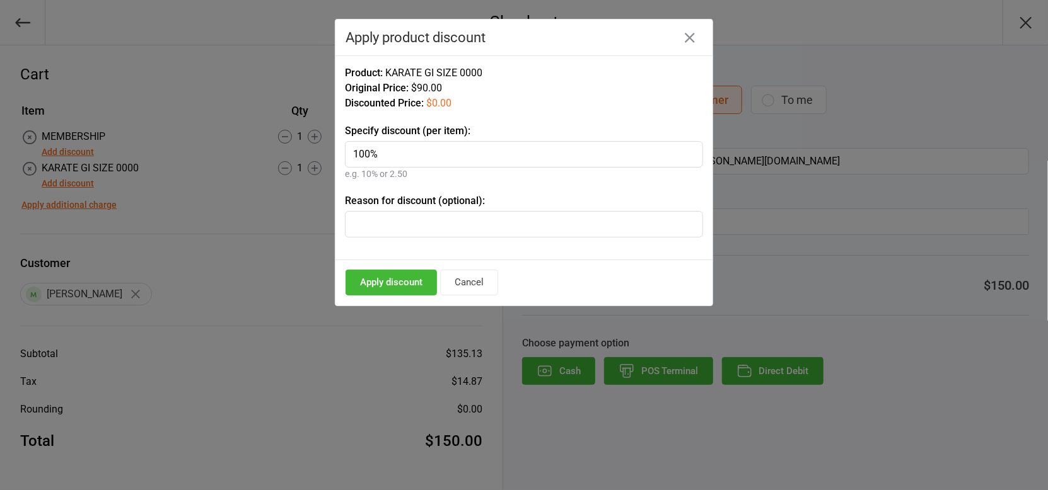
type input "100%"
type input "NEW MEMBER"
click at [421, 281] on button "Apply discount" at bounding box center [390, 283] width 91 height 26
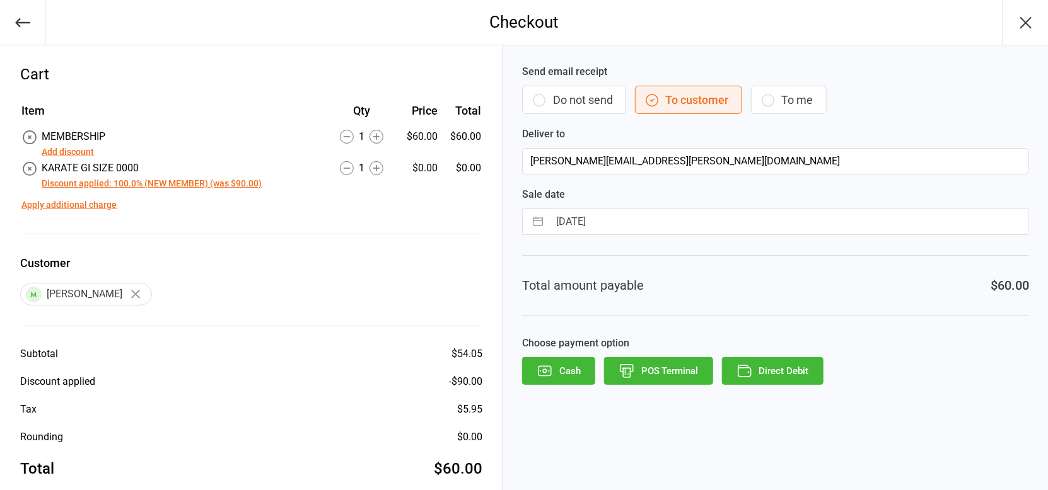
scroll to position [19, 0]
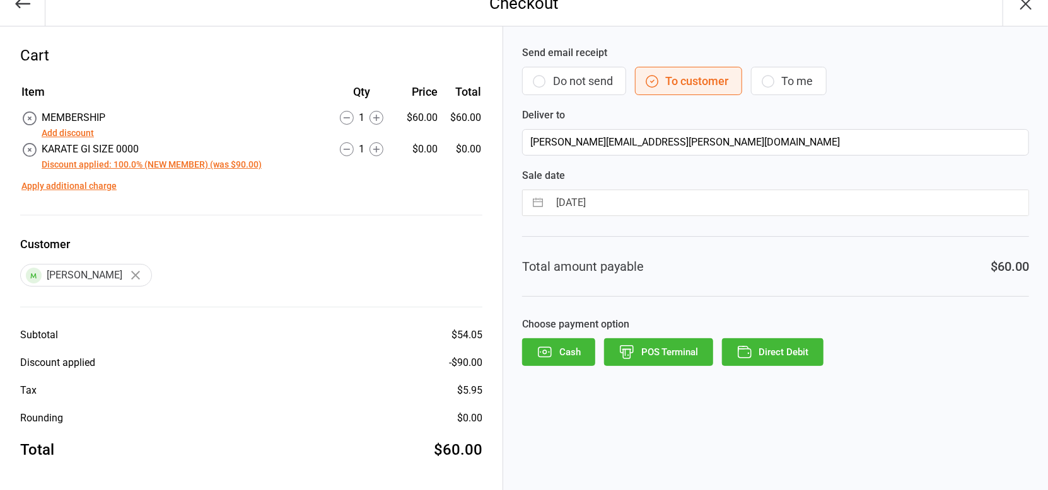
click at [24, 145] on icon at bounding box center [29, 150] width 16 height 16
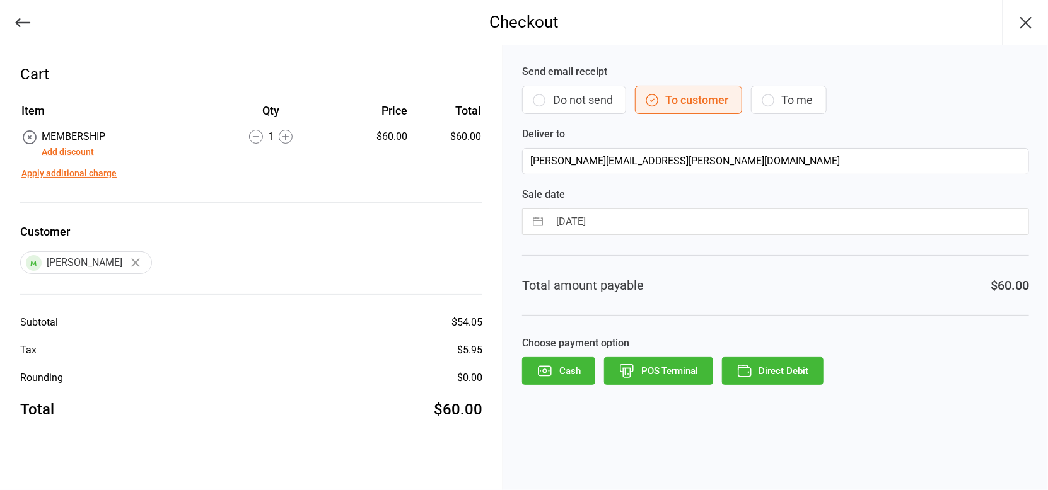
click at [22, 26] on icon "button" at bounding box center [23, 23] width 18 height 18
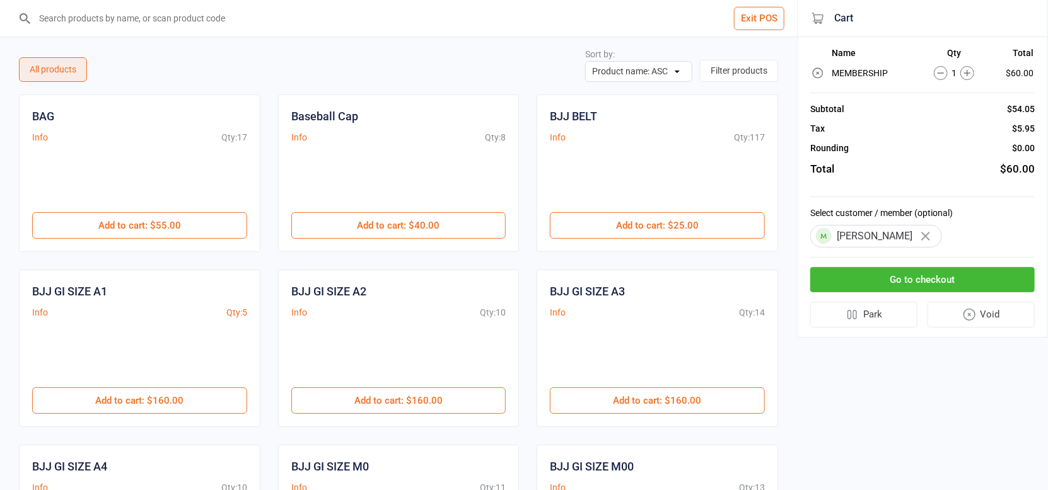
click at [325, 13] on input "search" at bounding box center [406, 18] width 746 height 37
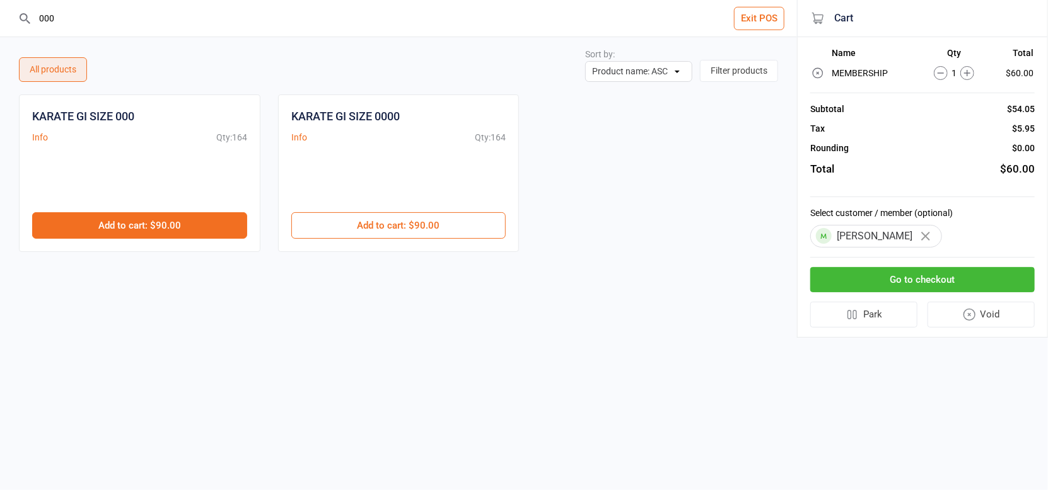
type input "000"
click at [197, 224] on button "Add to cart : $90.00" at bounding box center [139, 225] width 215 height 26
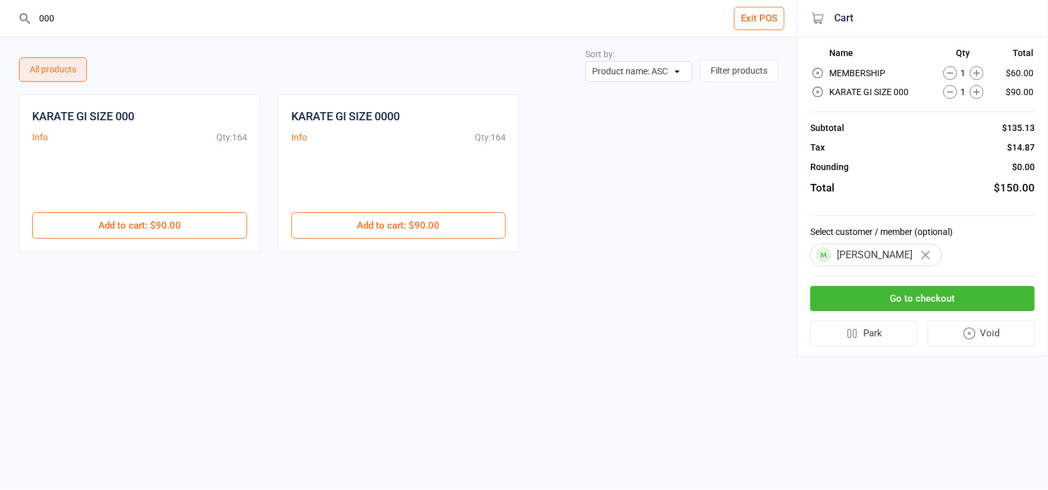
click at [905, 290] on button "Go to checkout" at bounding box center [922, 299] width 224 height 26
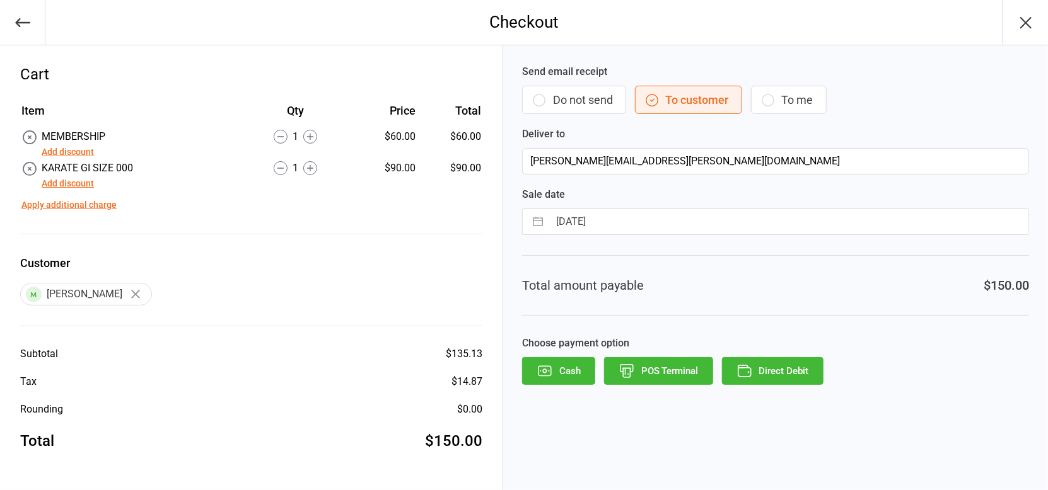
click at [77, 181] on button "Add discount" at bounding box center [68, 183] width 52 height 13
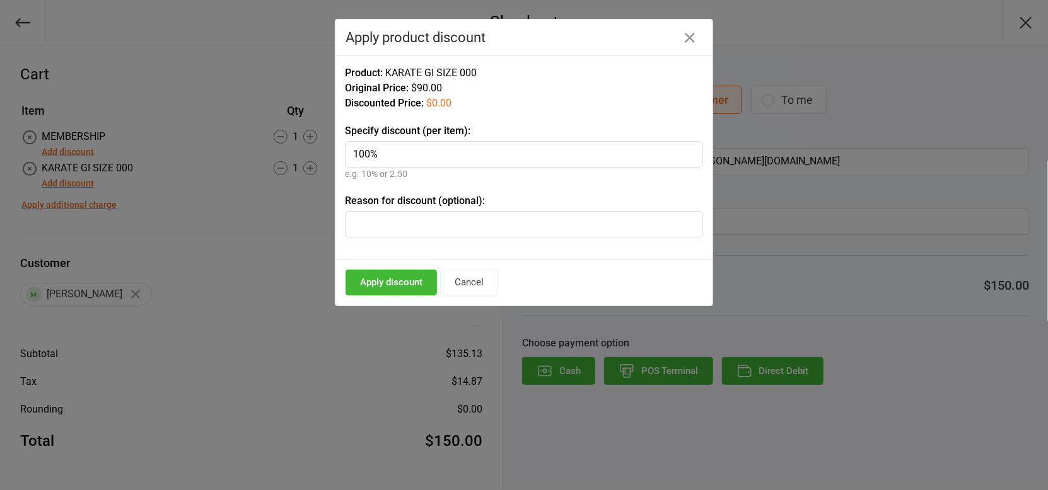
type input "100%"
type input "NEW MEMBER"
click at [361, 284] on button "Apply discount" at bounding box center [390, 283] width 91 height 26
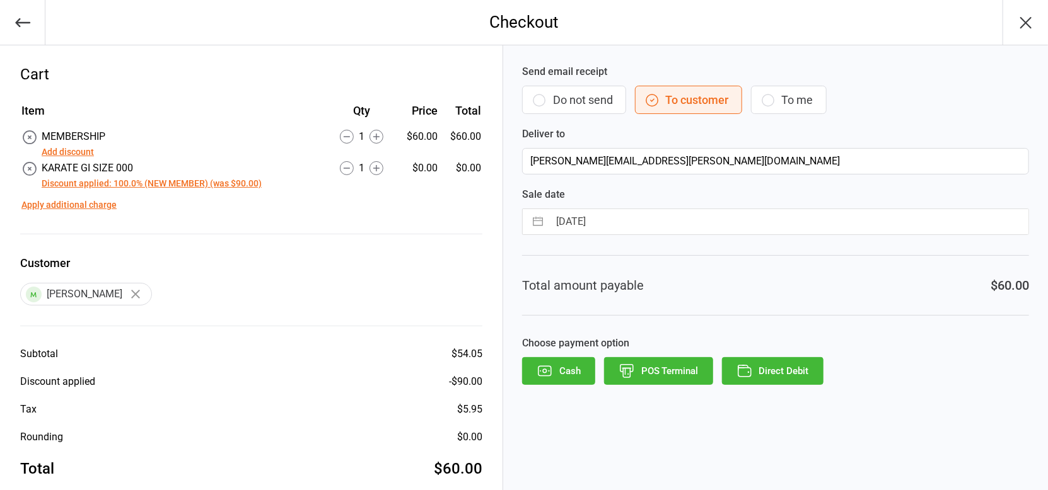
click at [636, 362] on button "POS Terminal" at bounding box center [658, 371] width 109 height 28
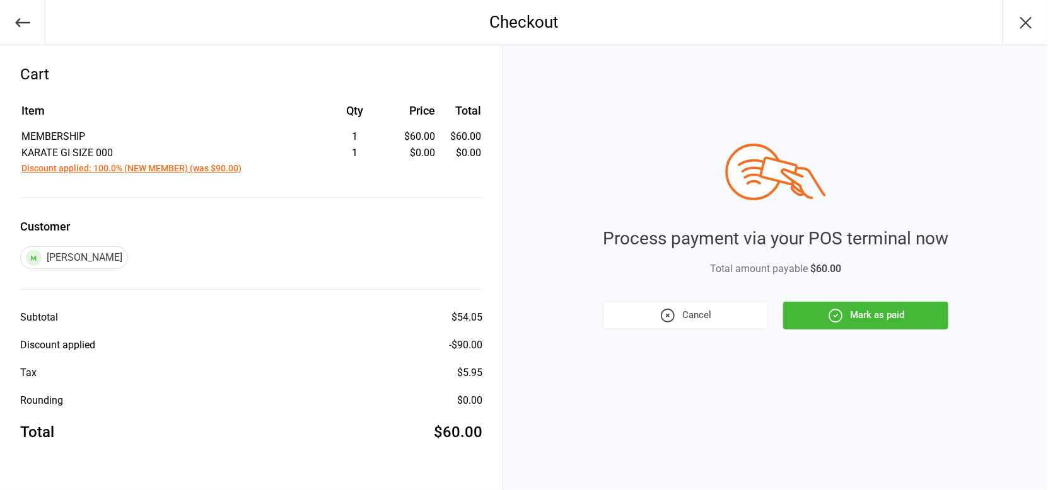
click at [835, 315] on icon "button" at bounding box center [835, 316] width 16 height 16
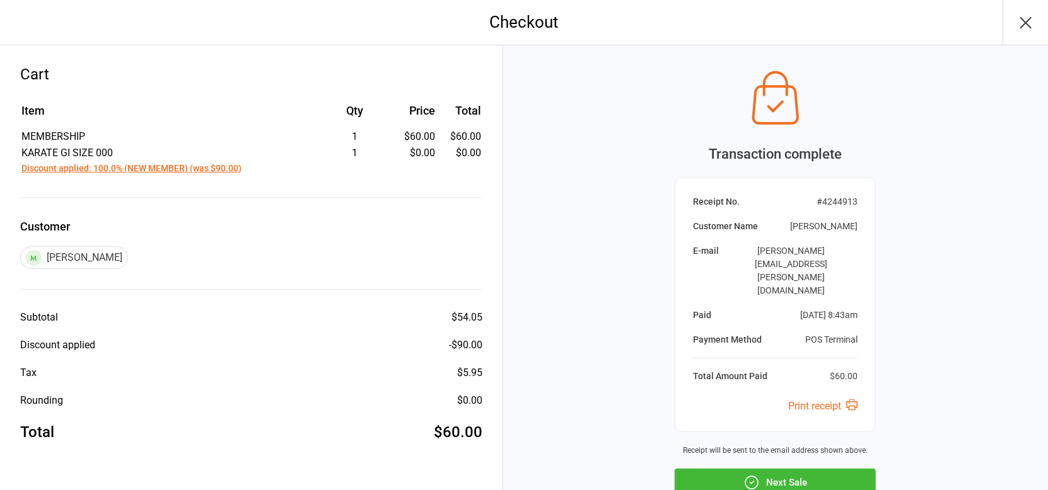
drag, startPoint x: 839, startPoint y: 432, endPoint x: 828, endPoint y: 441, distance: 14.8
click at [838, 469] on button "Next Sale" at bounding box center [775, 483] width 201 height 28
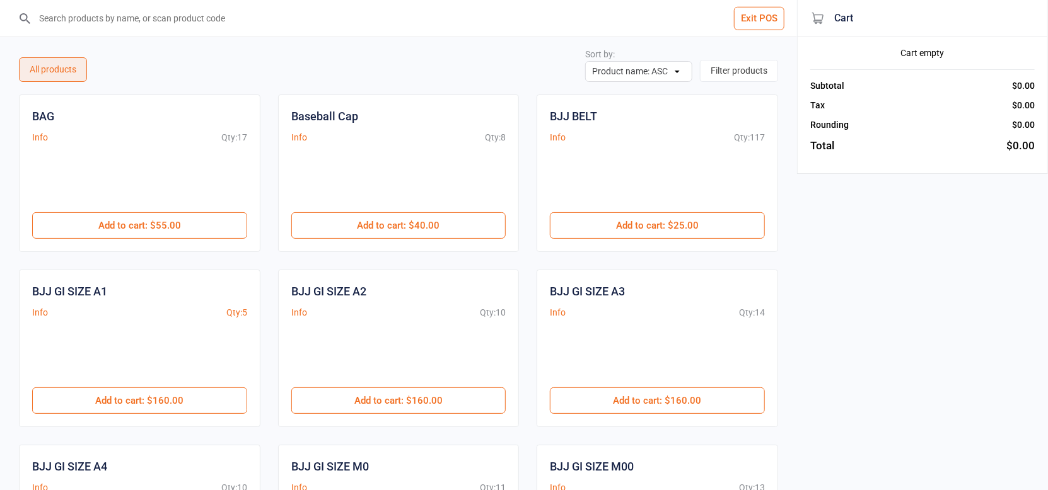
click at [763, 16] on button "Exit POS" at bounding box center [759, 18] width 50 height 23
